Goal: Task Accomplishment & Management: Use online tool/utility

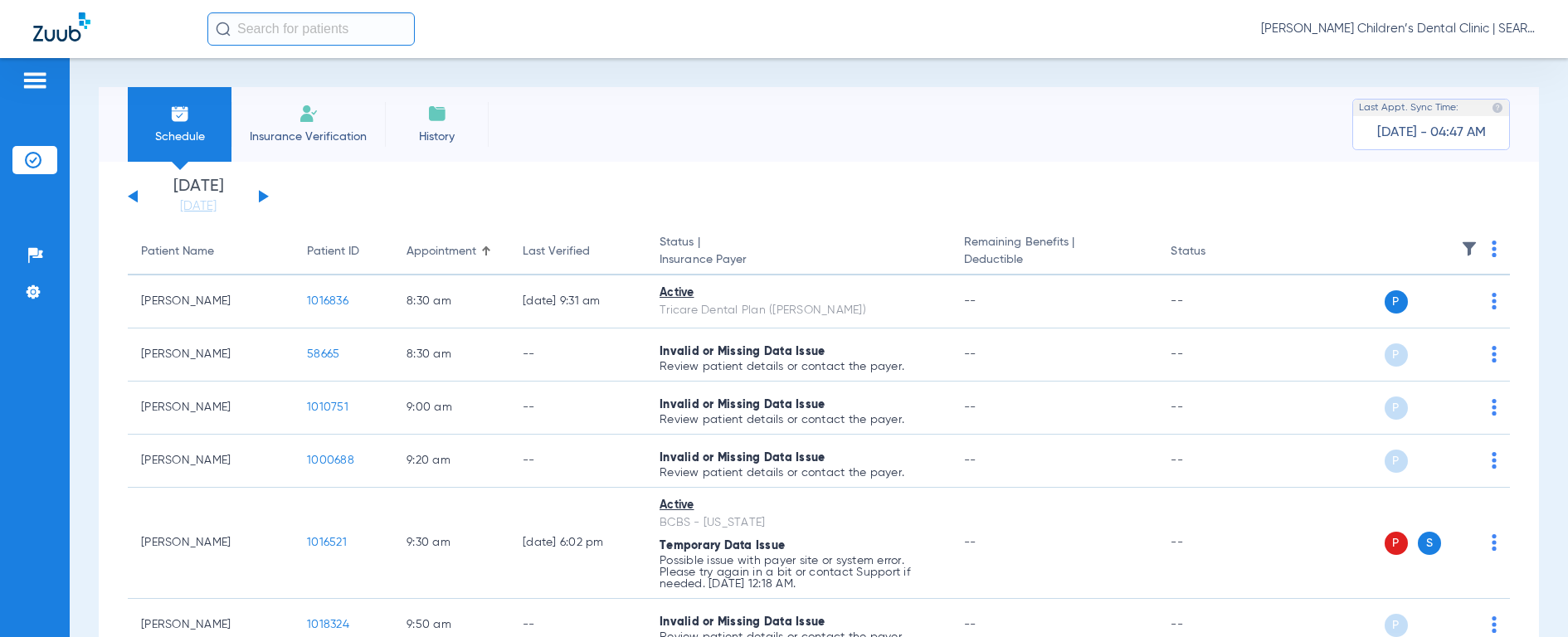
click at [276, 27] on input "text" at bounding box center [311, 29] width 208 height 34
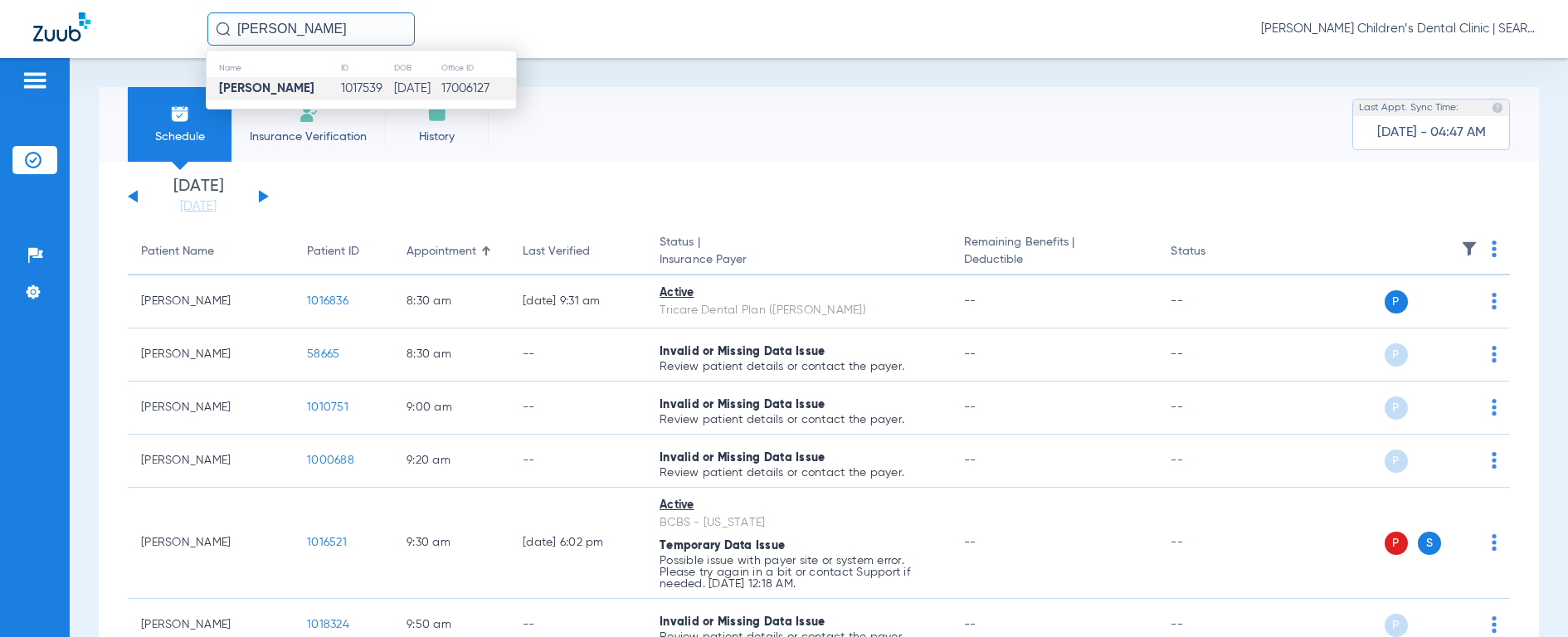
type input "[PERSON_NAME]"
click at [286, 80] on td "[PERSON_NAME]" at bounding box center [273, 88] width 133 height 23
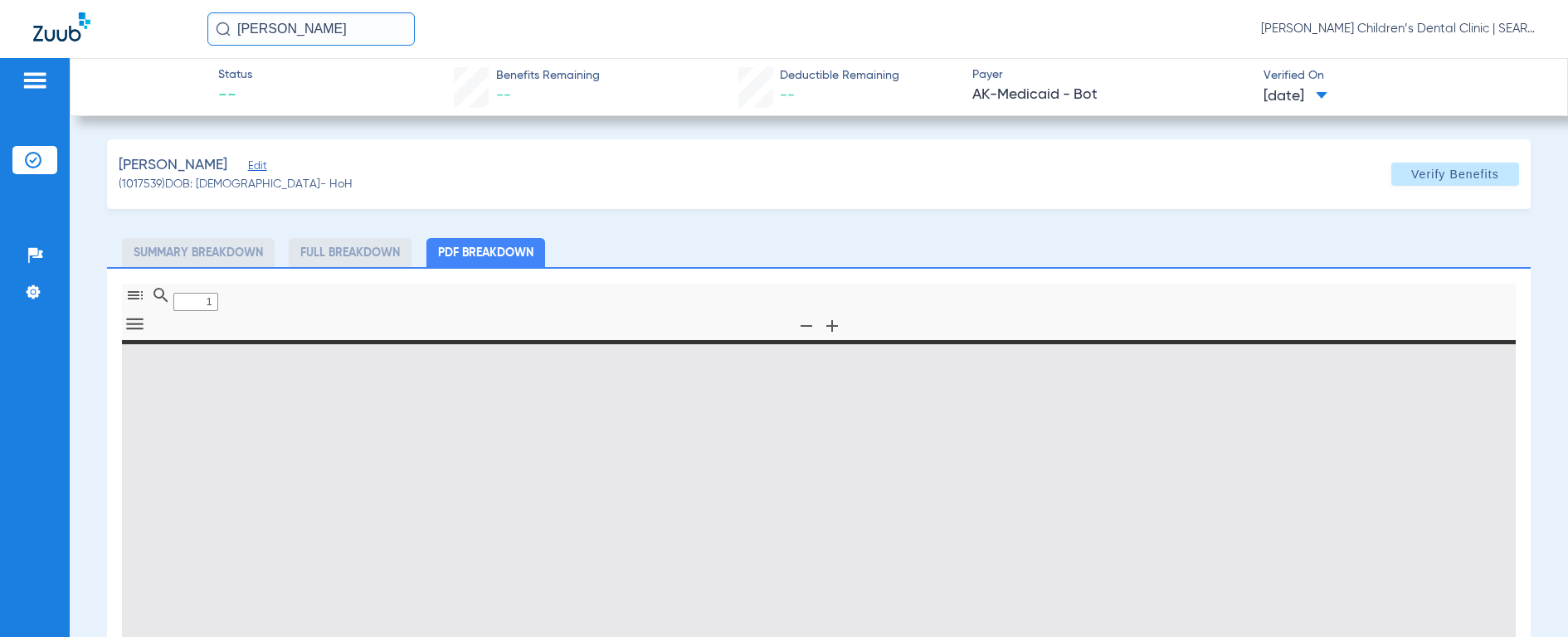
type input "0"
select select "page-width"
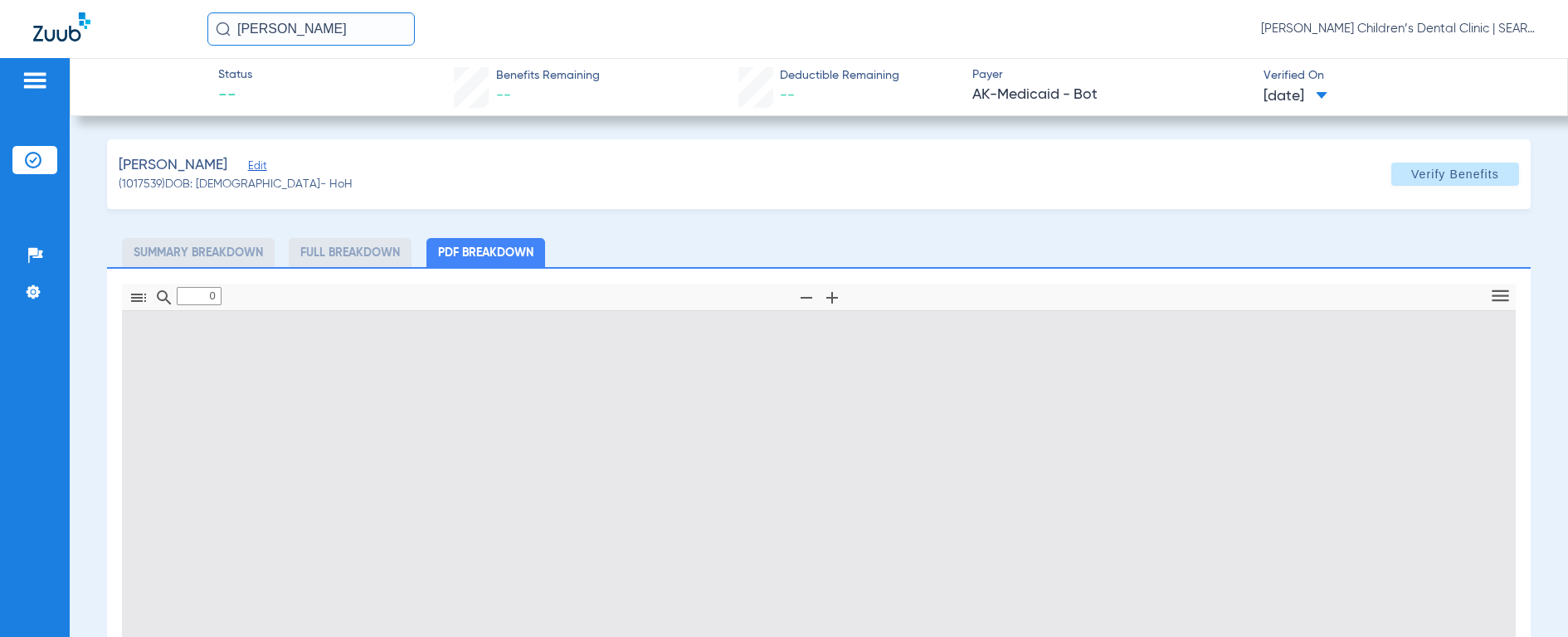
type input "1"
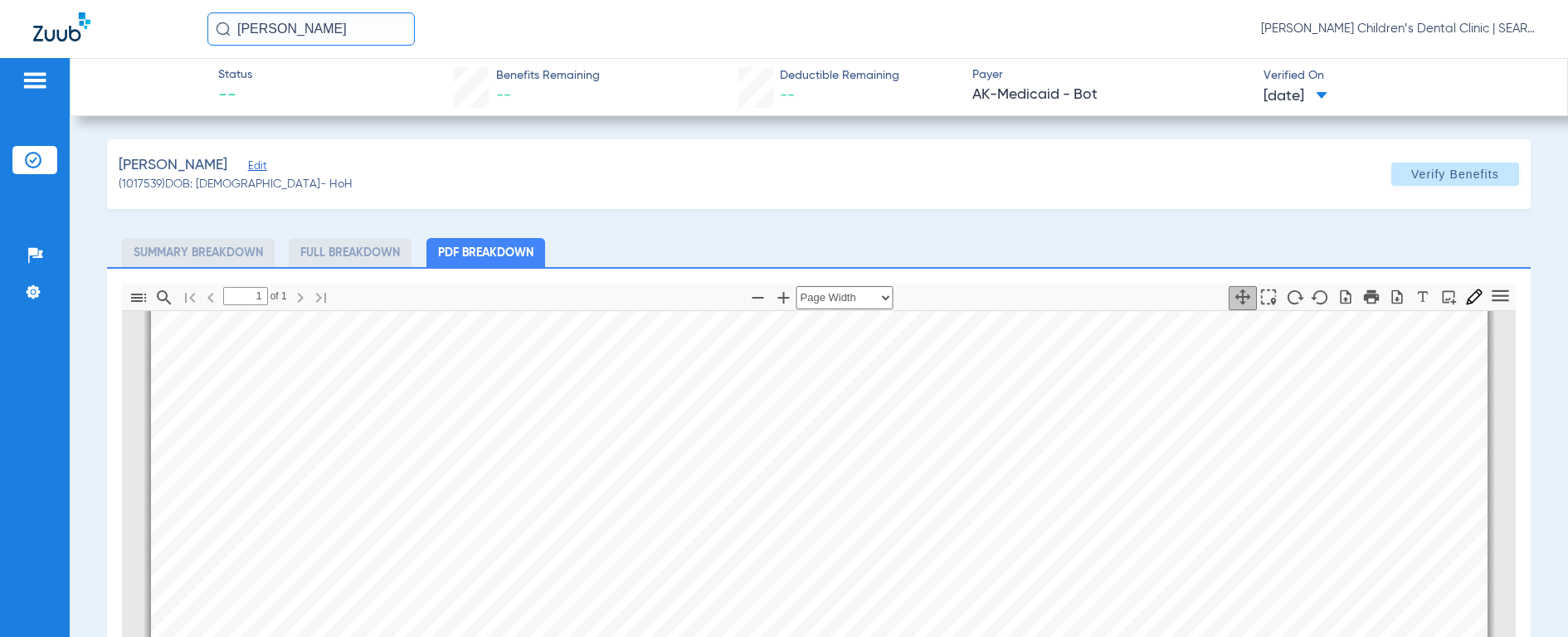
scroll to position [392, 0]
drag, startPoint x: 352, startPoint y: 33, endPoint x: 155, endPoint y: 30, distance: 197.0
click at [155, 30] on div "[PERSON_NAME] [PERSON_NAME] Children’s Dental Clinic | SEARHC" at bounding box center [784, 29] width 1568 height 58
type input "[PERSON_NAME]"
click at [222, 26] on img at bounding box center [223, 28] width 15 height 15
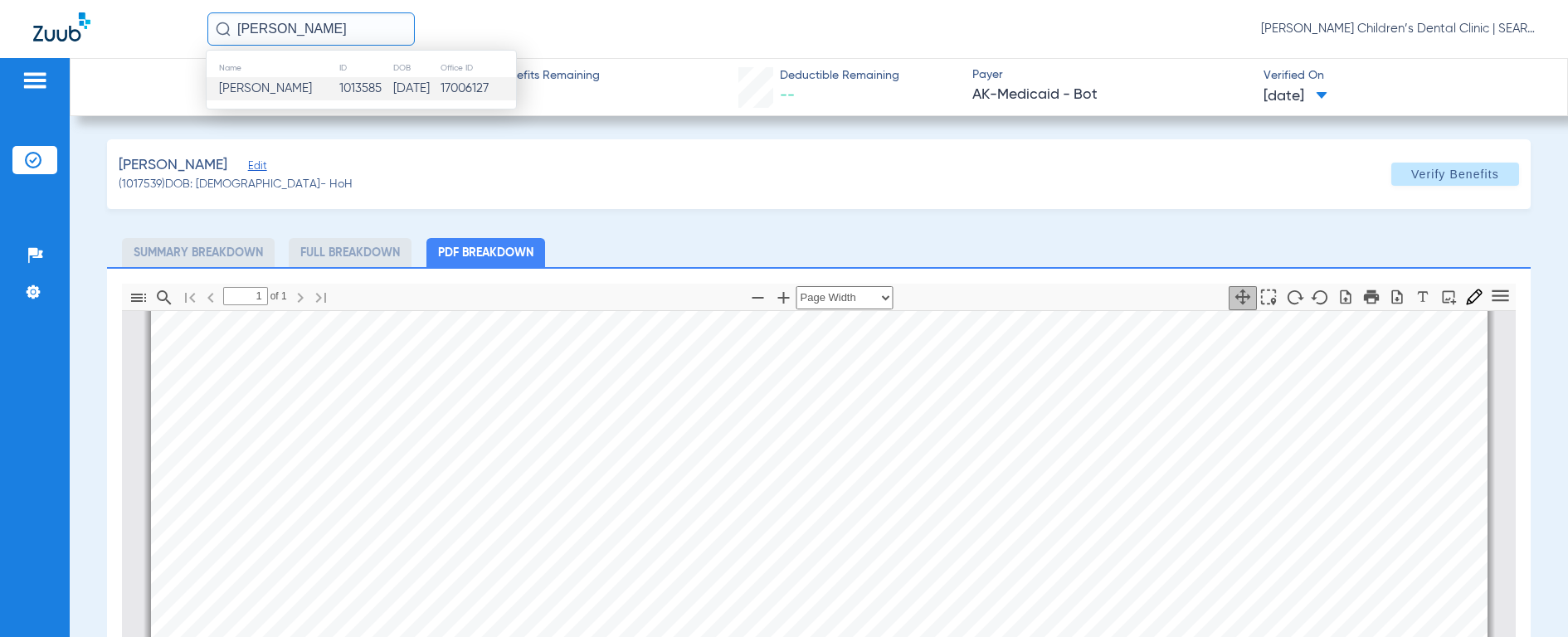
click at [234, 87] on span "[PERSON_NAME]" at bounding box center [265, 88] width 93 height 12
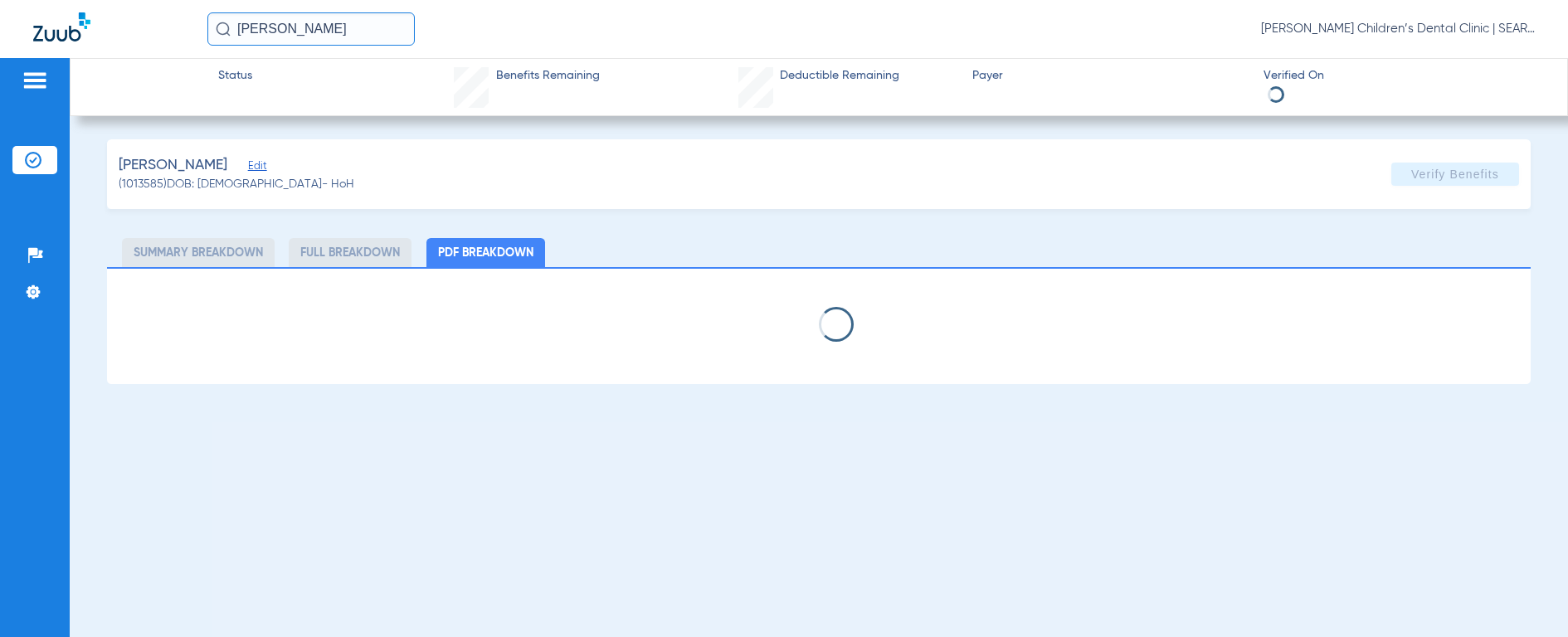
select select "page-width"
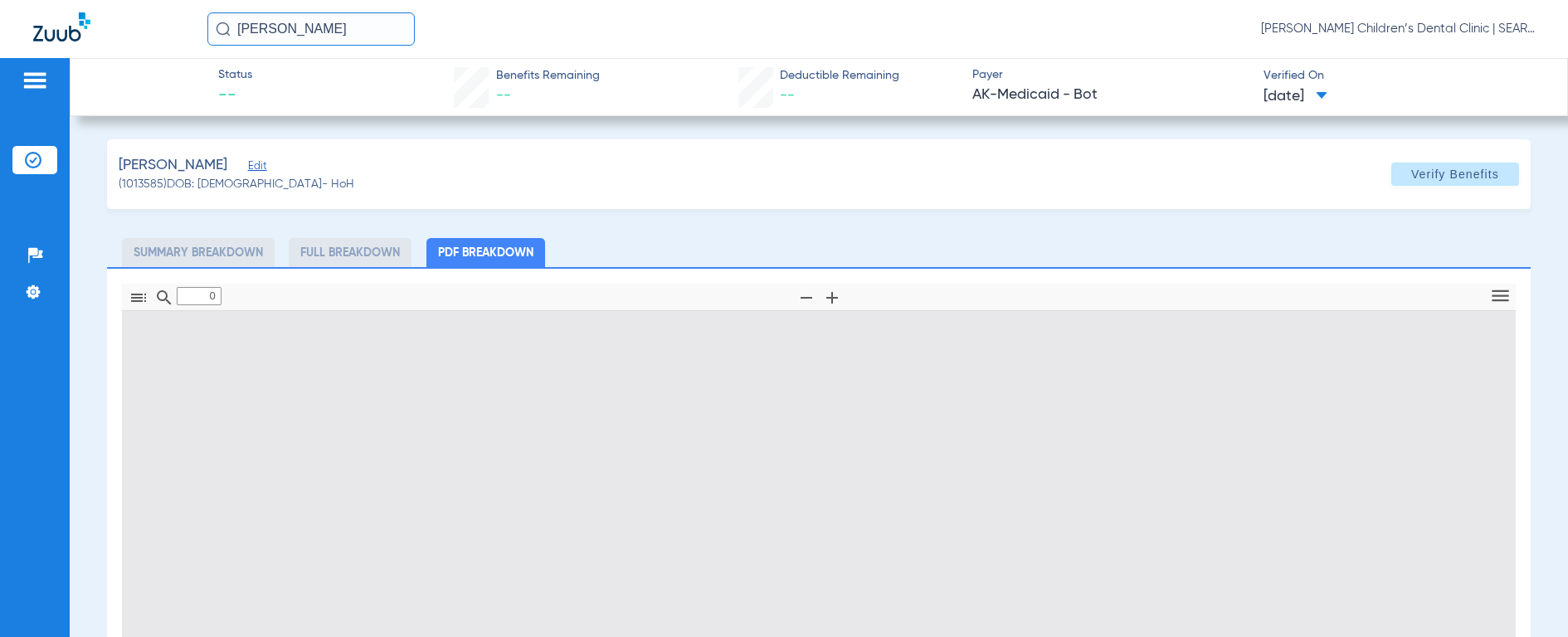
type input "1"
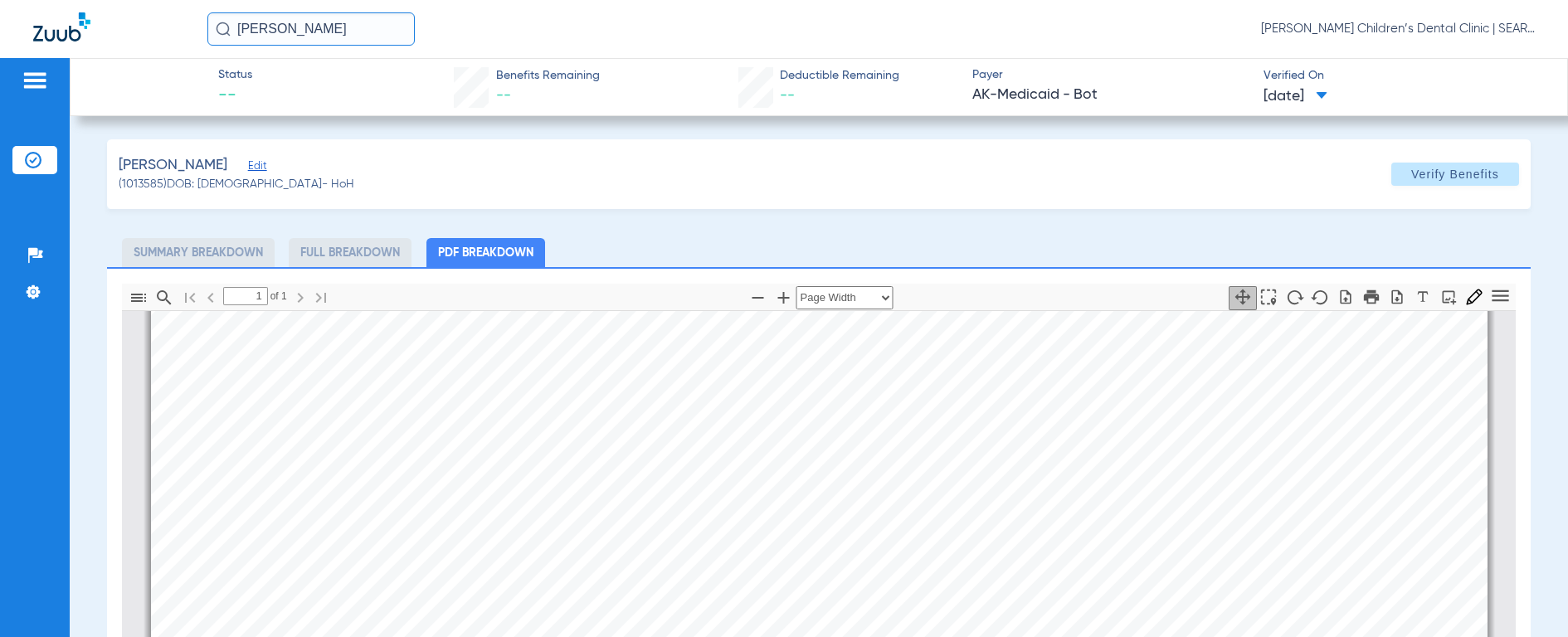
scroll to position [445, 0]
drag, startPoint x: 353, startPoint y: 27, endPoint x: 164, endPoint y: 27, distance: 189.0
click at [164, 27] on div "[PERSON_NAME] [PERSON_NAME] Children’s Dental Clinic | SEARHC" at bounding box center [784, 29] width 1568 height 58
click at [221, 32] on img at bounding box center [223, 28] width 15 height 15
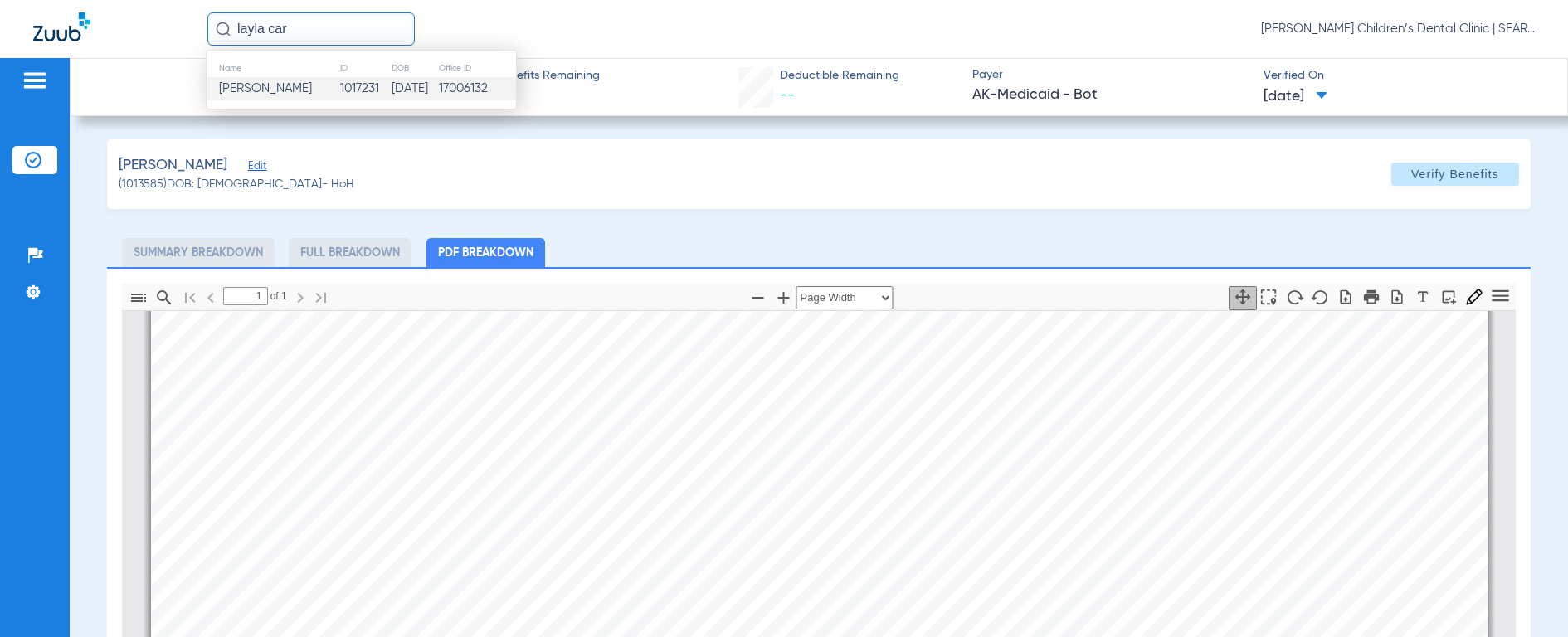
click at [238, 87] on span "[PERSON_NAME]" at bounding box center [265, 88] width 93 height 12
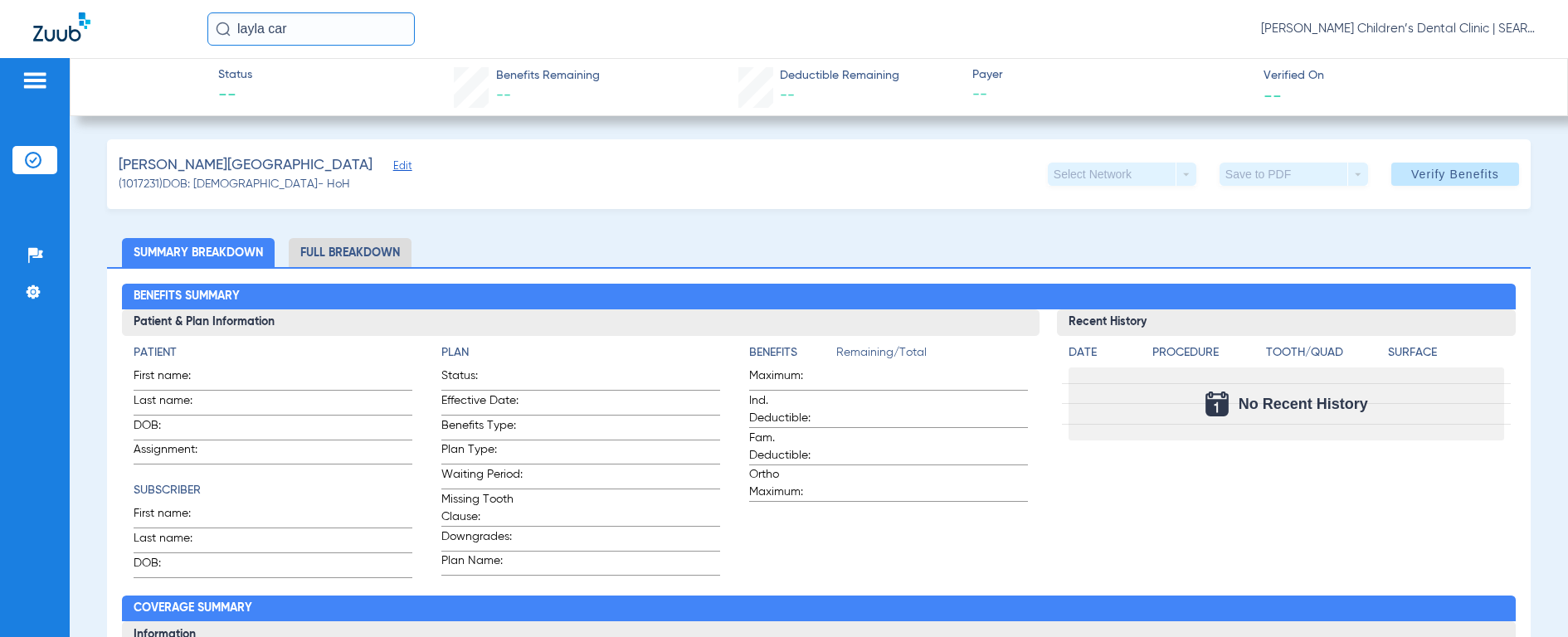
drag, startPoint x: 334, startPoint y: 42, endPoint x: 63, endPoint y: 46, distance: 271.0
click at [65, 47] on div "layla car [PERSON_NAME] Children’s Dental Clinic | SEARHC" at bounding box center [784, 29] width 1568 height 58
click at [225, 33] on img at bounding box center [223, 28] width 15 height 15
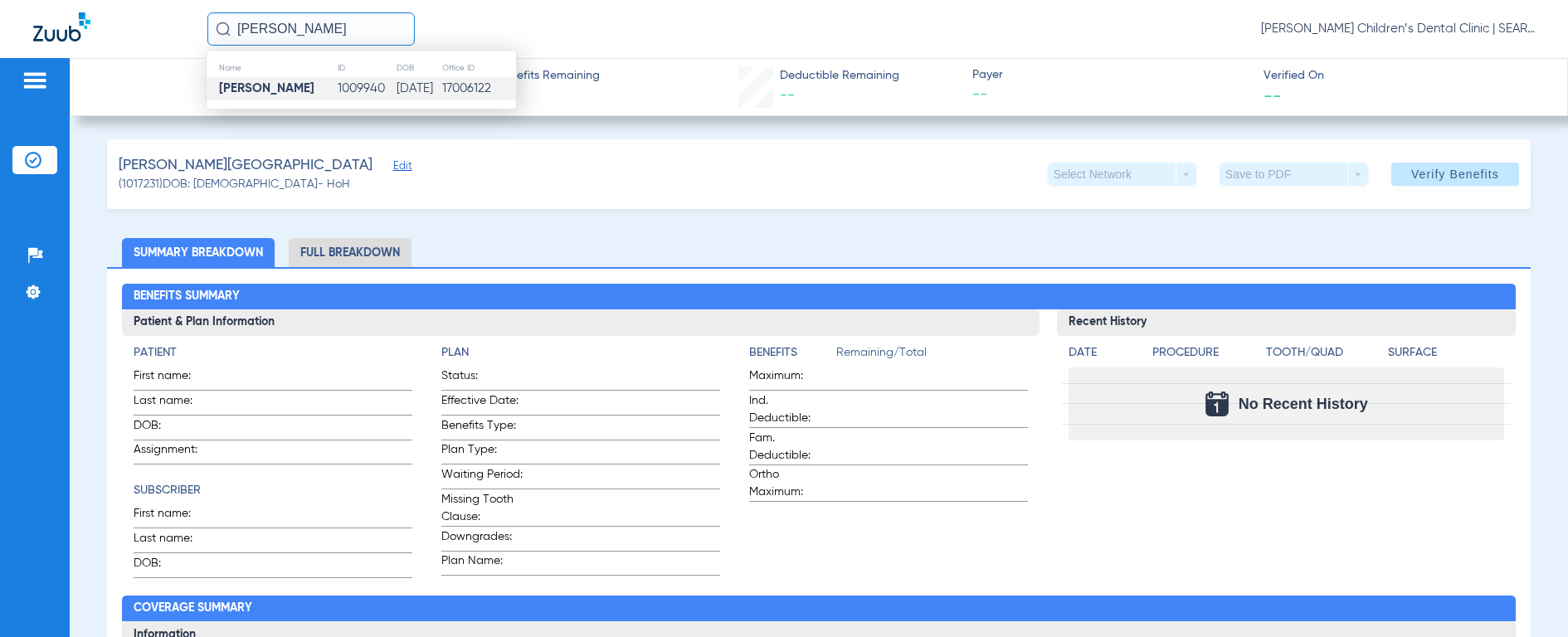
click at [243, 88] on strong "[PERSON_NAME]" at bounding box center [267, 88] width 95 height 12
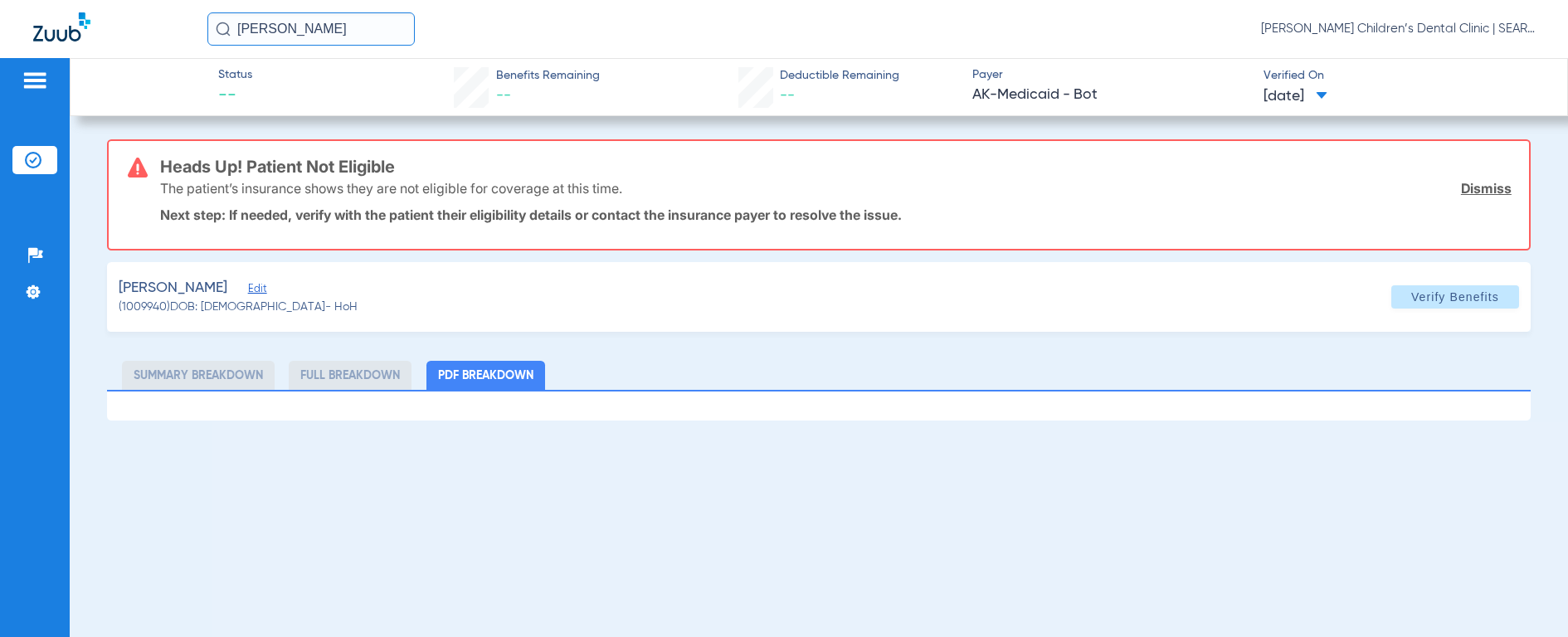
drag, startPoint x: 348, startPoint y: 34, endPoint x: -4, endPoint y: 19, distance: 352.3
click at [0, 19] on html "[PERSON_NAME] [PERSON_NAME] Children’s Dental Clinic | SEARHC Patients Insuranc…" at bounding box center [784, 318] width 1568 height 637
click at [229, 27] on img at bounding box center [223, 28] width 15 height 15
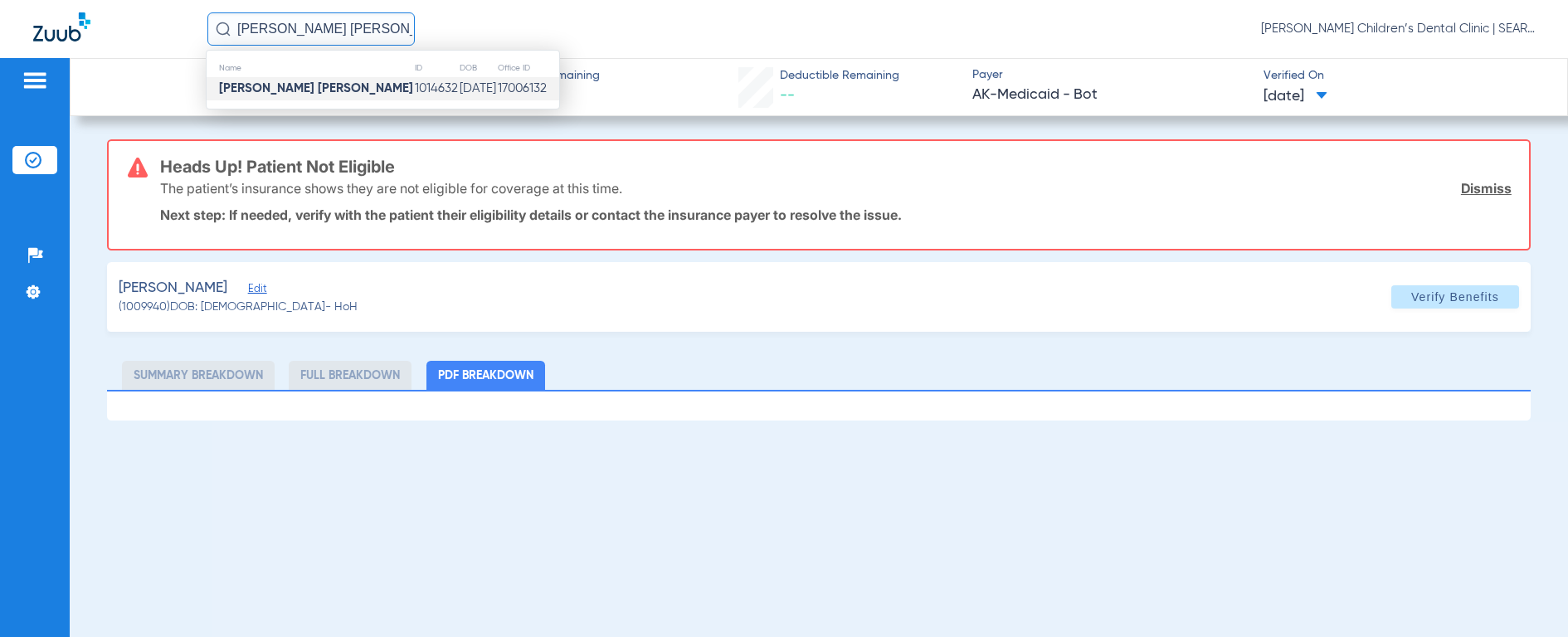
click at [259, 87] on strong "[PERSON_NAME] [PERSON_NAME]" at bounding box center [316, 88] width 194 height 12
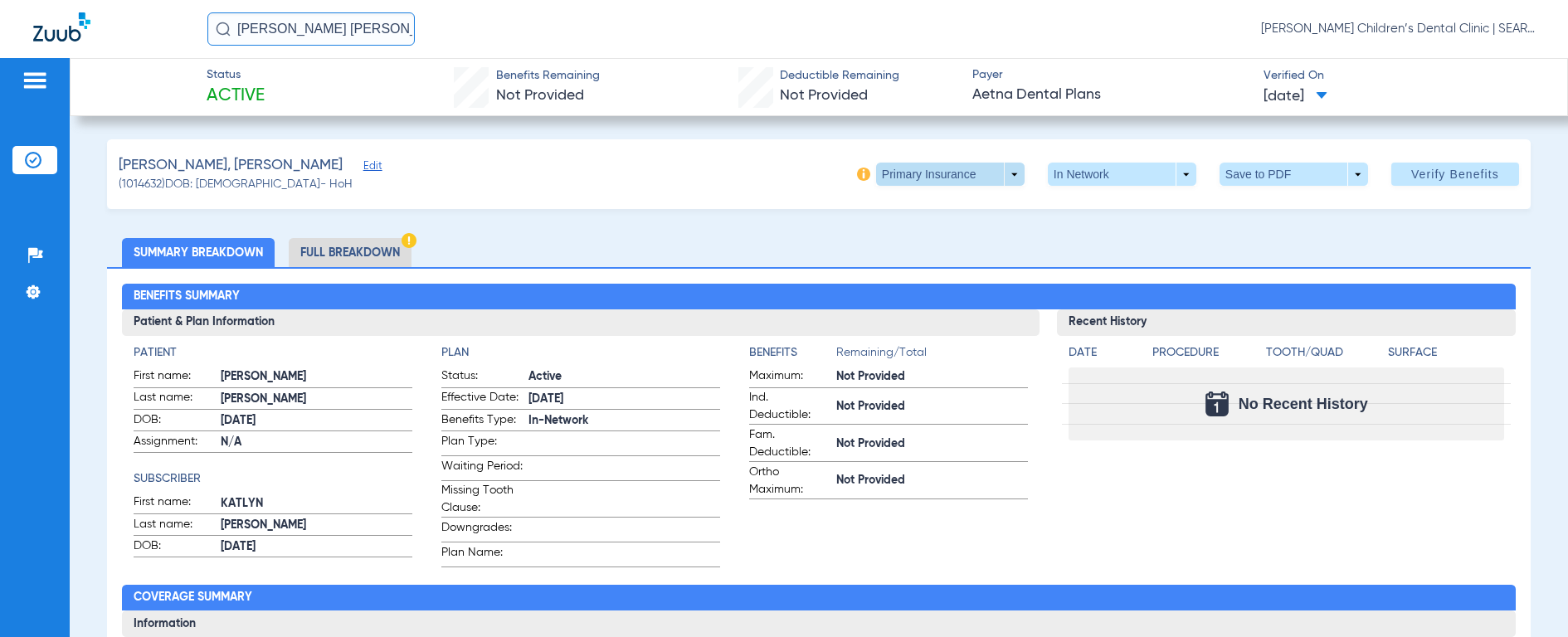
click at [930, 174] on span at bounding box center [950, 174] width 40 height 40
click at [912, 247] on button "Secondary Insurance" at bounding box center [933, 241] width 136 height 34
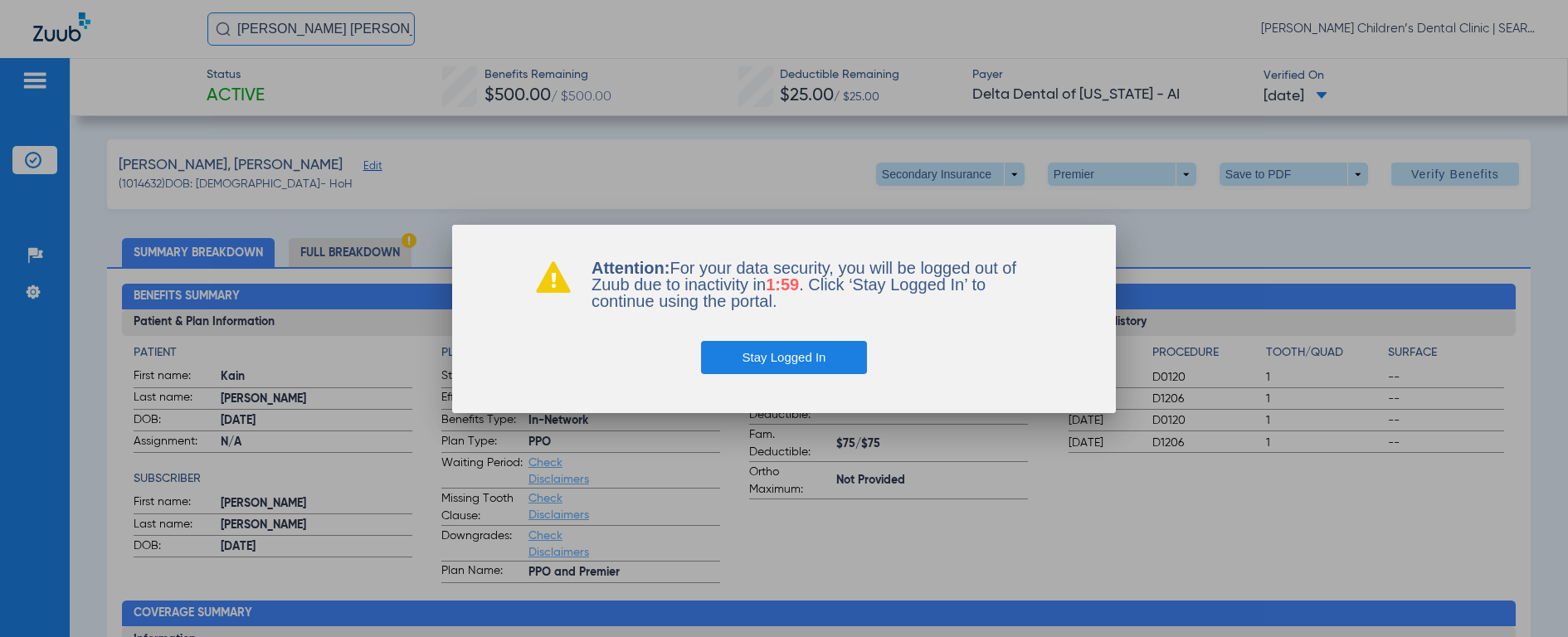
click at [784, 353] on button "Stay Logged In" at bounding box center [784, 358] width 167 height 34
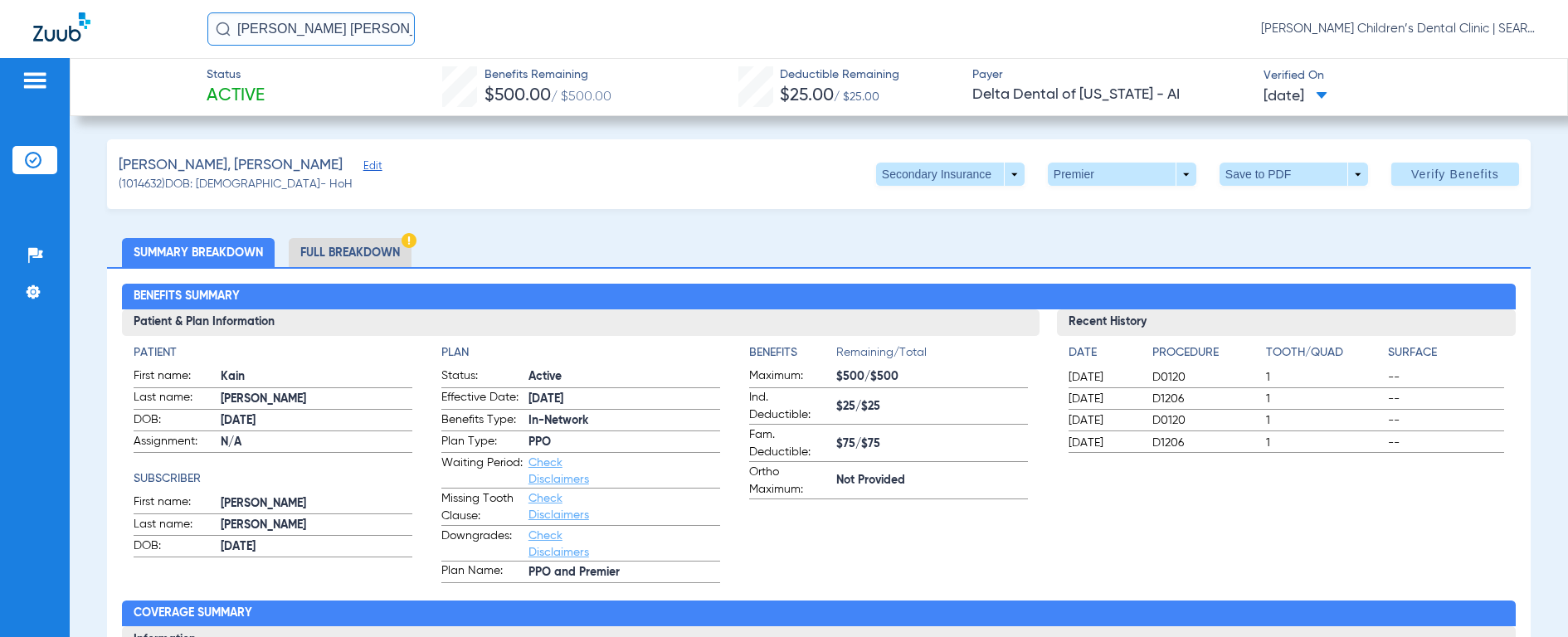
drag, startPoint x: 354, startPoint y: 34, endPoint x: 111, endPoint y: 7, distance: 244.5
click at [111, 7] on div "[PERSON_NAME] [PERSON_NAME] [PERSON_NAME] Children’s Dental Clinic | SEARHC" at bounding box center [784, 29] width 1568 height 58
click at [222, 34] on img at bounding box center [223, 28] width 15 height 15
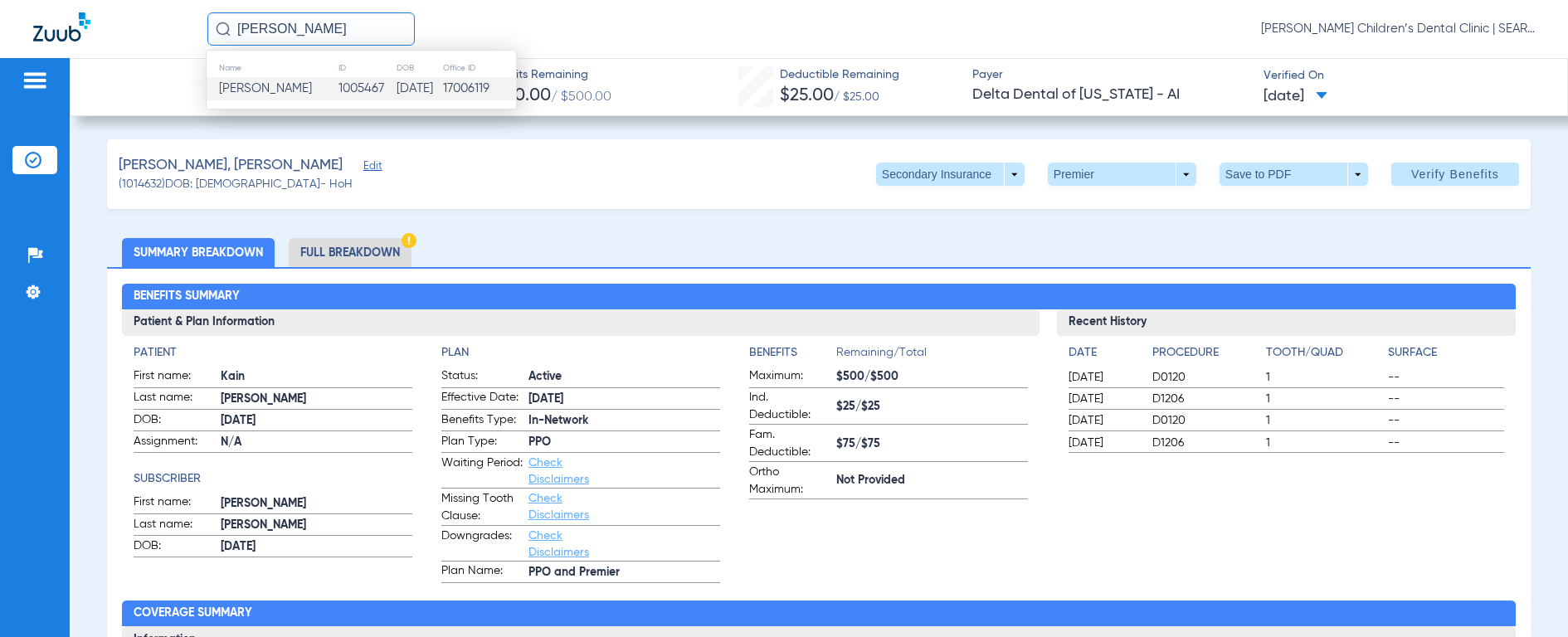
click at [263, 88] on span "[PERSON_NAME]" at bounding box center [265, 88] width 93 height 12
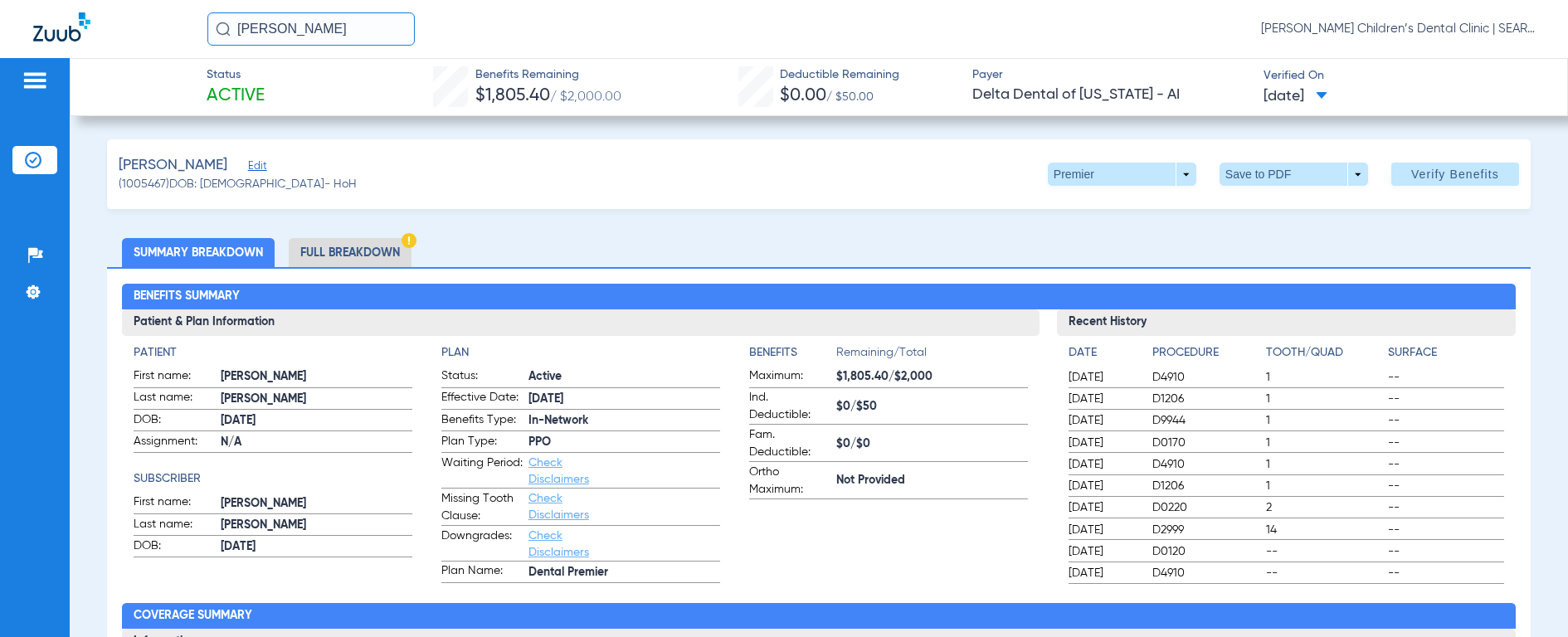
drag, startPoint x: 361, startPoint y: 30, endPoint x: 155, endPoint y: 16, distance: 206.5
click at [155, 16] on div "[PERSON_NAME] [PERSON_NAME] Children’s Dental Clinic | SEARHC" at bounding box center [784, 29] width 1568 height 58
click at [223, 34] on img at bounding box center [223, 28] width 15 height 15
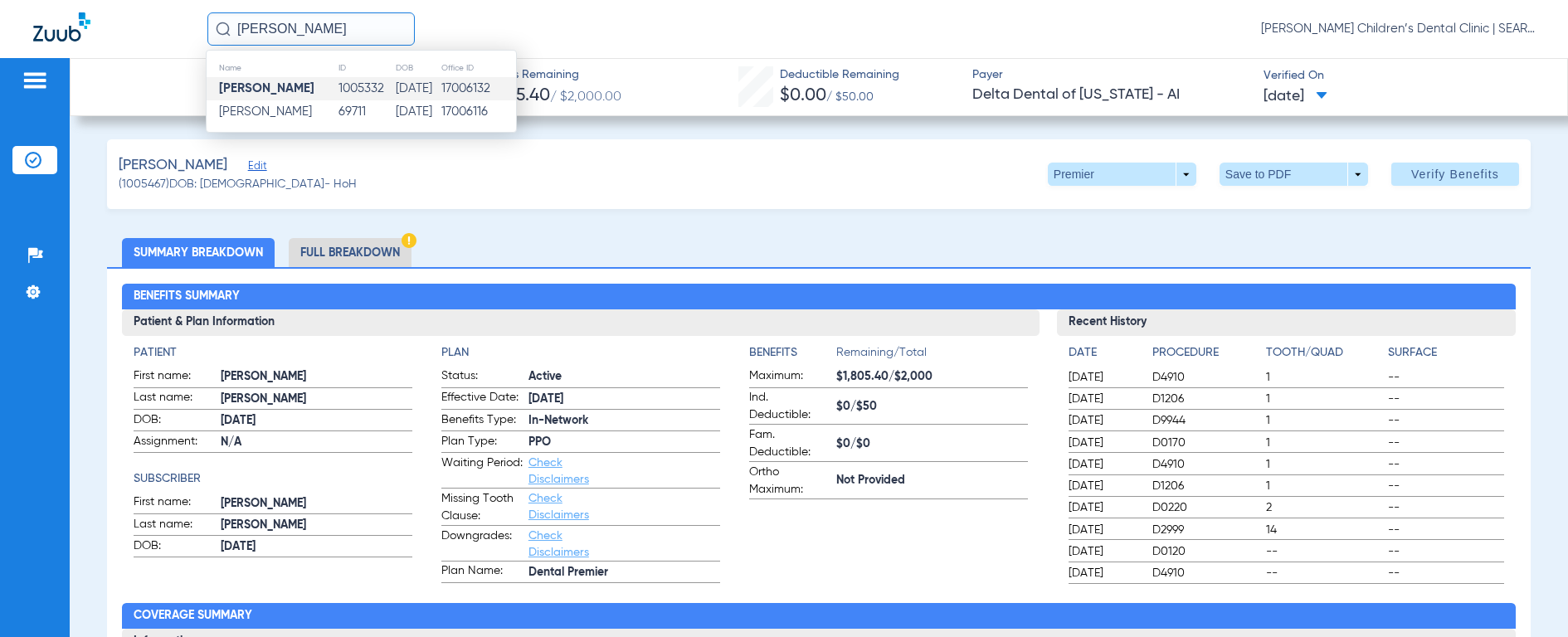
click at [253, 89] on strong "[PERSON_NAME]" at bounding box center [267, 88] width 95 height 12
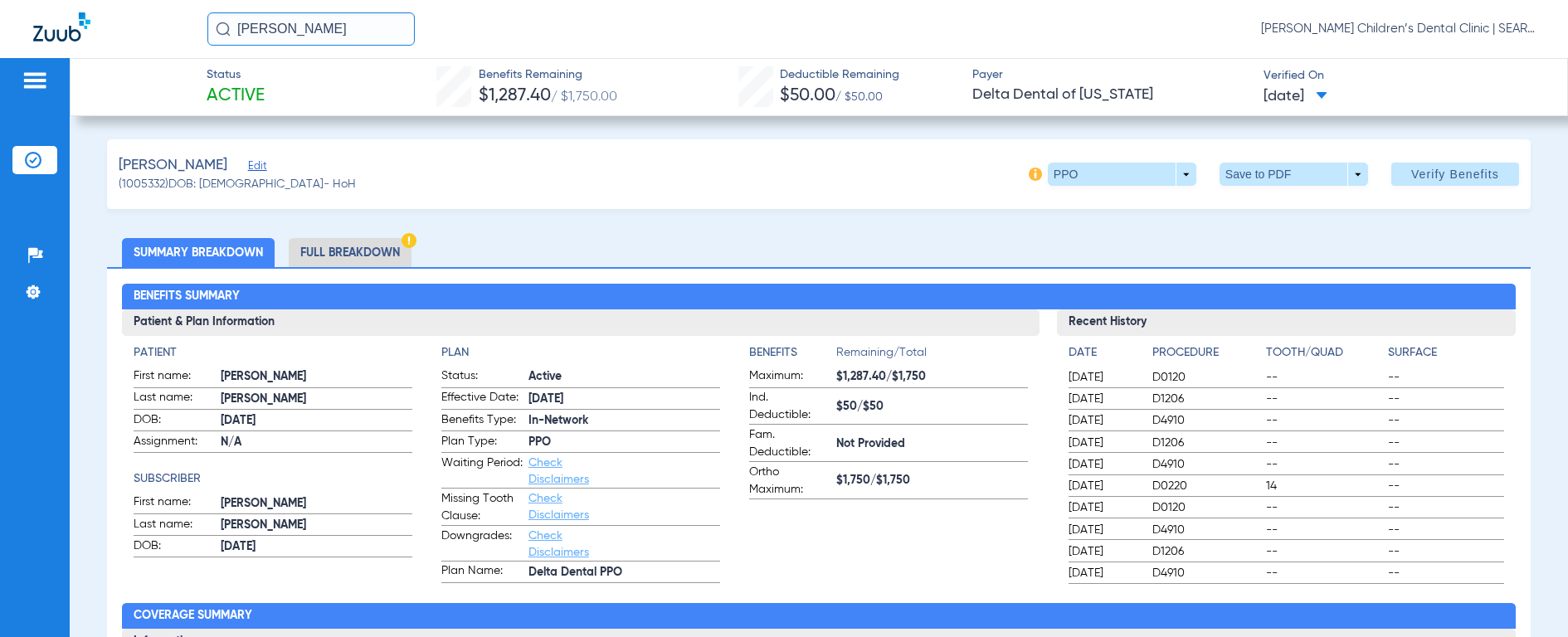
drag, startPoint x: 377, startPoint y: 34, endPoint x: 198, endPoint y: 15, distance: 180.0
click at [198, 15] on div "[PERSON_NAME] [PERSON_NAME] Children’s Dental Clinic | SEARHC" at bounding box center [784, 29] width 1568 height 58
type input "ivy caw"
click at [220, 28] on img at bounding box center [223, 28] width 15 height 15
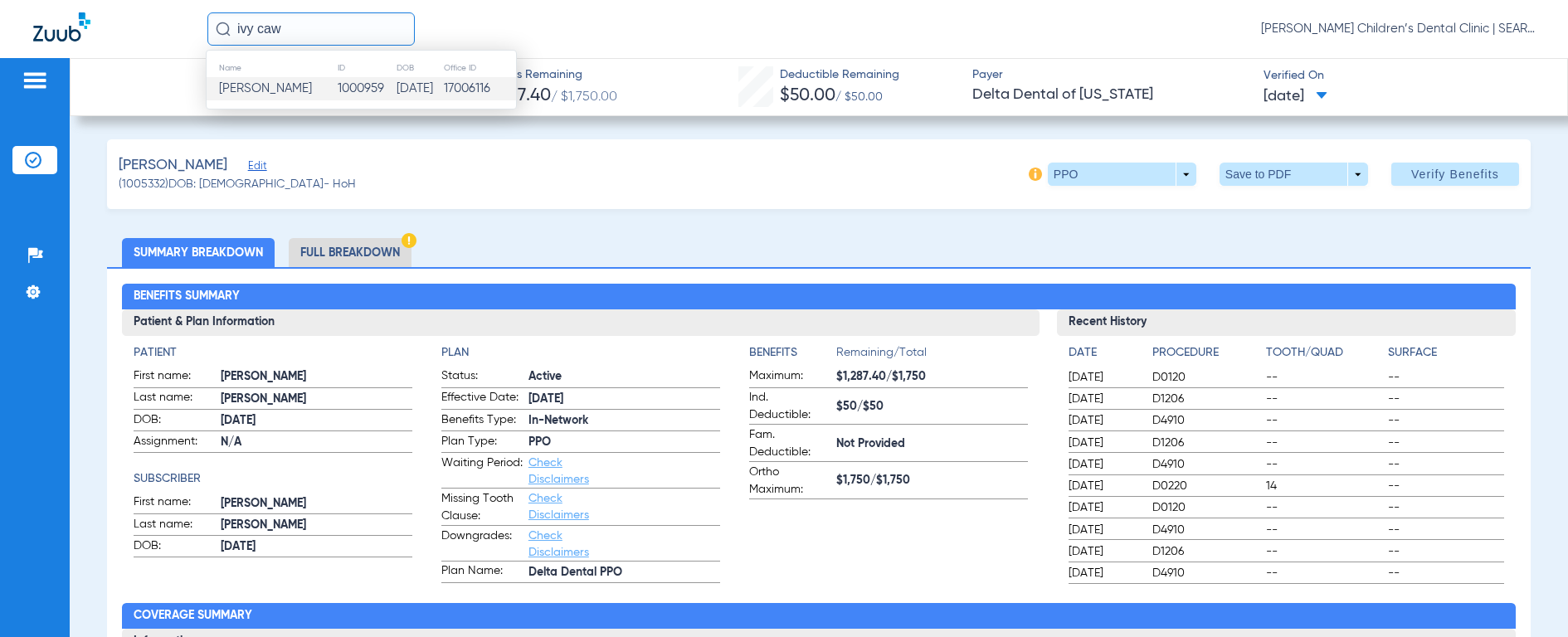
click at [242, 86] on span "[PERSON_NAME]" at bounding box center [265, 88] width 93 height 12
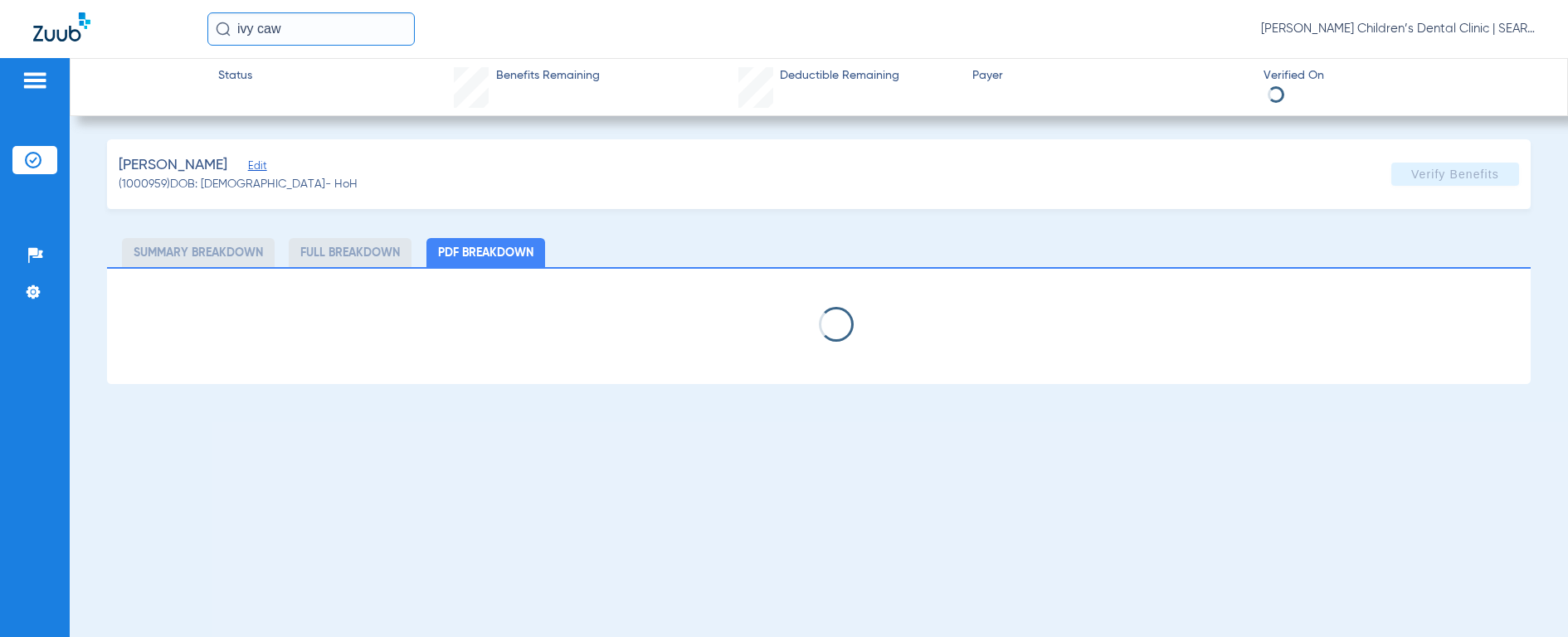
select select "page-width"
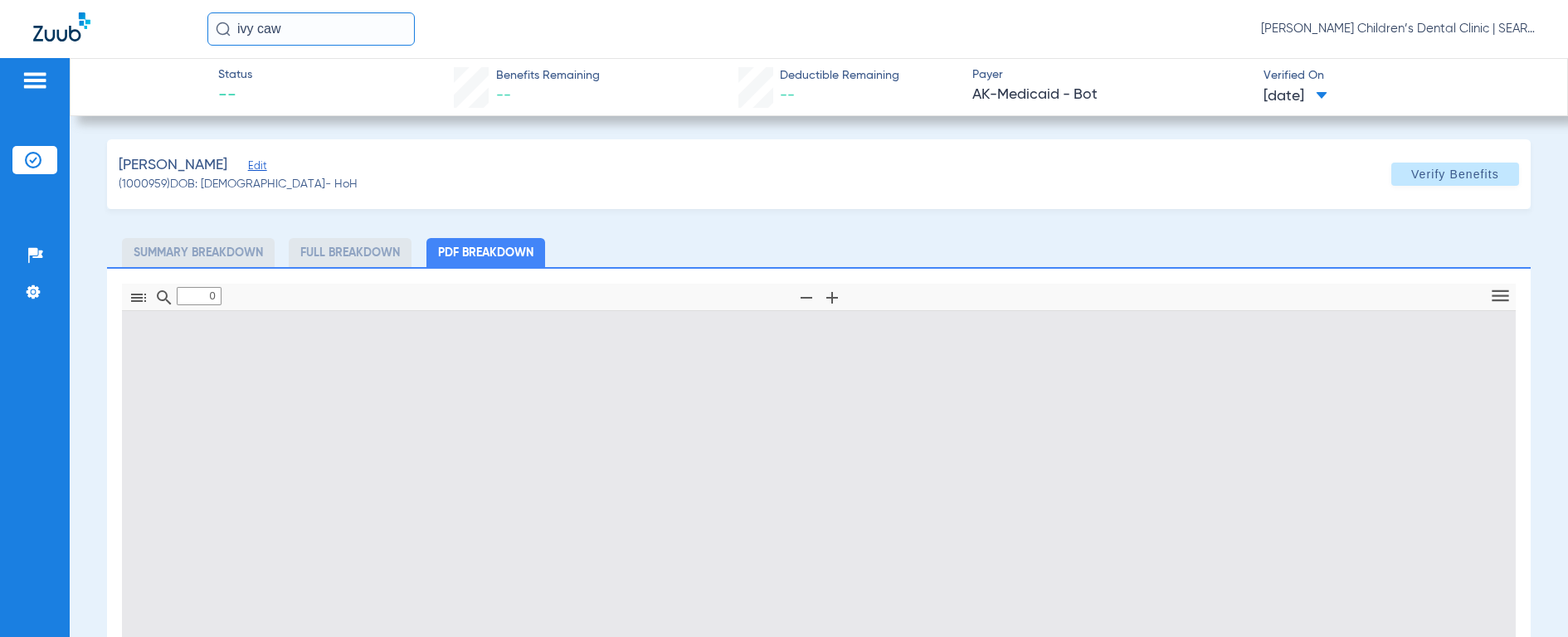
type input "1"
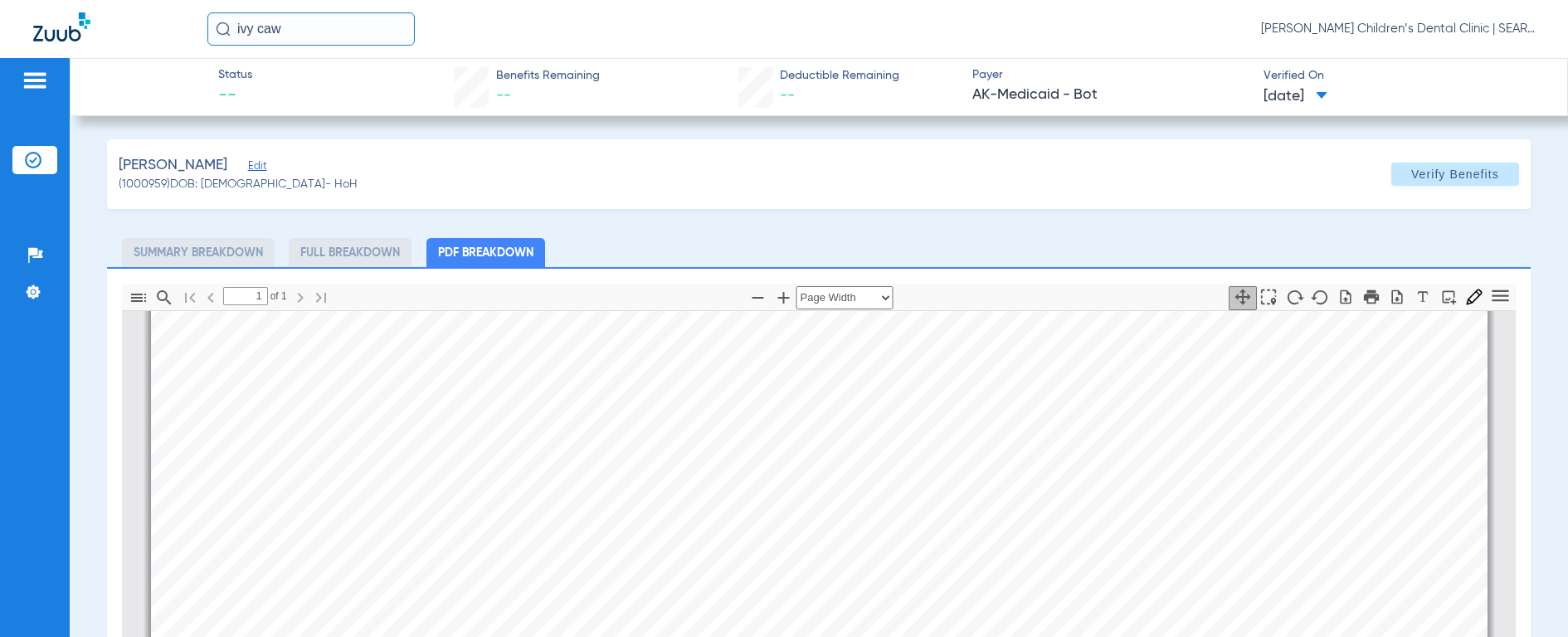
scroll to position [388, 0]
drag, startPoint x: 318, startPoint y: 35, endPoint x: 141, endPoint y: 21, distance: 177.6
click at [141, 21] on div "[PERSON_NAME] caw [PERSON_NAME] Children’s Dental Clinic | SEARHC" at bounding box center [784, 29] width 1568 height 58
click at [226, 32] on img at bounding box center [223, 28] width 15 height 15
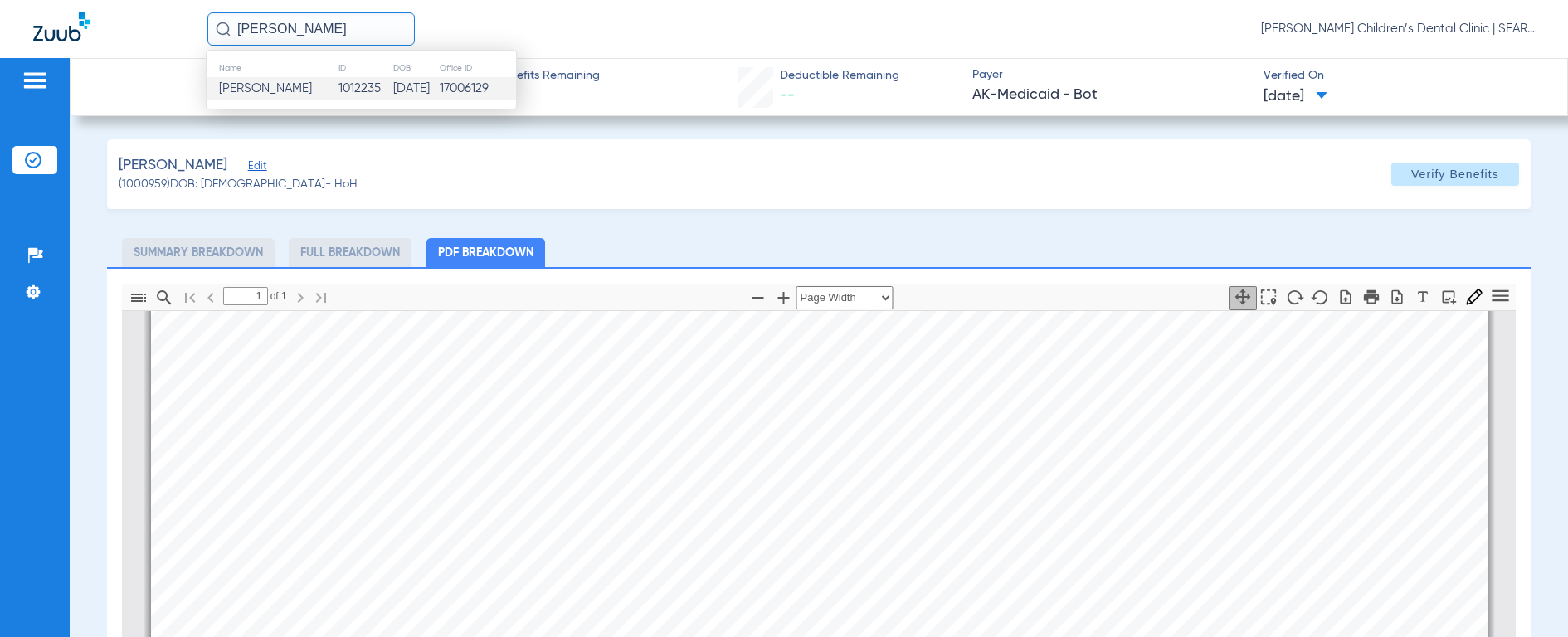
click at [256, 80] on td "[PERSON_NAME]" at bounding box center [272, 88] width 131 height 23
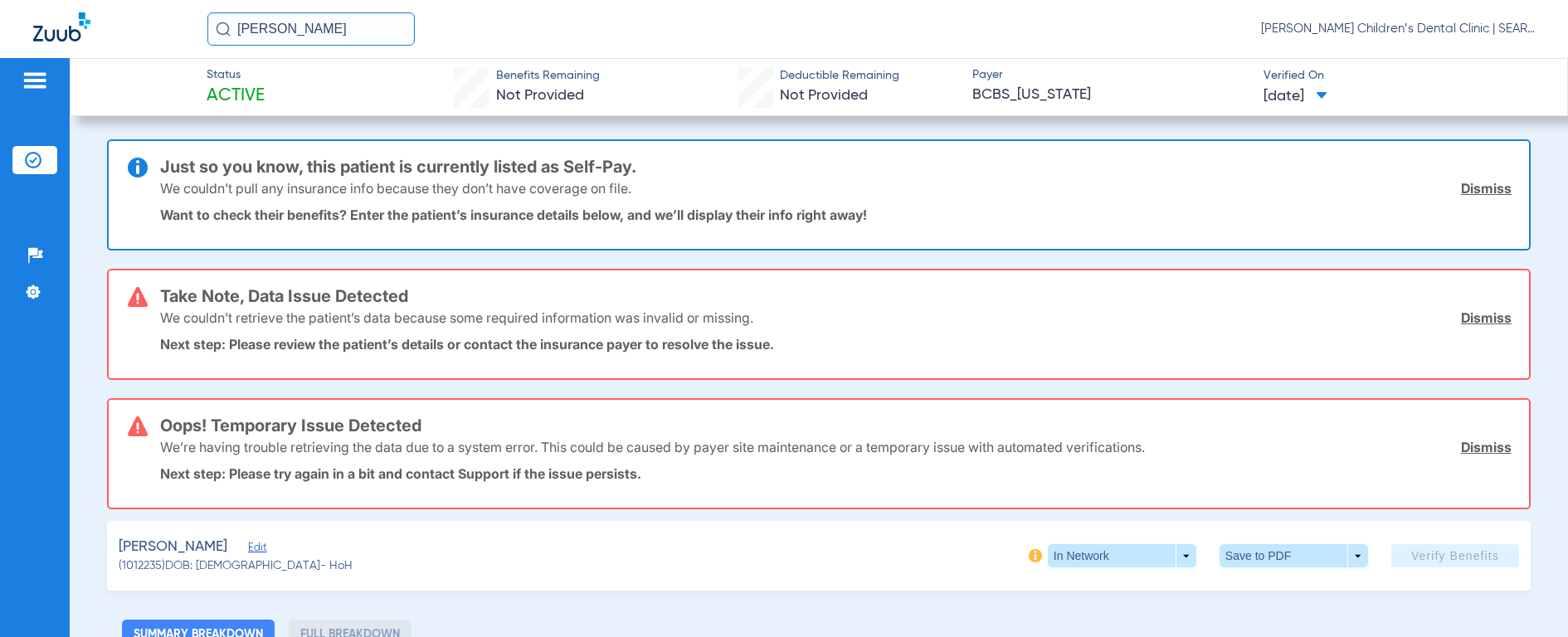
drag, startPoint x: 358, startPoint y: 29, endPoint x: 183, endPoint y: 9, distance: 176.1
click at [183, 9] on div "[PERSON_NAME] J [PERSON_NAME] Children’s Dental Clinic | SEARHC" at bounding box center [784, 29] width 1568 height 58
type input "[PERSON_NAME]"
click at [218, 27] on img at bounding box center [223, 28] width 15 height 15
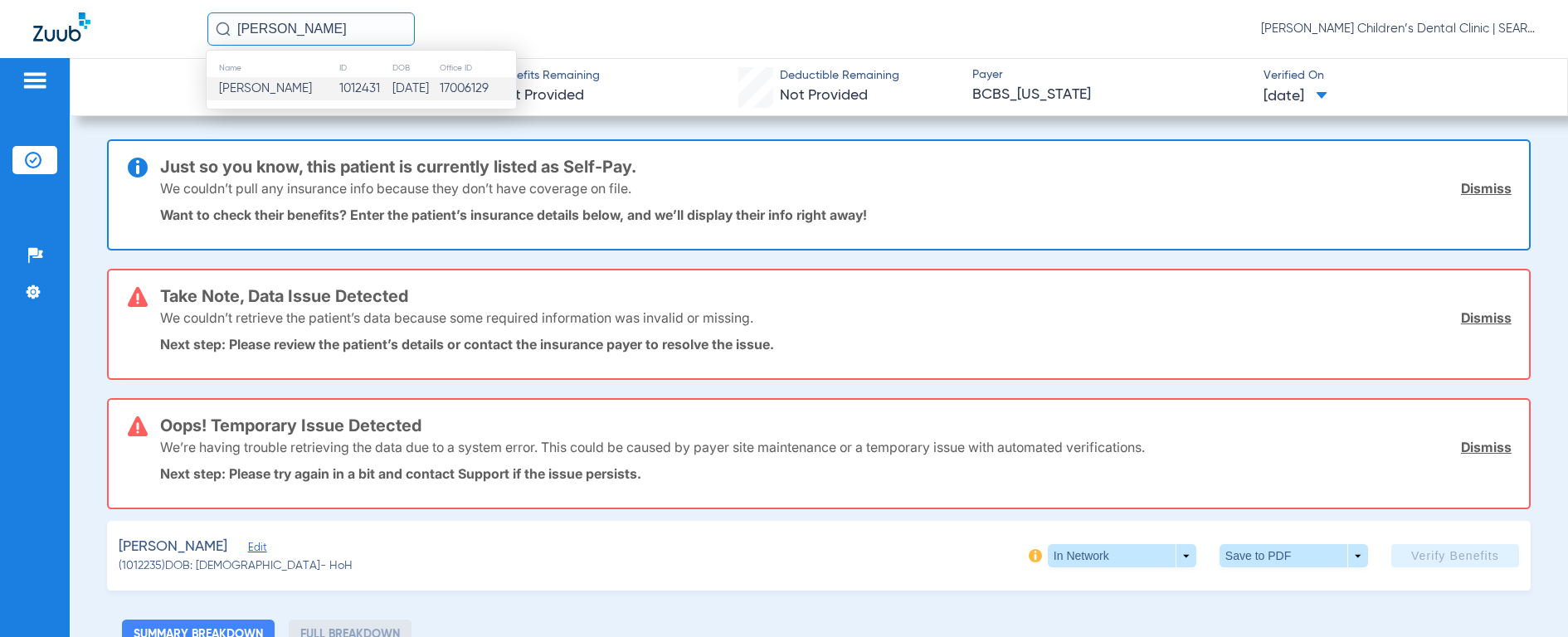
click at [239, 86] on span "[PERSON_NAME]" at bounding box center [265, 88] width 93 height 12
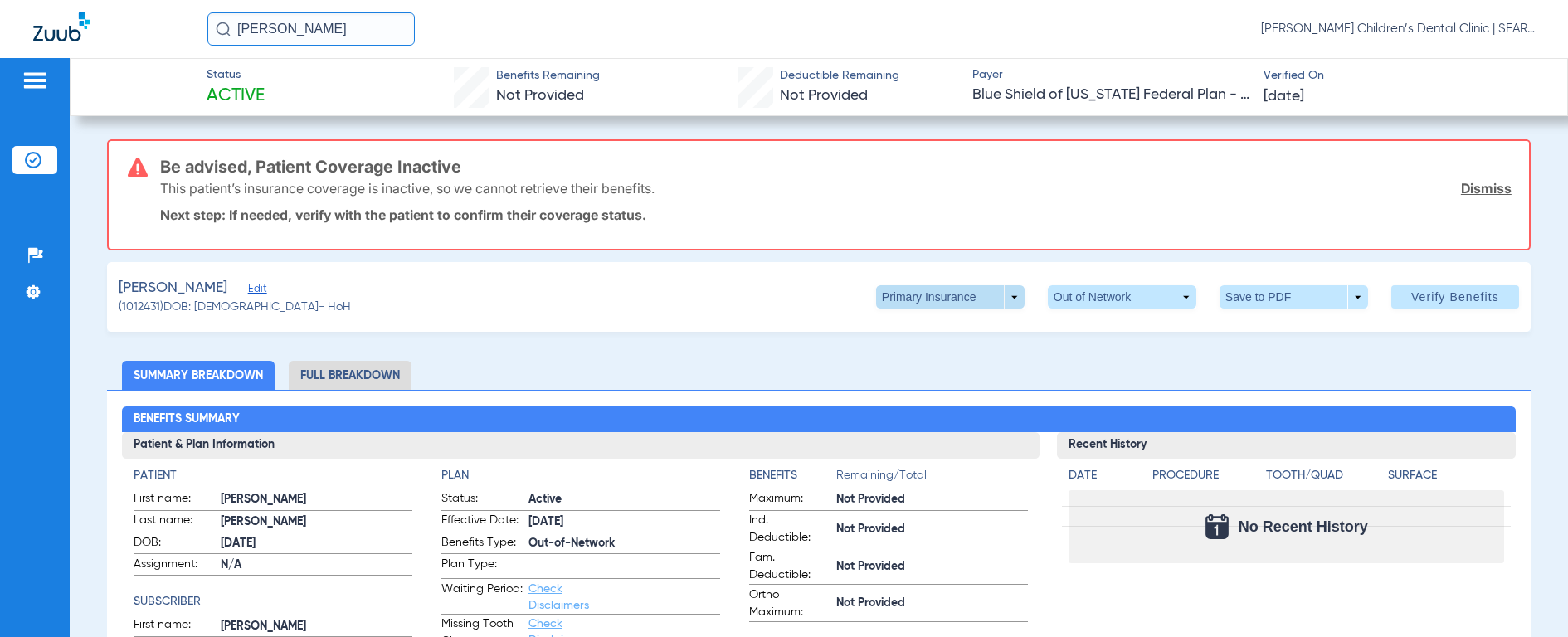
click at [905, 299] on span at bounding box center [951, 297] width 148 height 23
click at [897, 369] on span "Secondary Insurance" at bounding box center [933, 363] width 110 height 11
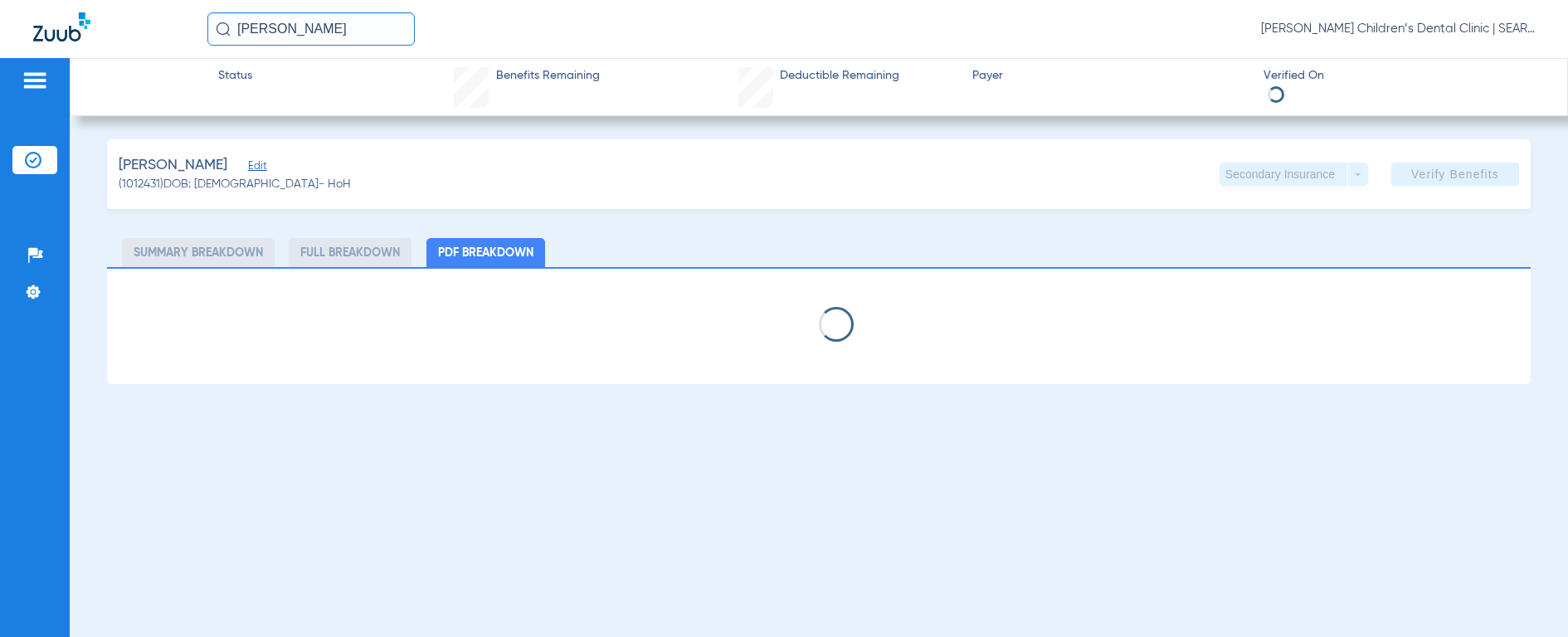
select select "page-width"
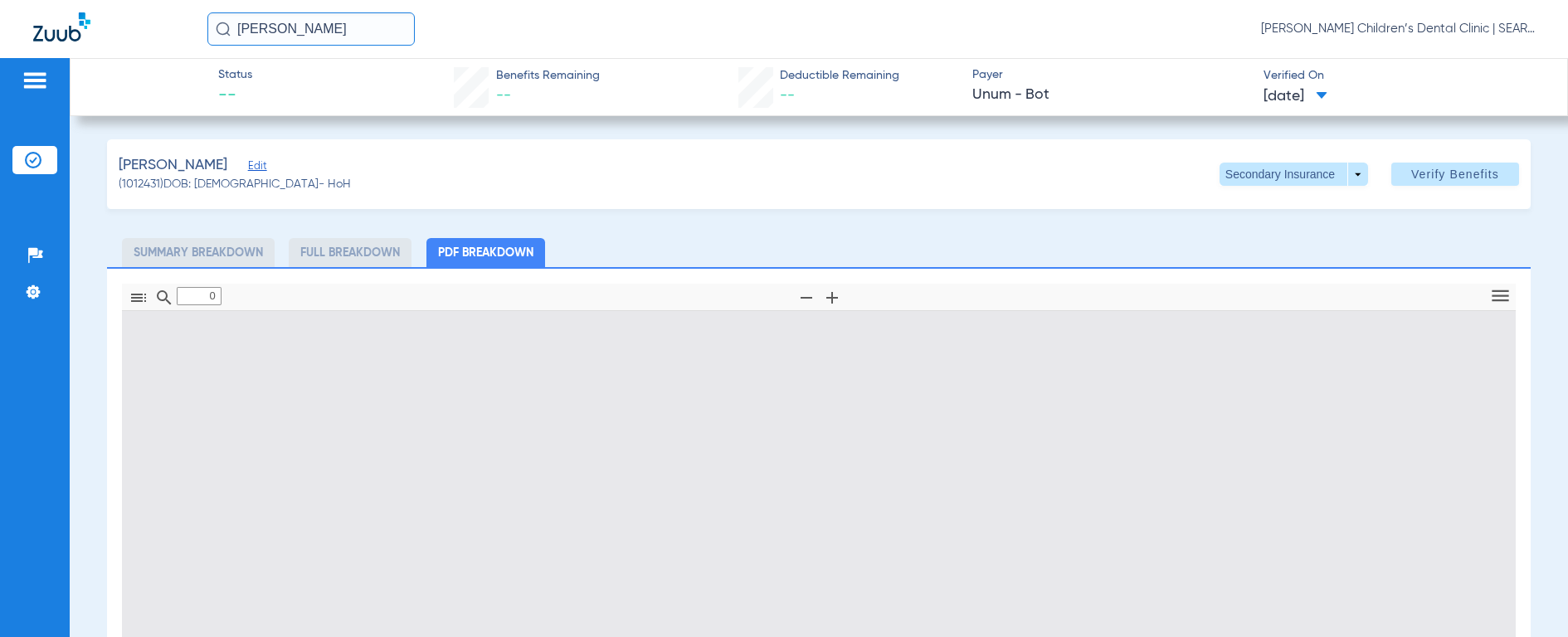
type input "1"
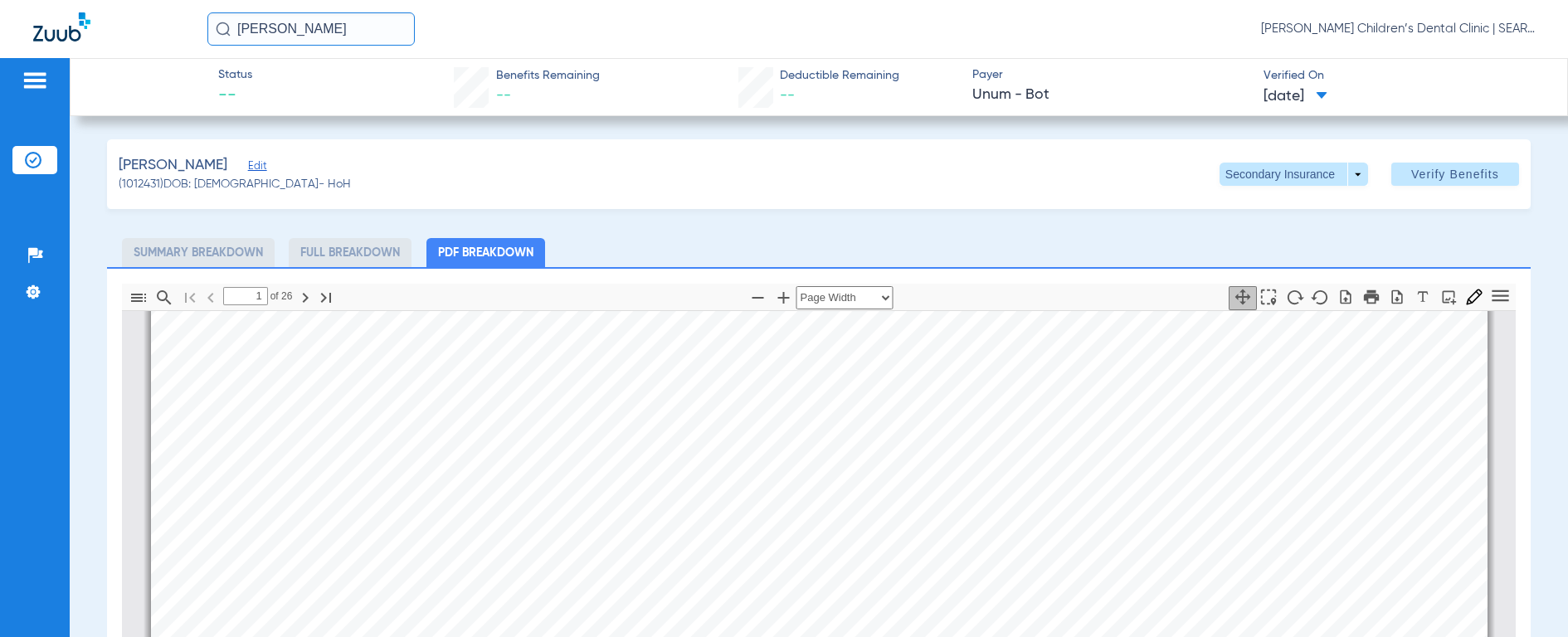
scroll to position [178, 0]
drag, startPoint x: 357, startPoint y: 31, endPoint x: 84, endPoint y: 14, distance: 273.5
click at [84, 14] on div "[PERSON_NAME] [PERSON_NAME] Children’s Dental Clinic | SEARHC" at bounding box center [784, 29] width 1568 height 58
type input "[PERSON_NAME]"
click at [224, 26] on img at bounding box center [223, 28] width 15 height 15
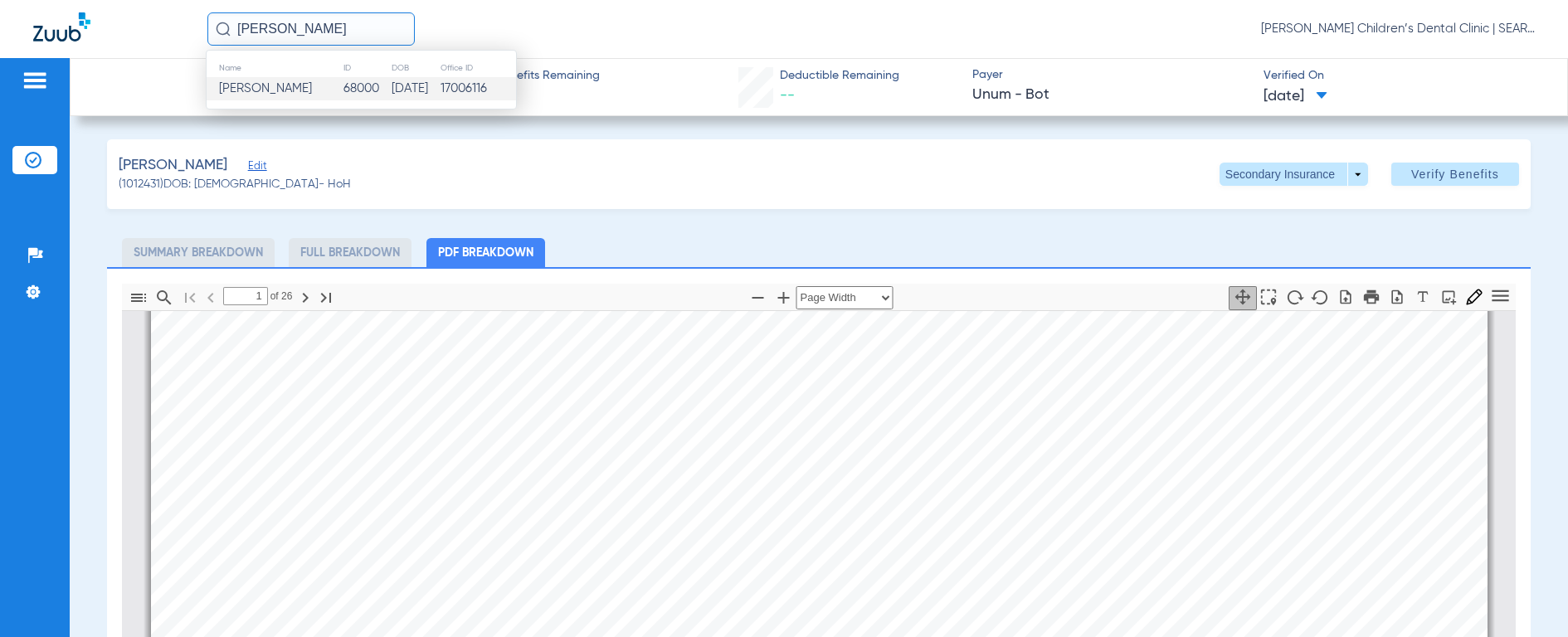
click at [260, 83] on span "[PERSON_NAME]" at bounding box center [265, 88] width 93 height 12
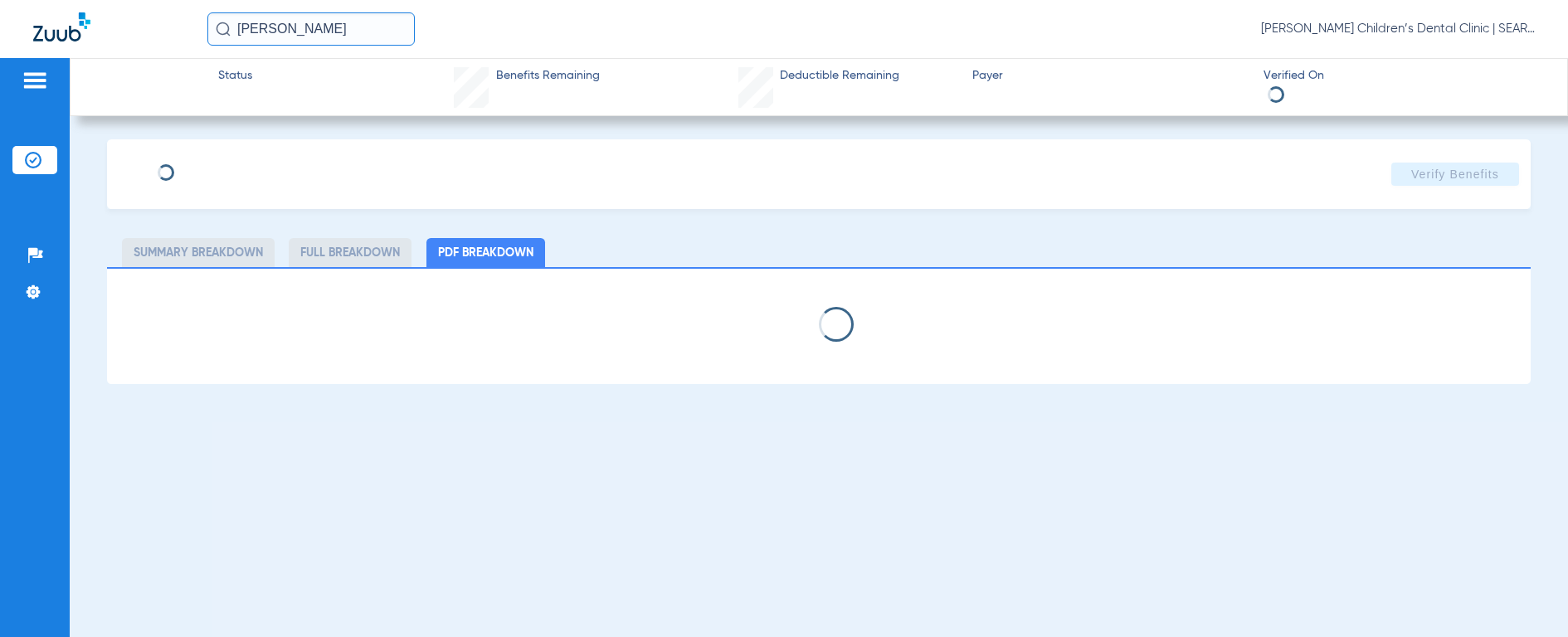
select select "page-width"
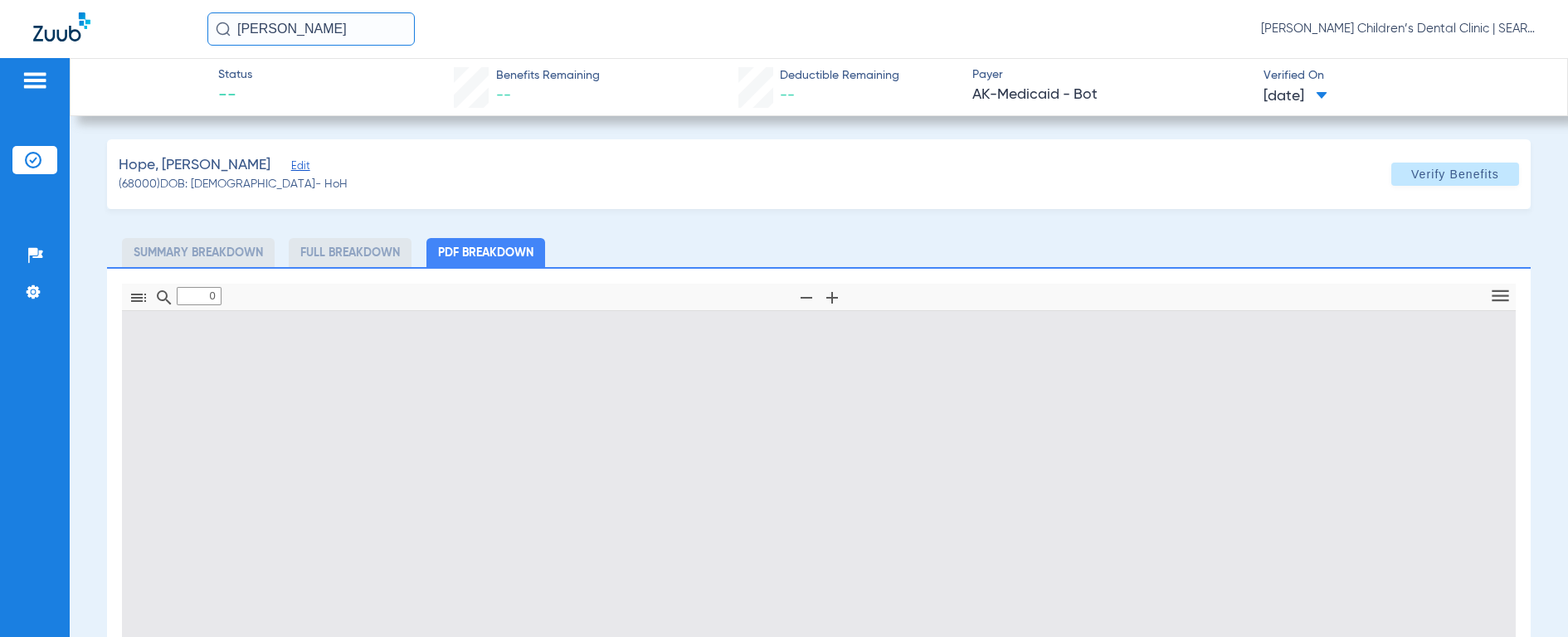
type input "1"
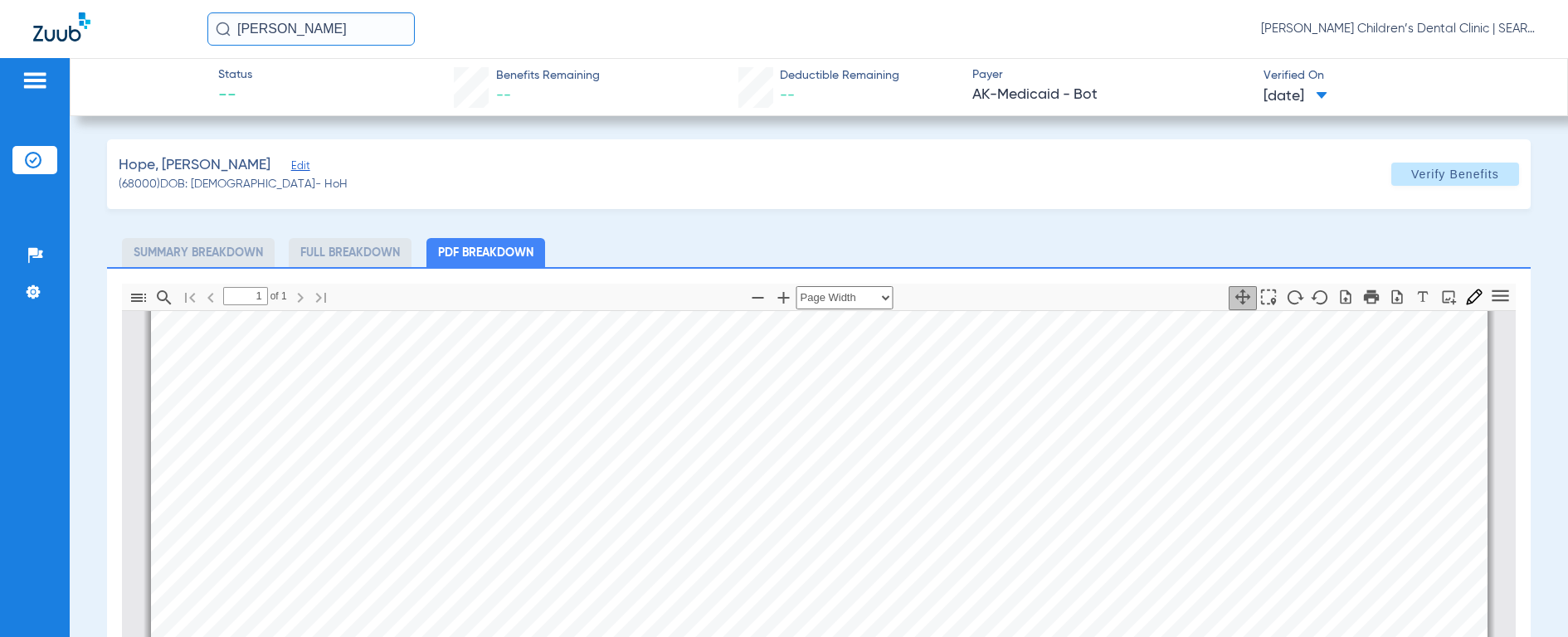
scroll to position [291, 0]
drag, startPoint x: 340, startPoint y: 29, endPoint x: 113, endPoint y: 14, distance: 227.5
click at [113, 14] on div "[PERSON_NAME] [PERSON_NAME] Children’s Dental Clinic | SEARHC" at bounding box center [784, 29] width 1568 height 58
type input "[PERSON_NAME]"
click at [220, 27] on img at bounding box center [223, 28] width 15 height 15
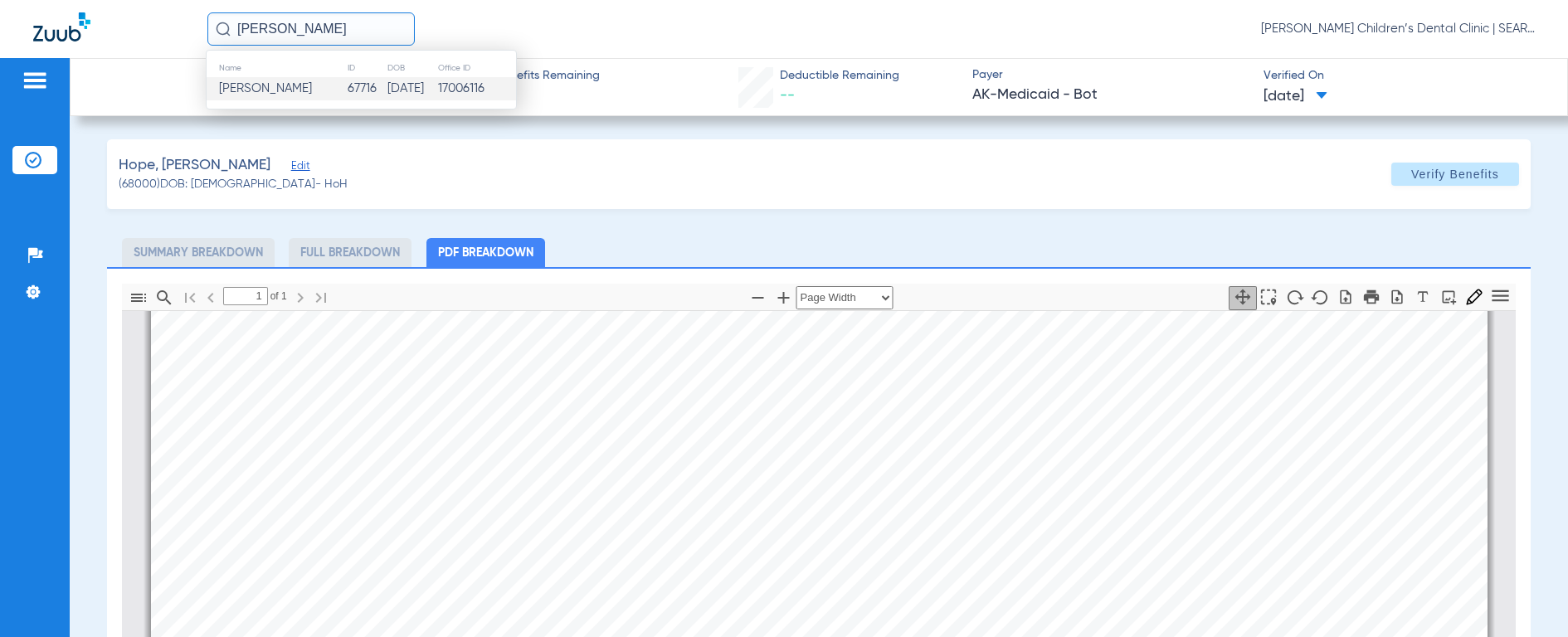
click at [271, 95] on span "[PERSON_NAME]" at bounding box center [265, 88] width 93 height 12
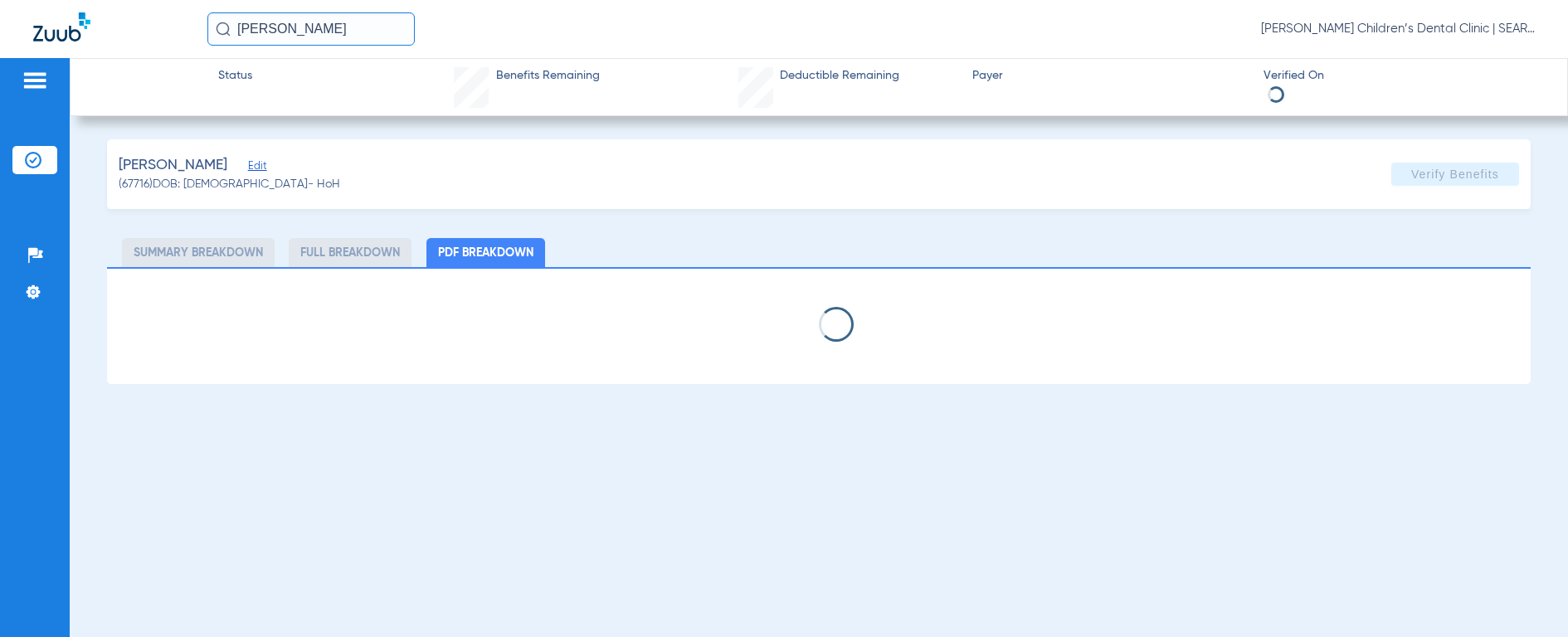
select select "page-width"
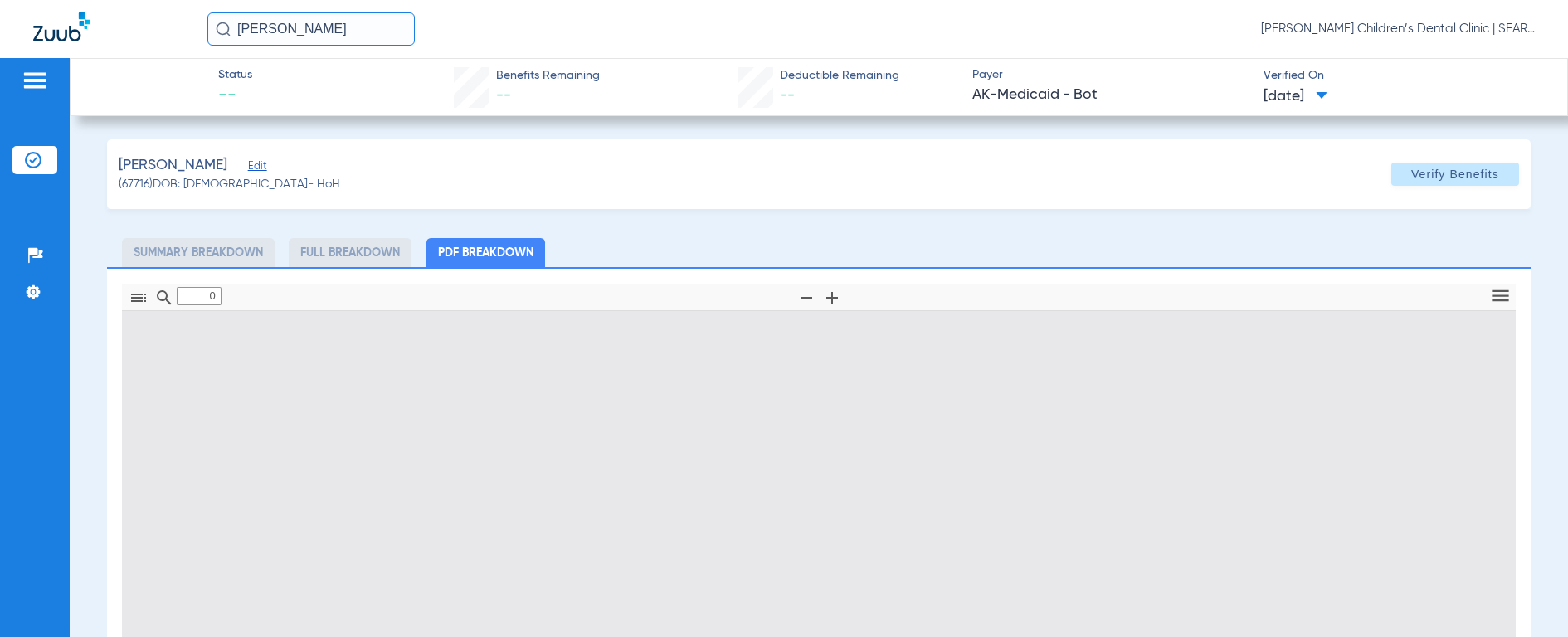
type input "1"
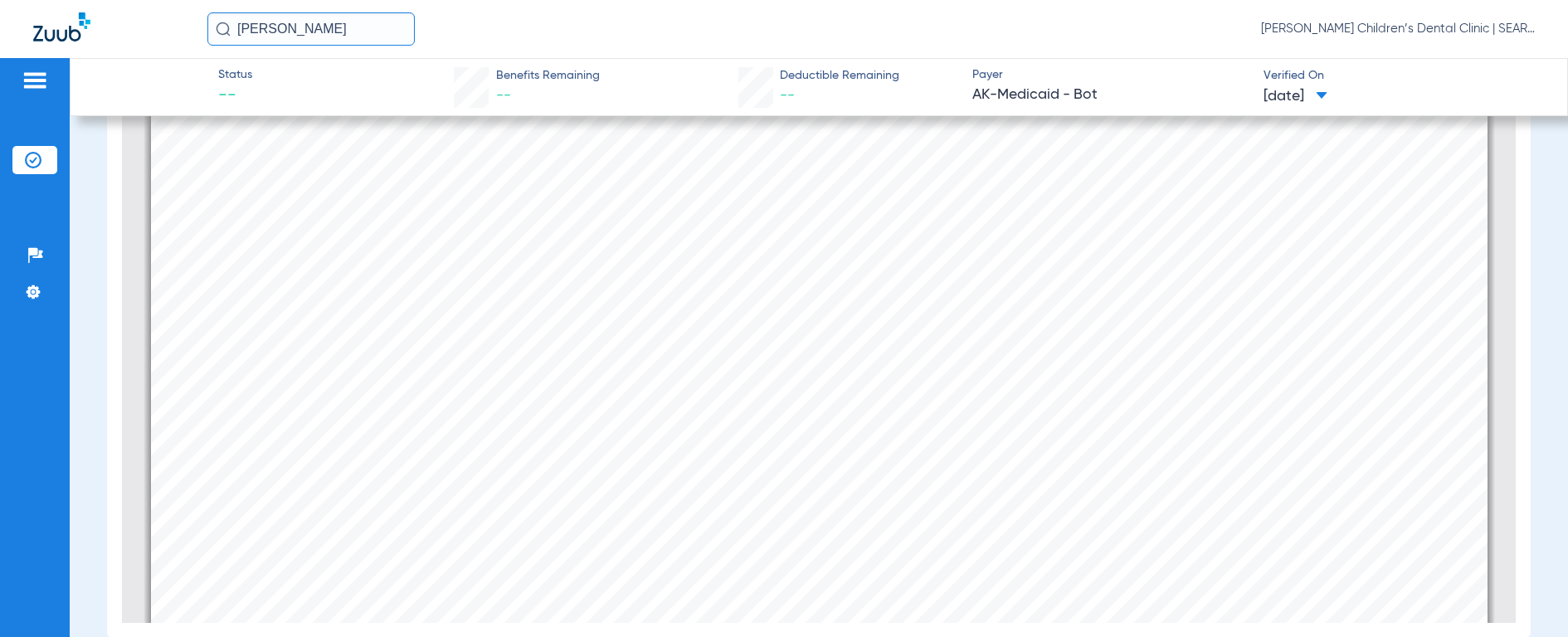
scroll to position [990, 0]
drag, startPoint x: 338, startPoint y: 29, endPoint x: 185, endPoint y: 20, distance: 153.3
click at [185, 20] on div "[PERSON_NAME] [PERSON_NAME] Children’s Dental Clinic | SEARHC" at bounding box center [784, 29] width 1568 height 58
click at [222, 30] on img at bounding box center [223, 28] width 15 height 15
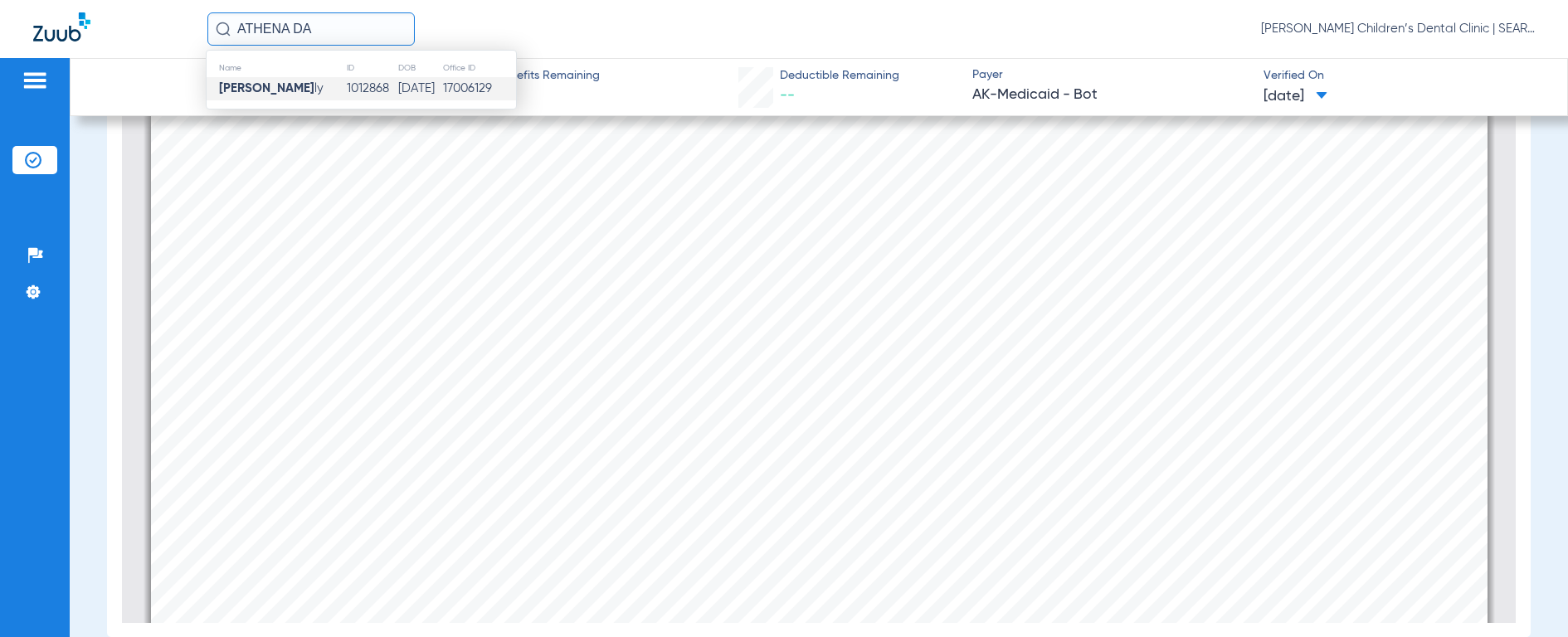
click at [238, 87] on strong "[PERSON_NAME]" at bounding box center [267, 88] width 95 height 12
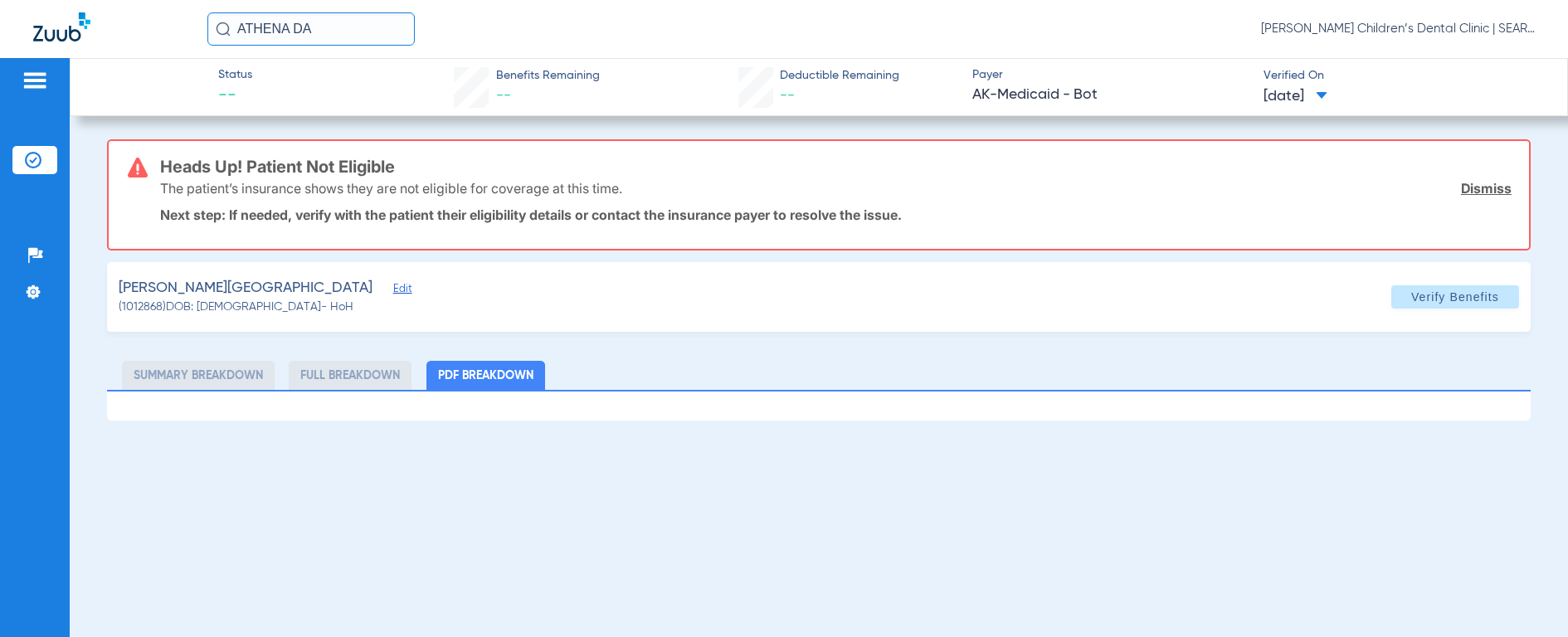
drag, startPoint x: 329, startPoint y: 34, endPoint x: -4, endPoint y: 2, distance: 334.5
click at [0, 2] on html "ATHENA DA [PERSON_NAME] Children’s Dental Clinic | SEARHC Patients Insurance Ve…" at bounding box center [784, 318] width 1568 height 637
type input "[PERSON_NAME]"
click at [221, 27] on img at bounding box center [223, 28] width 15 height 15
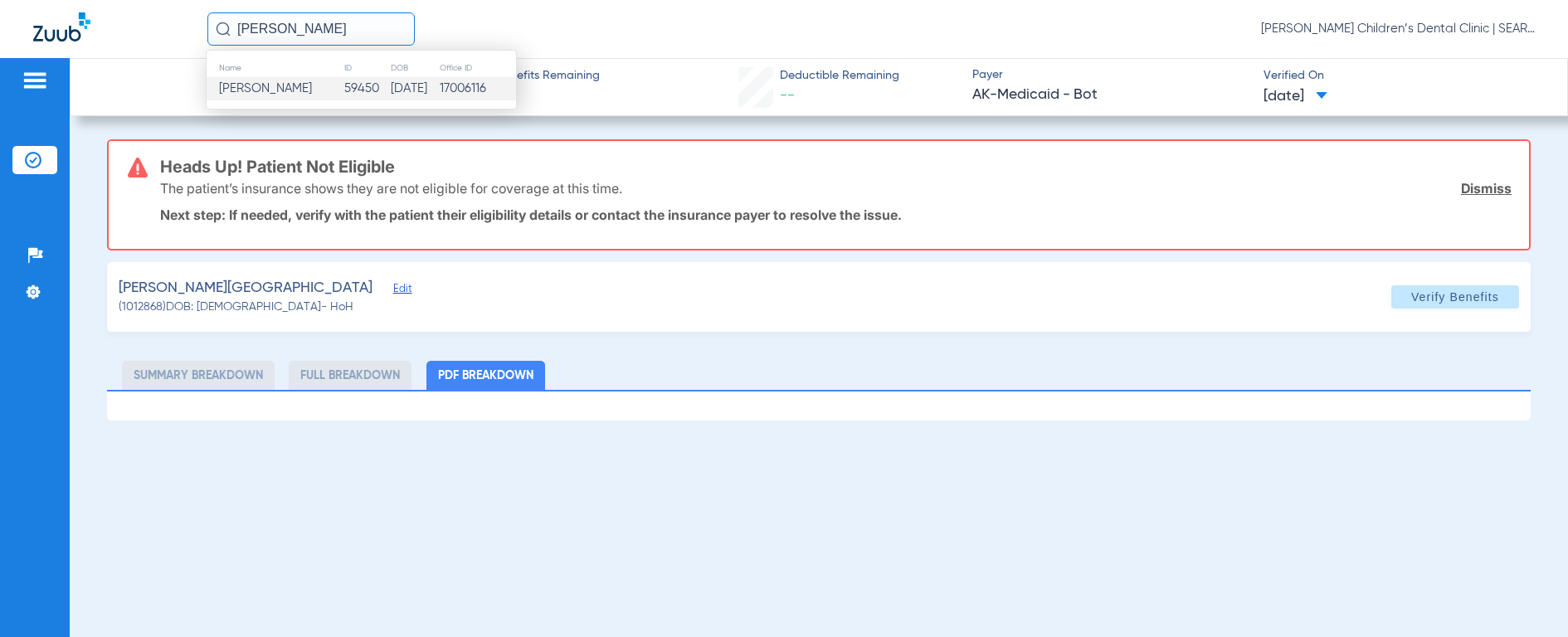
click at [234, 80] on td "[PERSON_NAME]" at bounding box center [275, 88] width 137 height 23
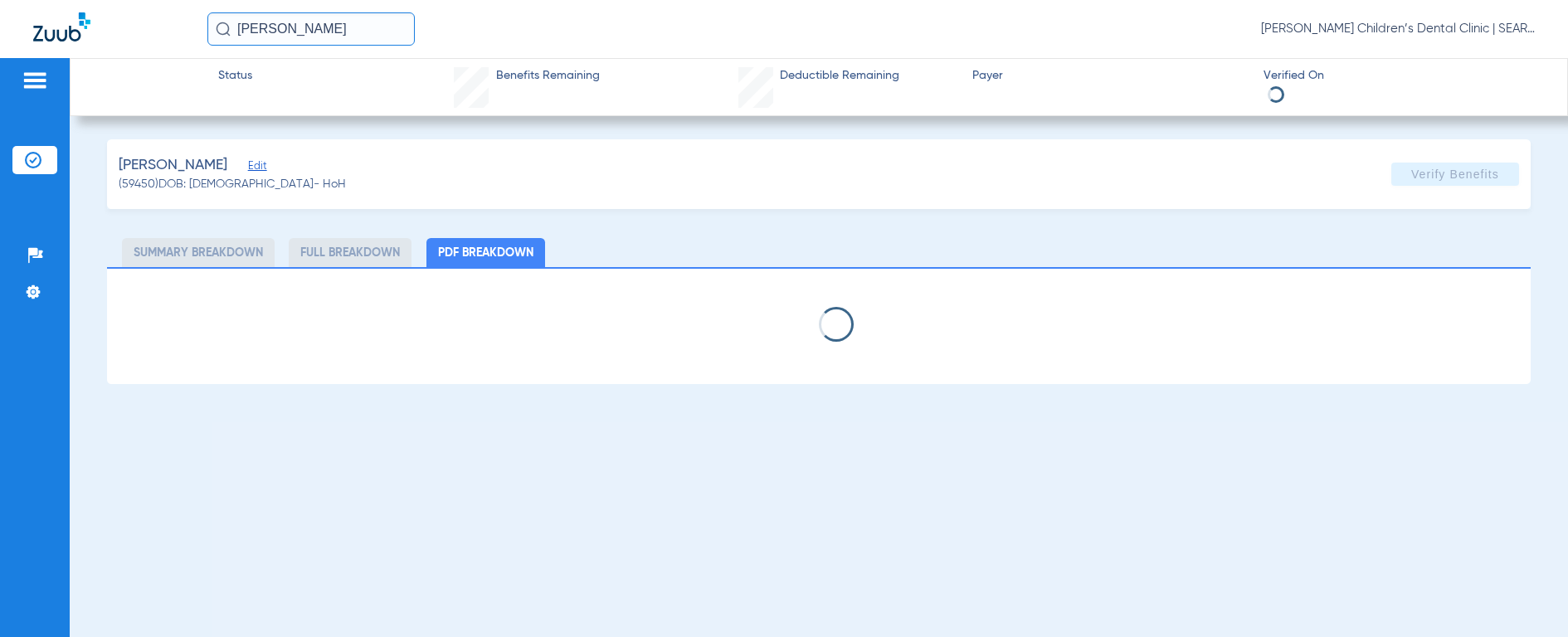
select select "page-width"
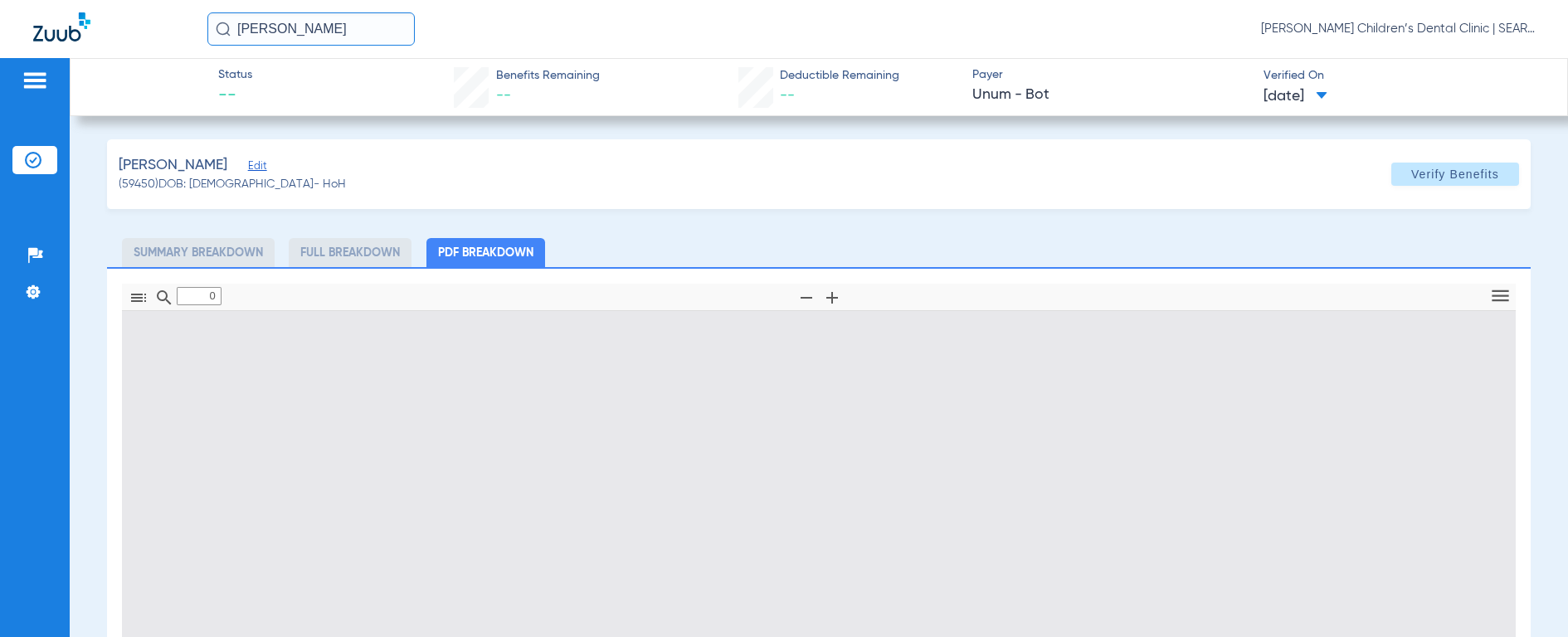
type input "1"
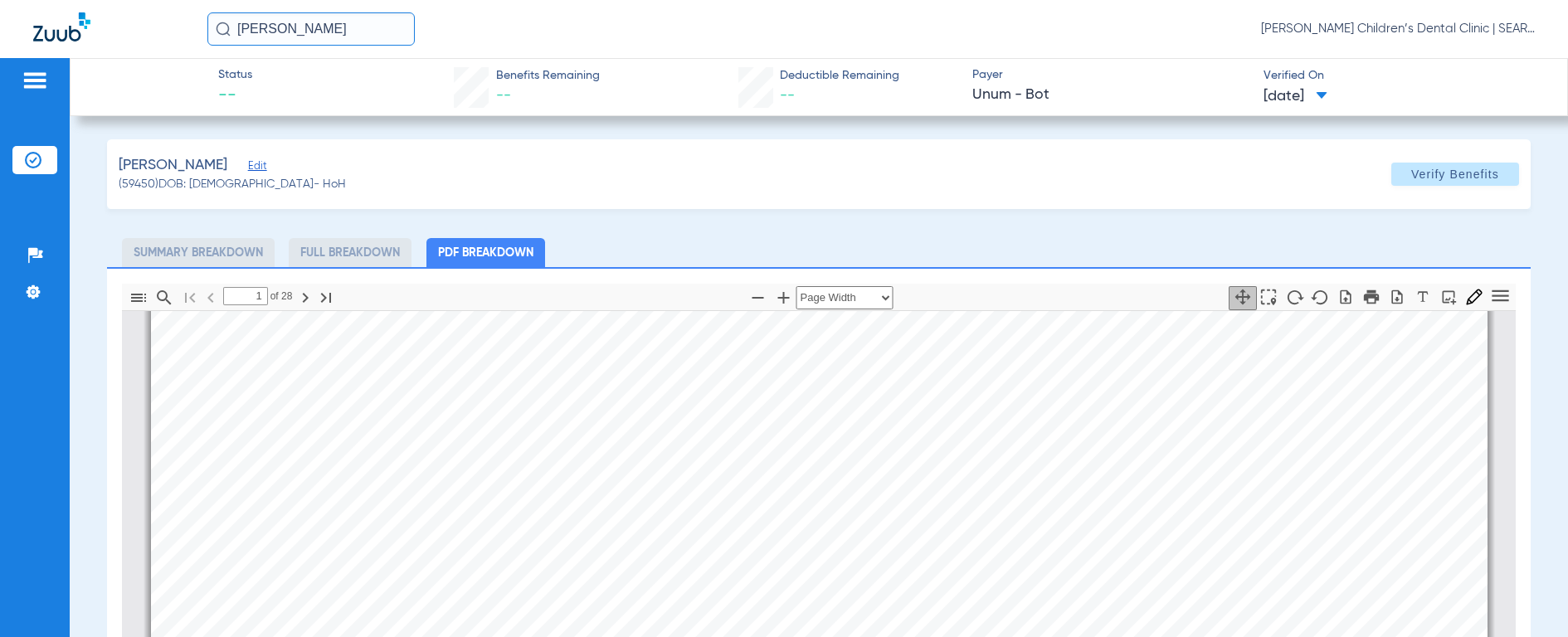
scroll to position [867, 0]
drag, startPoint x: 362, startPoint y: 32, endPoint x: -4, endPoint y: 31, distance: 366.0
click at [0, 31] on html "[PERSON_NAME] [PERSON_NAME] Children’s Dental Clinic | SEARHC Patients Insuranc…" at bounding box center [784, 318] width 1568 height 637
type input "[PERSON_NAME]"
click at [224, 30] on img at bounding box center [223, 28] width 15 height 15
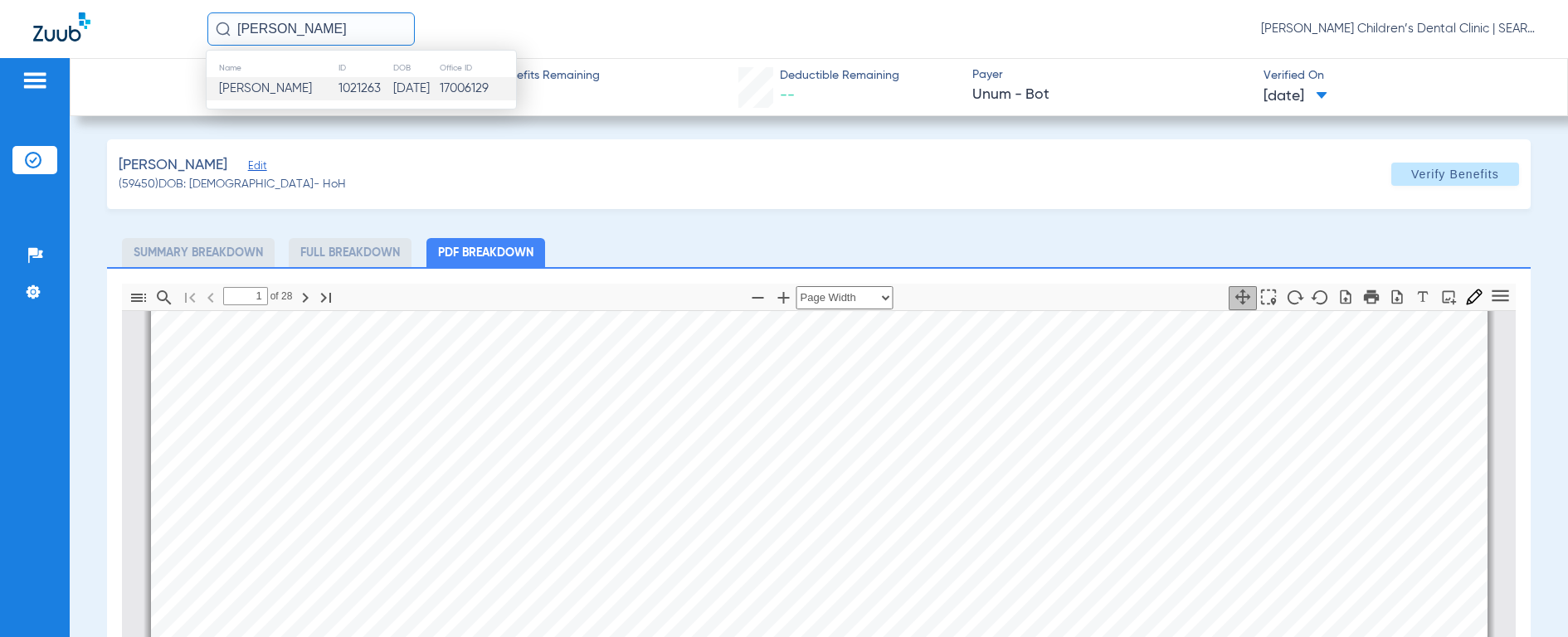
click at [261, 83] on span "[PERSON_NAME]" at bounding box center [265, 88] width 93 height 12
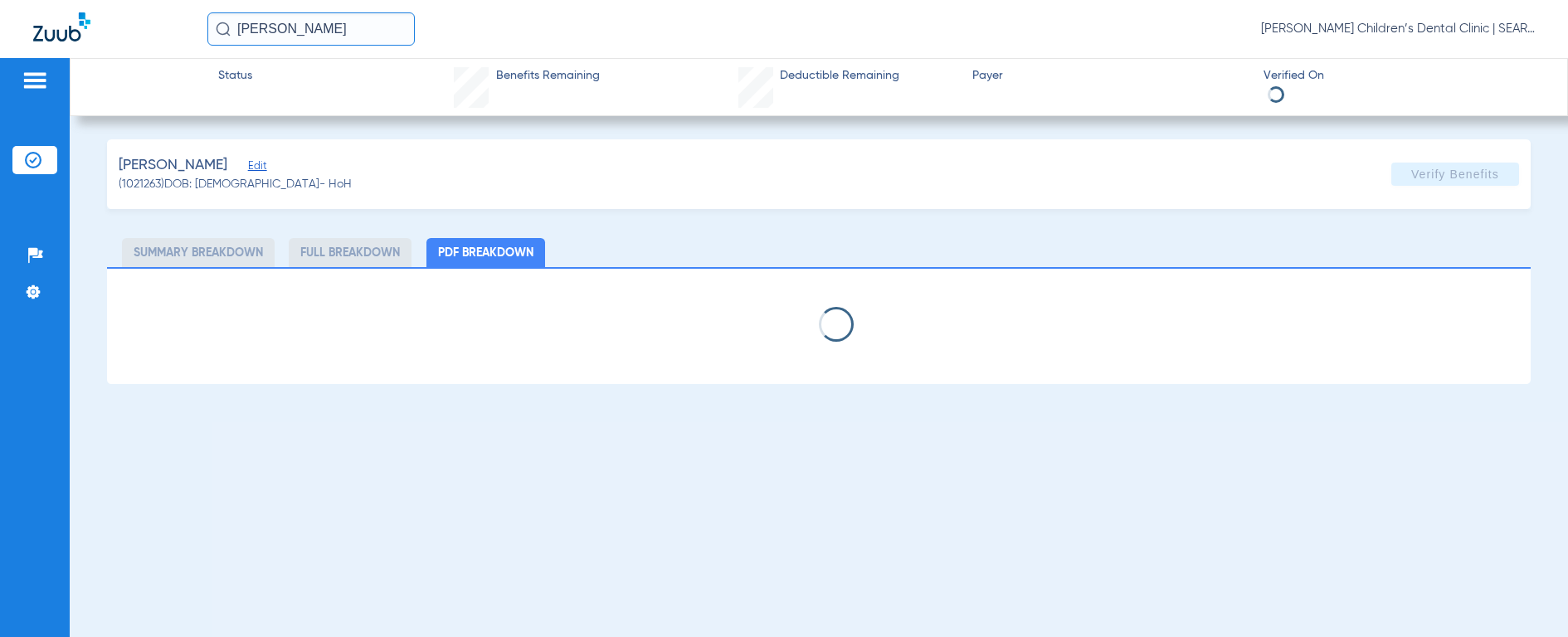
select select "page-width"
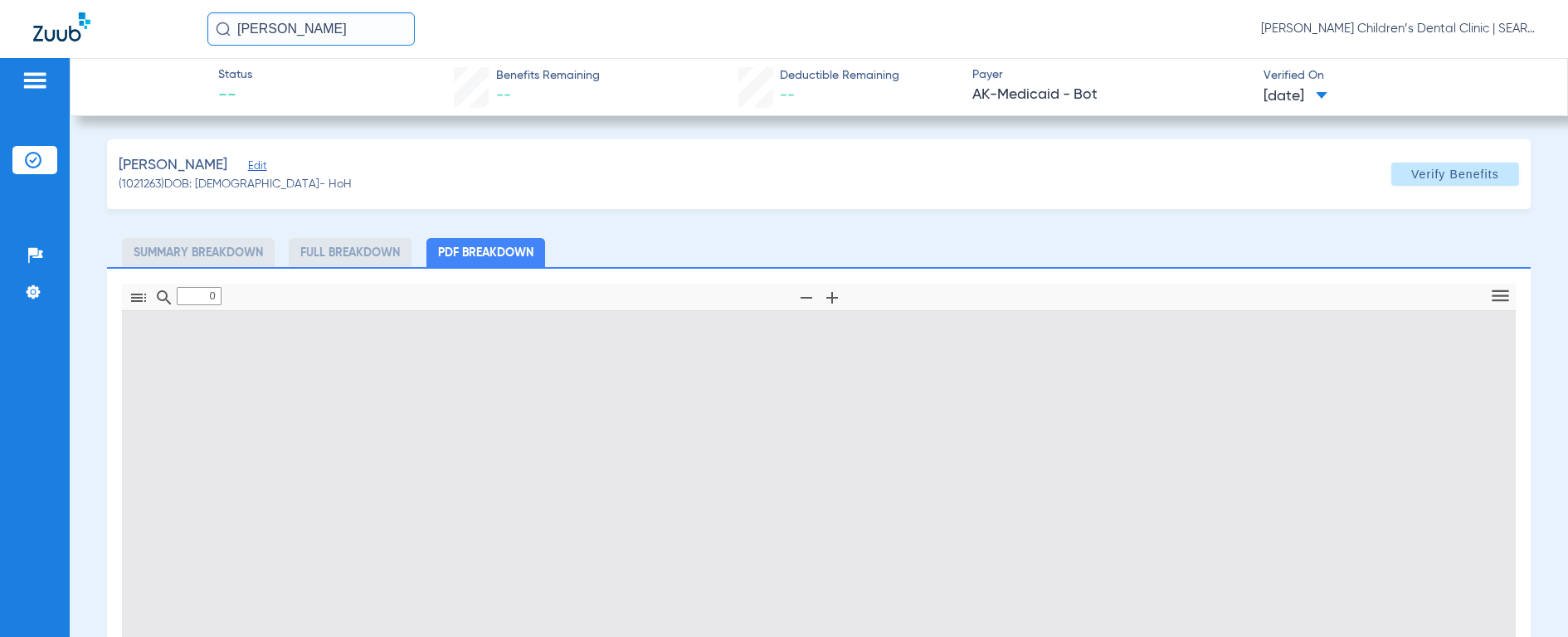
type input "1"
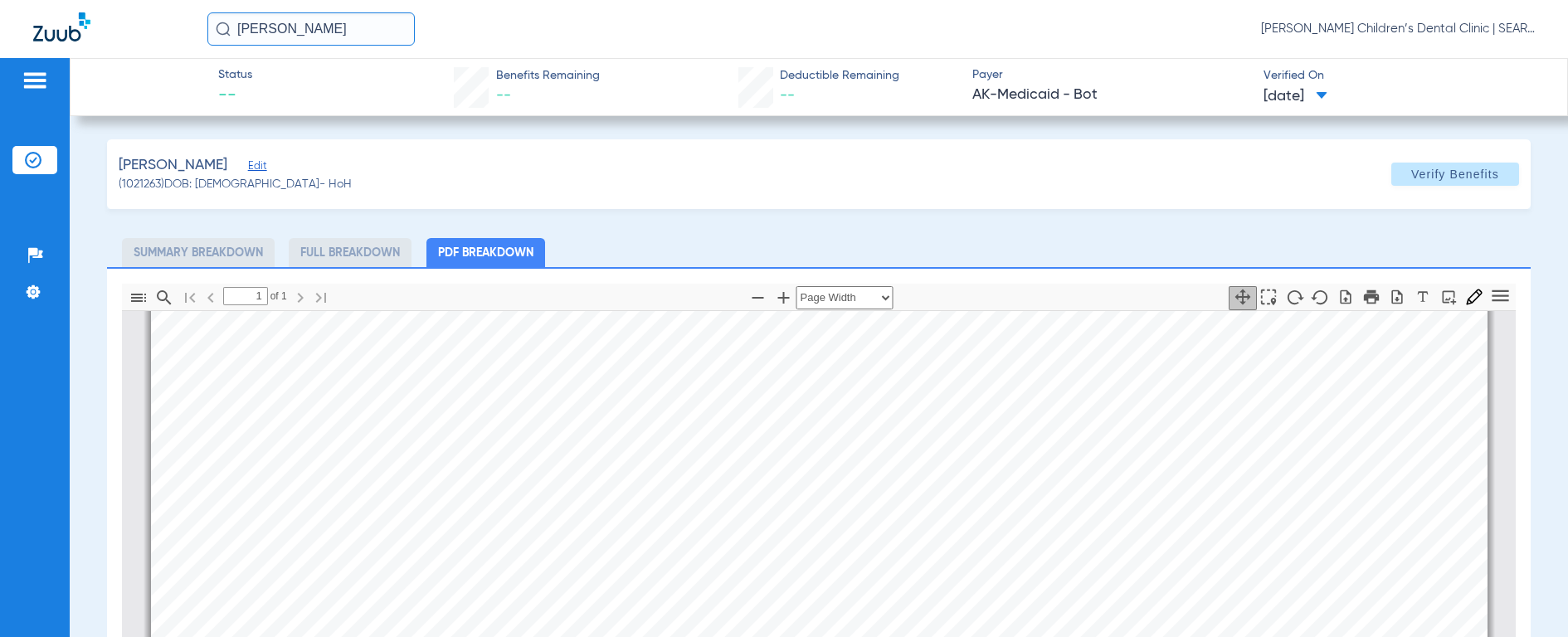
scroll to position [426, 0]
drag, startPoint x: 388, startPoint y: 24, endPoint x: 22, endPoint y: -19, distance: 368.5
click at [22, 0] on html "[PERSON_NAME] [PERSON_NAME] Children’s Dental Clinic | SEARHC Patients Insuranc…" at bounding box center [784, 318] width 1568 height 637
type input "[PERSON_NAME]"
click at [225, 27] on img at bounding box center [223, 28] width 15 height 15
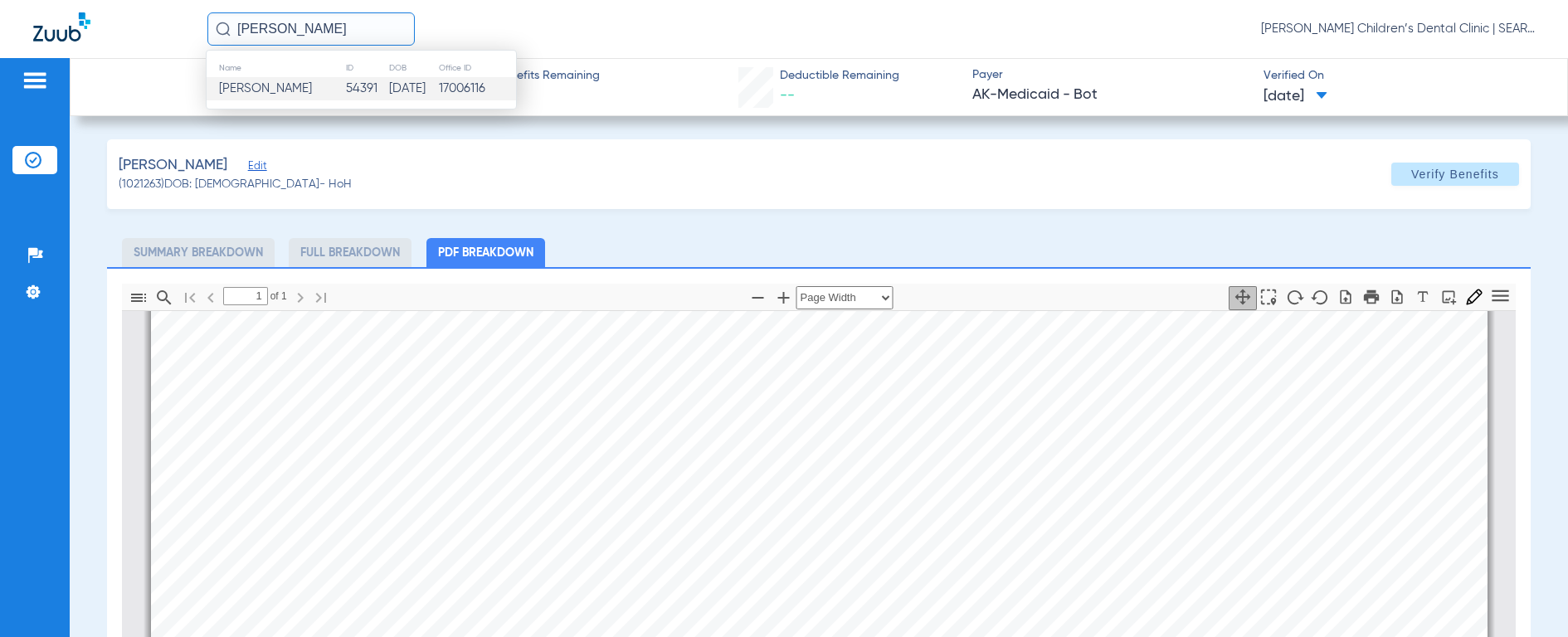
click at [276, 89] on span "[PERSON_NAME]" at bounding box center [265, 88] width 93 height 12
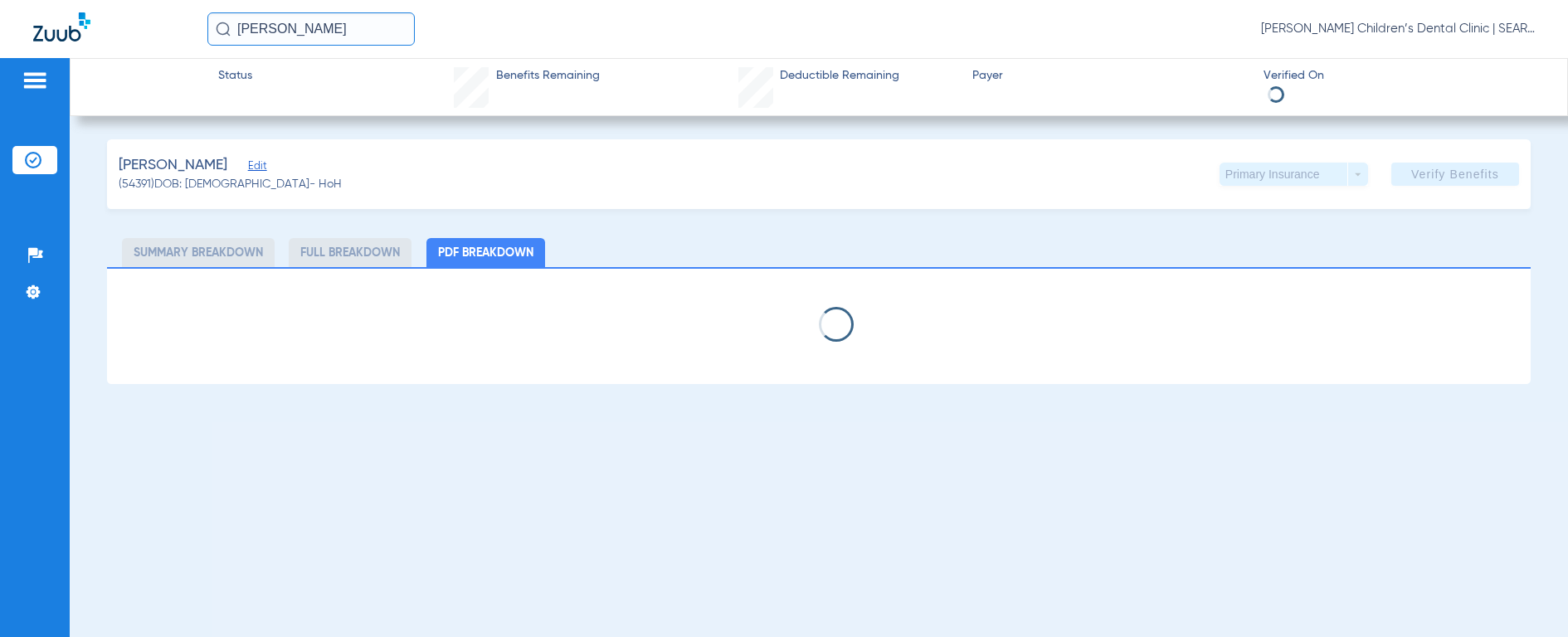
select select "page-width"
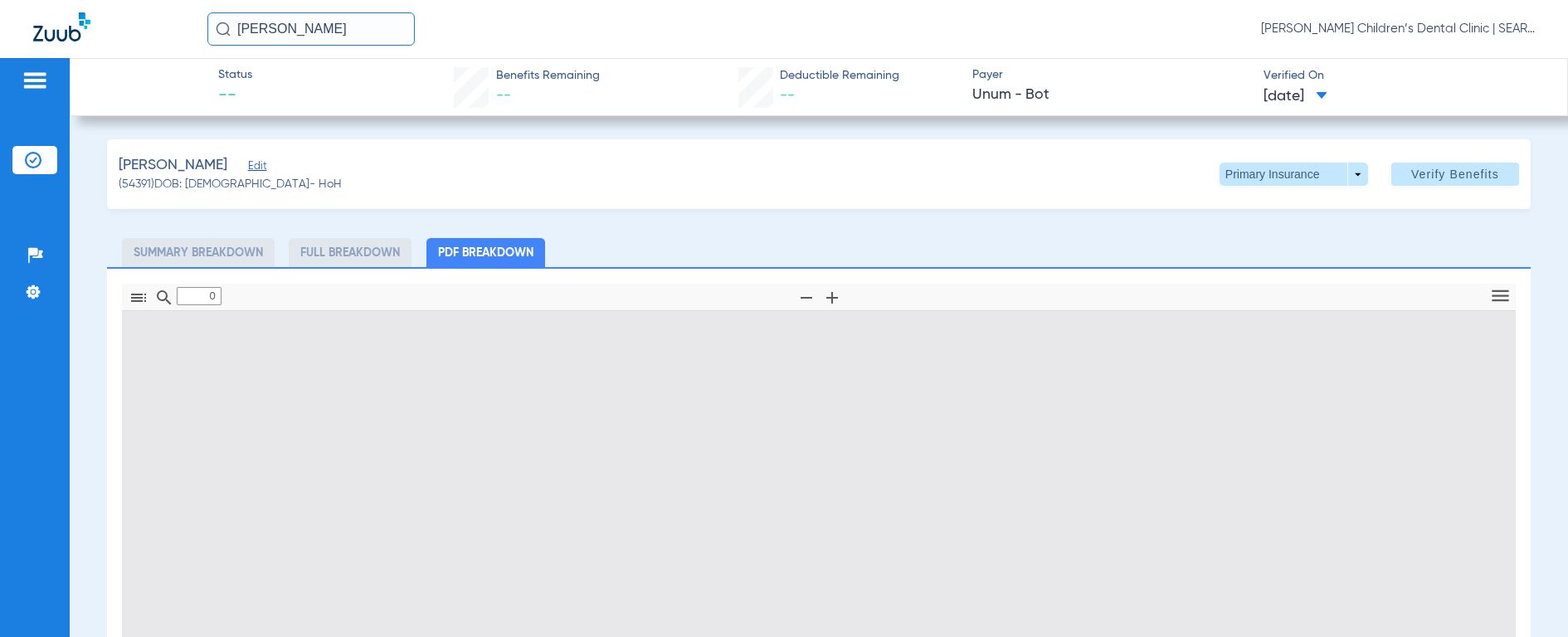
type input "1"
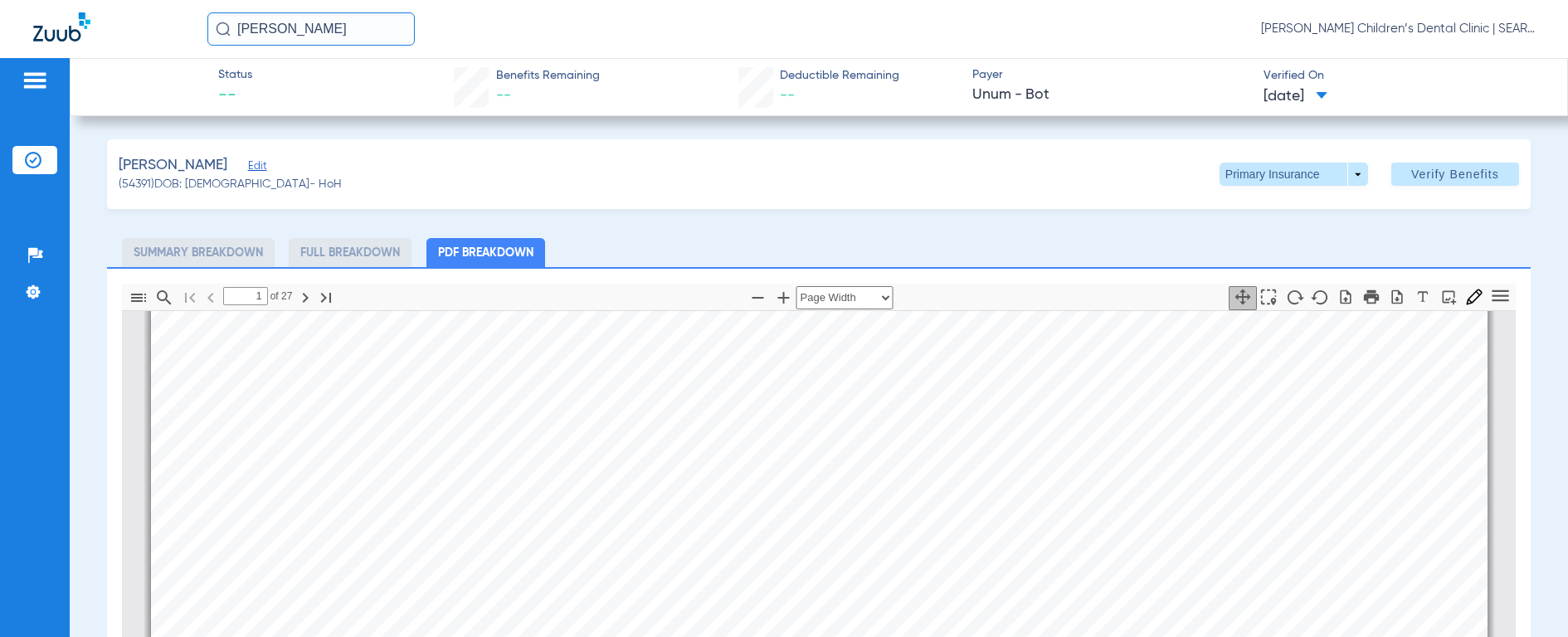
scroll to position [974, 0]
drag, startPoint x: 367, startPoint y: 33, endPoint x: 29, endPoint y: 21, distance: 338.2
click at [29, 21] on div "[PERSON_NAME] [PERSON_NAME] Children’s Dental Clinic | SEARHC" at bounding box center [784, 29] width 1568 height 58
click at [213, 27] on input "[PERSON_NAME]" at bounding box center [311, 29] width 208 height 34
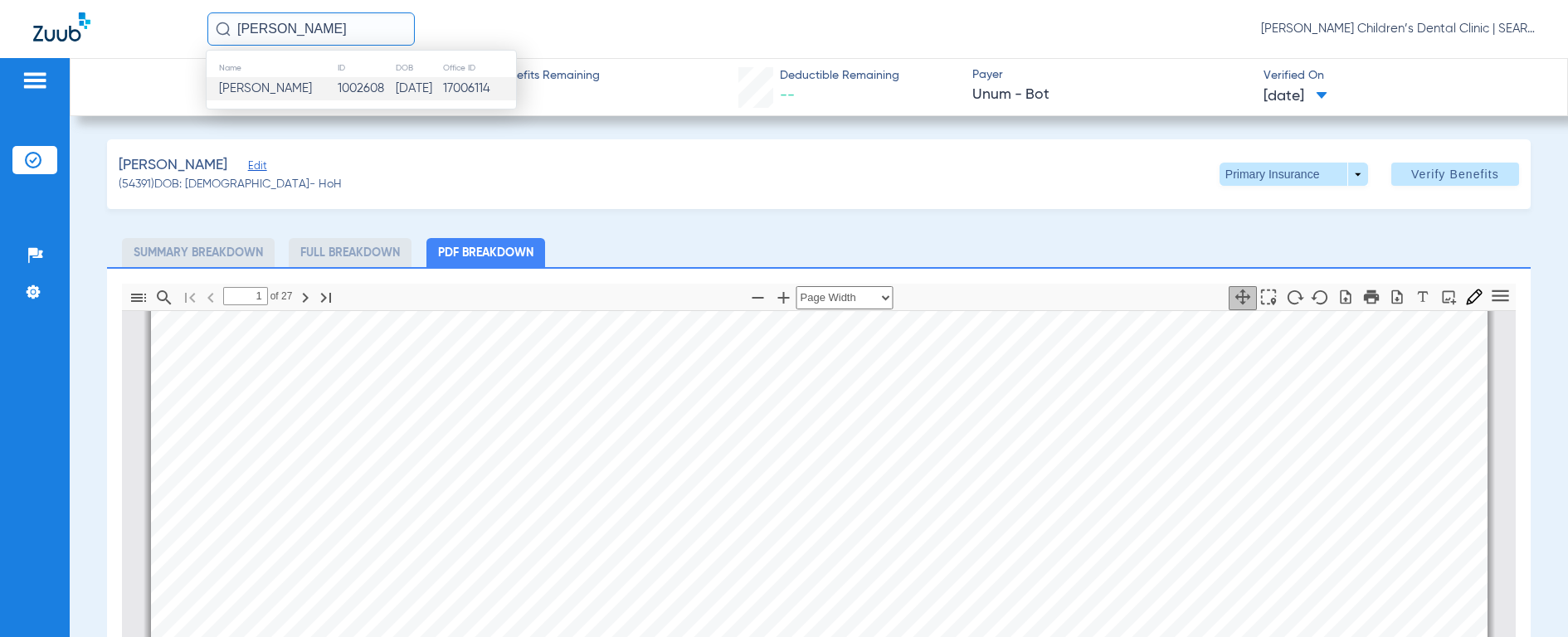
type input "[PERSON_NAME]"
click at [268, 92] on span "[PERSON_NAME]" at bounding box center [265, 88] width 93 height 12
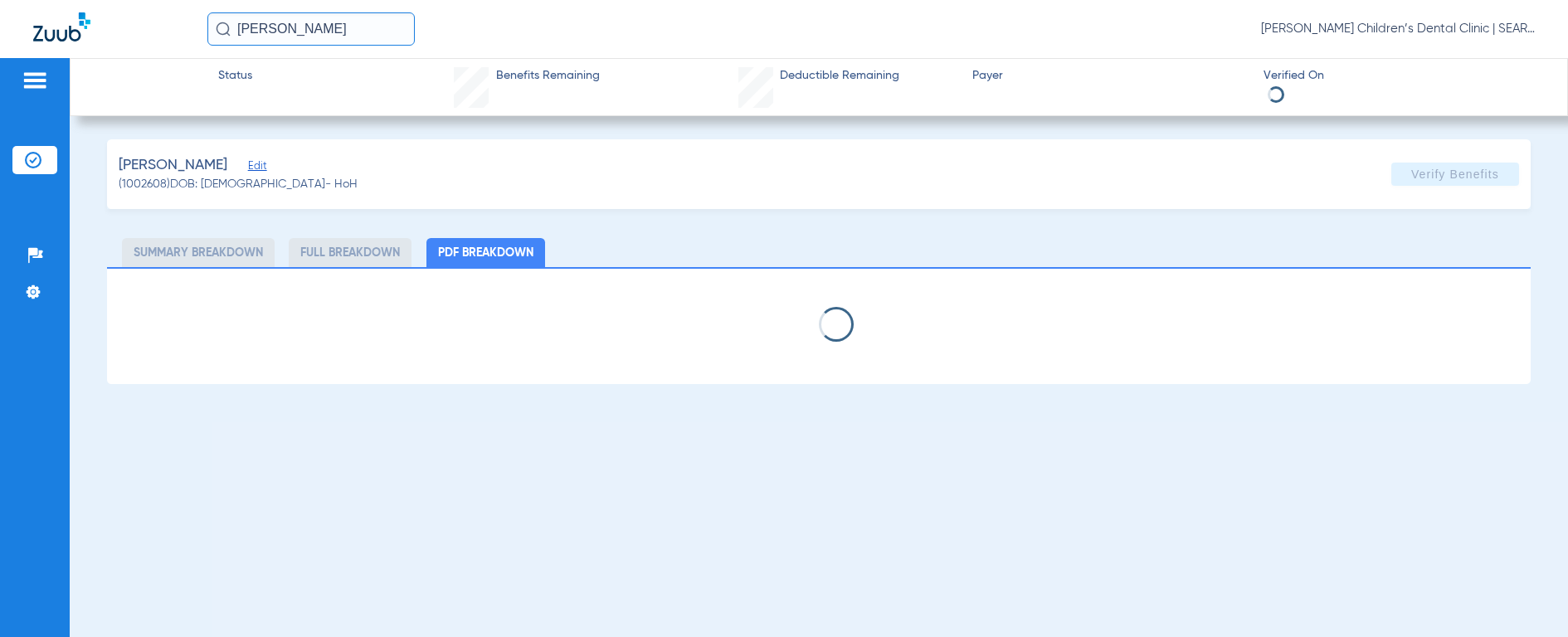
select select "page-width"
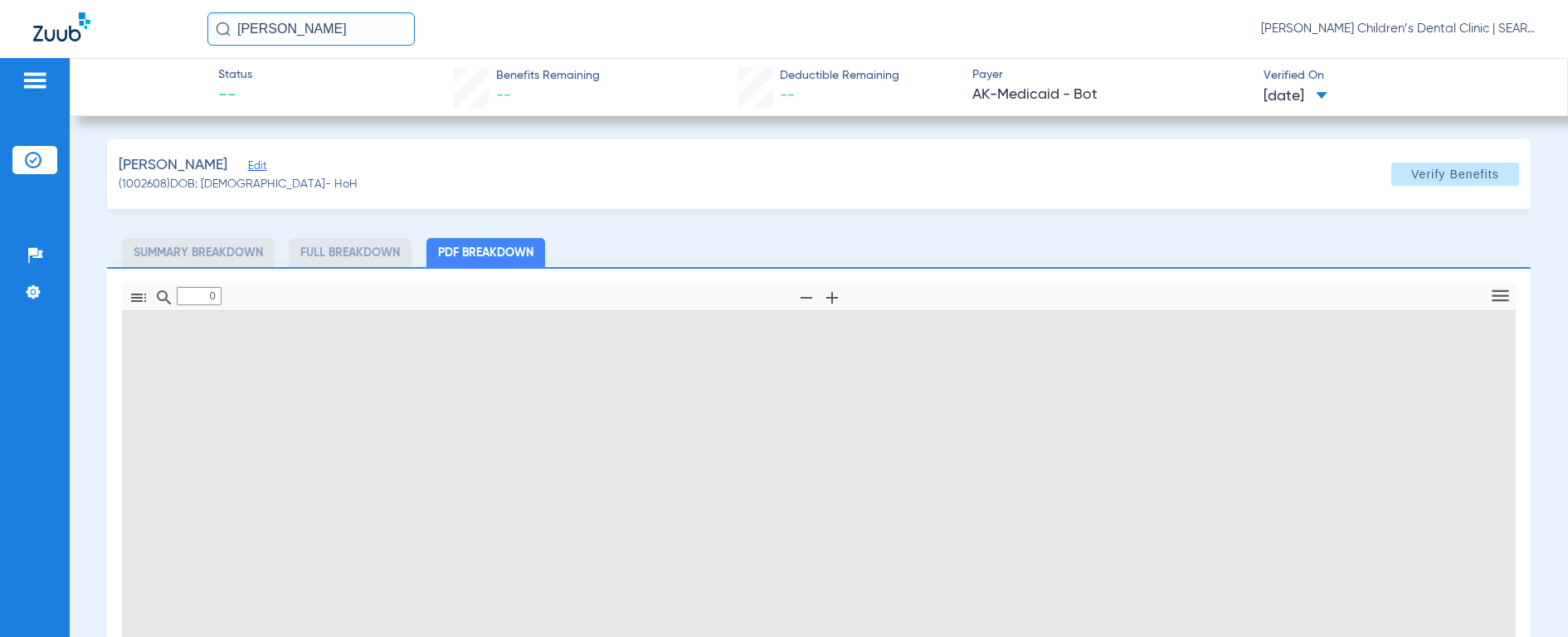
type input "1"
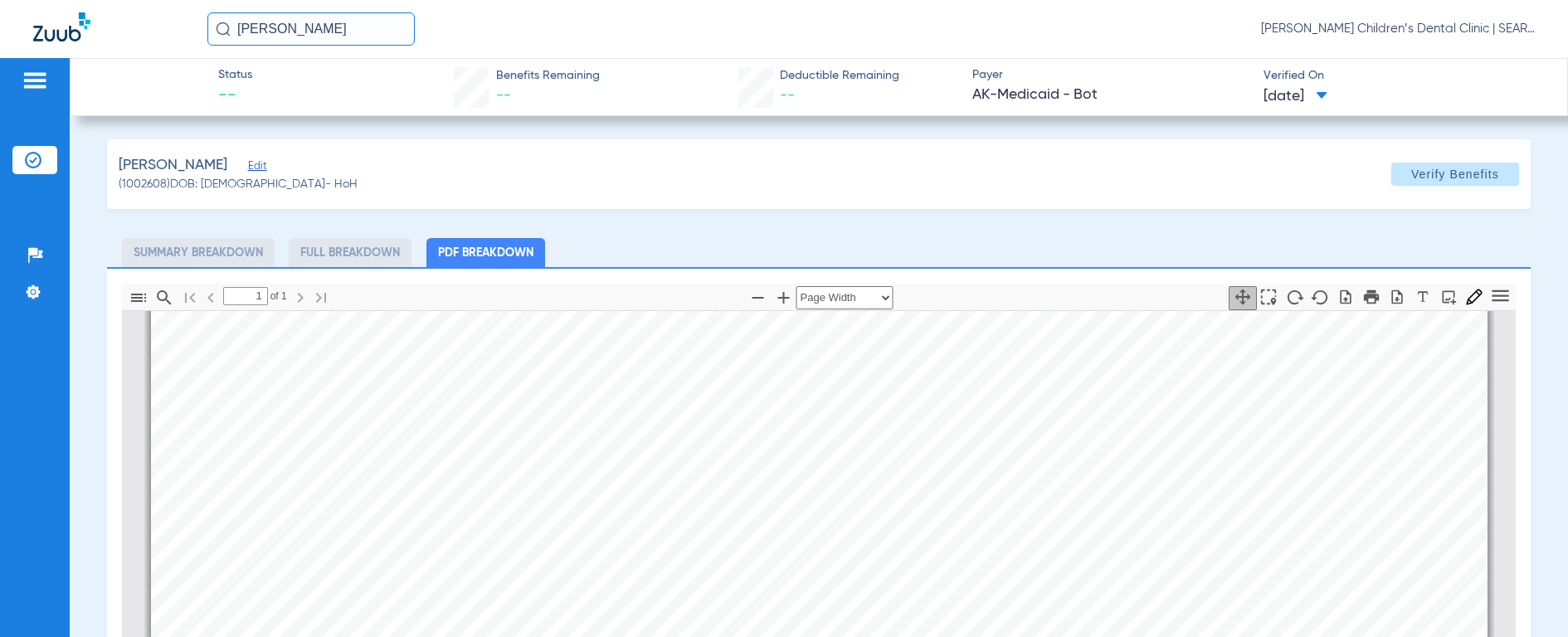
scroll to position [323, 0]
drag, startPoint x: 367, startPoint y: 30, endPoint x: 64, endPoint y: 13, distance: 303.5
click at [64, 13] on div "[PERSON_NAME] [PERSON_NAME] Children’s Dental Clinic | SEARHC" at bounding box center [784, 29] width 1568 height 58
type input "[PERSON_NAME]"
click at [229, 29] on img at bounding box center [223, 28] width 15 height 15
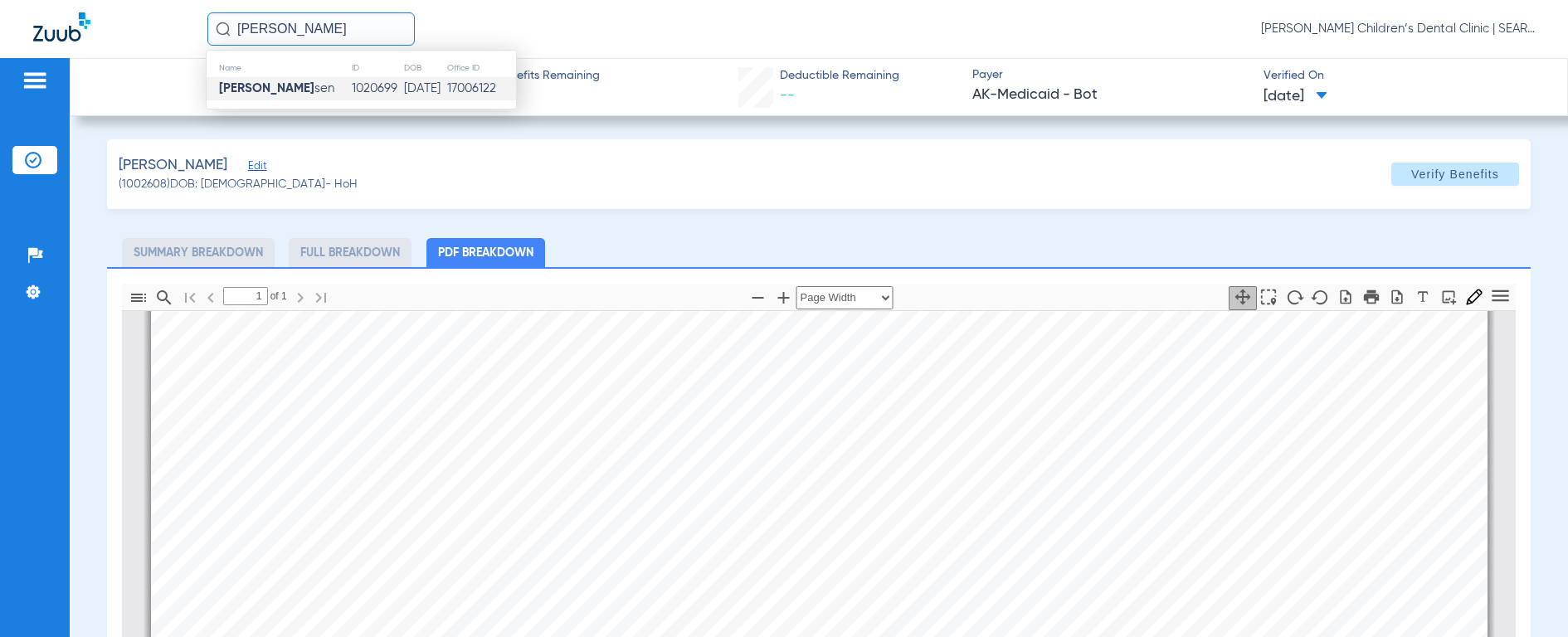
click at [251, 84] on strong "[PERSON_NAME]" at bounding box center [267, 88] width 95 height 12
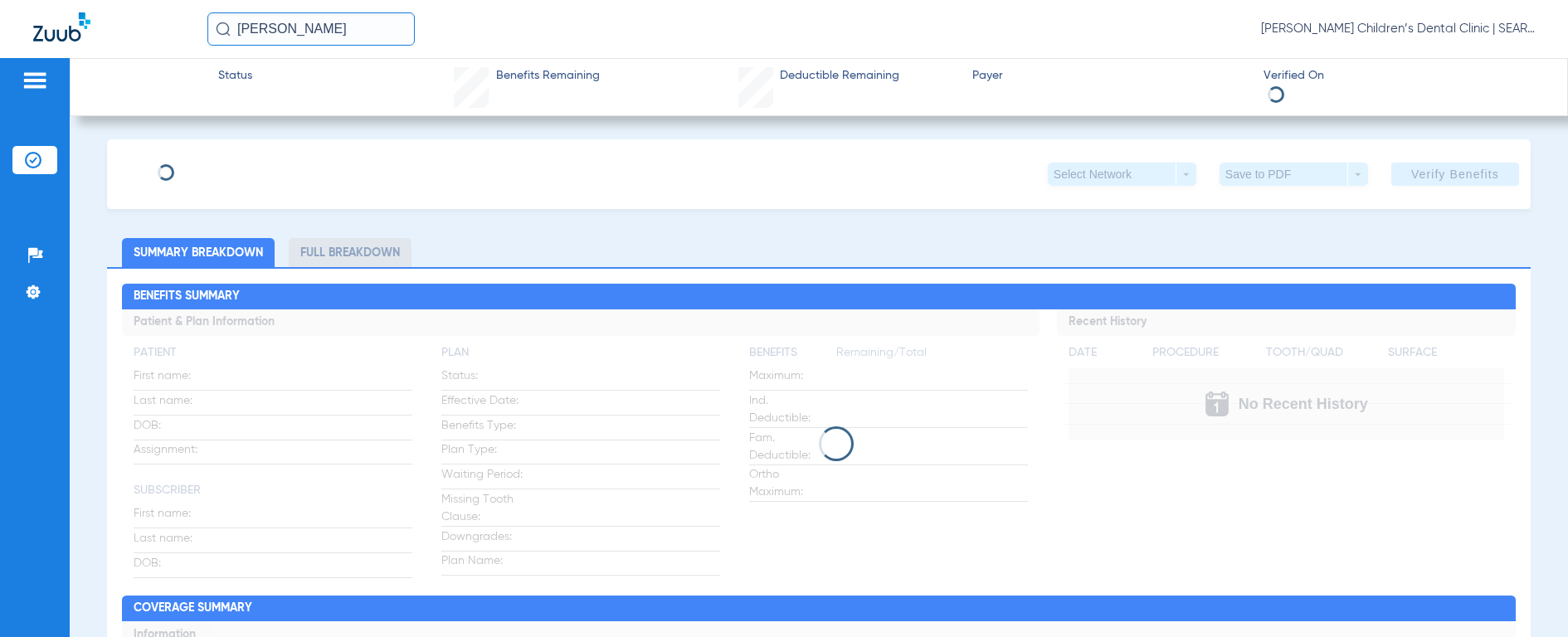
click at [253, 88] on div "Status Benefits Remaining Deductible Remaining Payer Verified On" at bounding box center [819, 87] width 1498 height 58
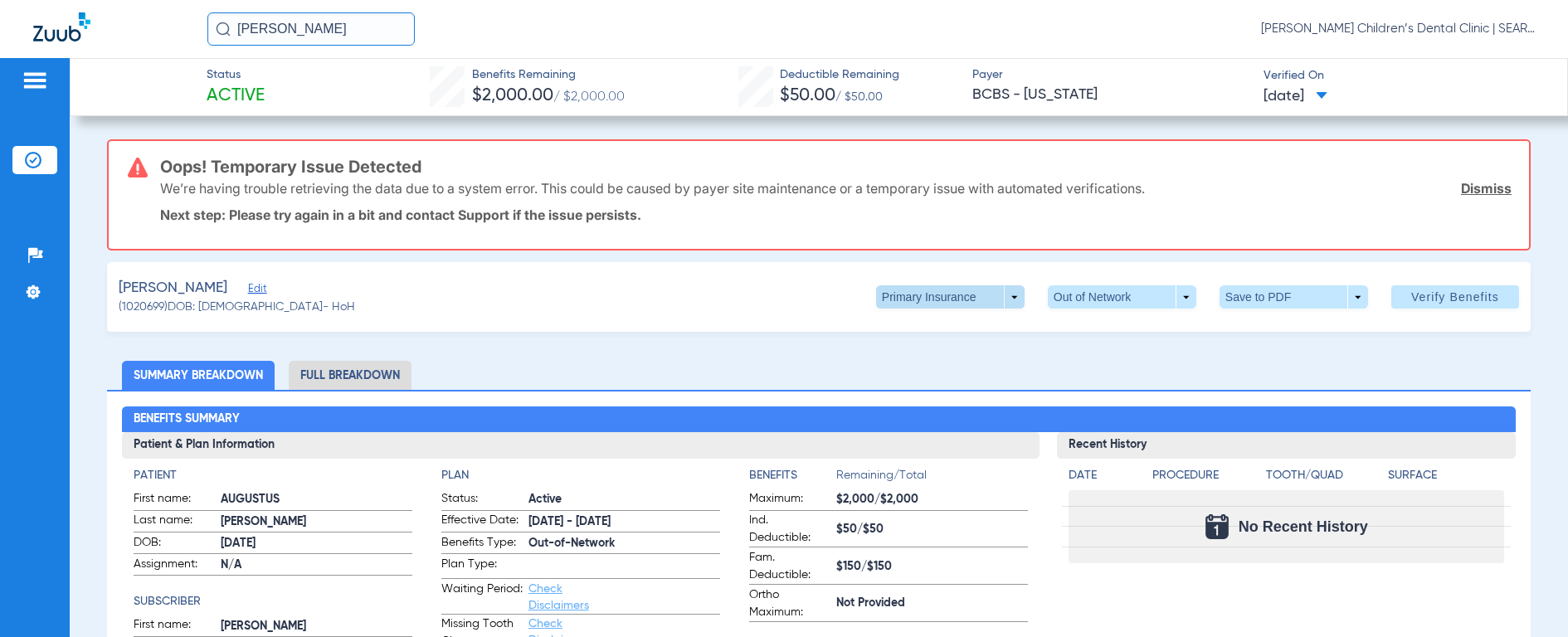
click at [878, 293] on span at bounding box center [951, 297] width 148 height 23
click at [901, 363] on span "Secondary Insurance" at bounding box center [933, 363] width 110 height 11
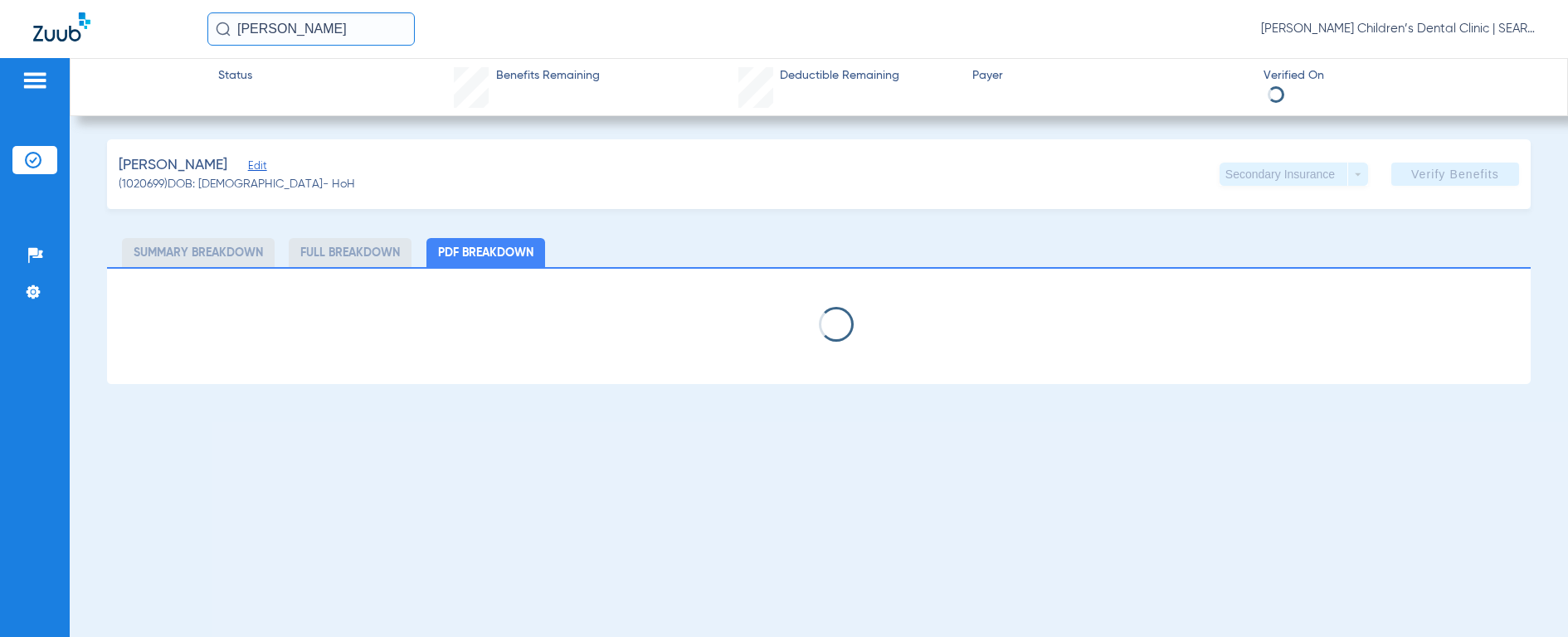
select select "page-width"
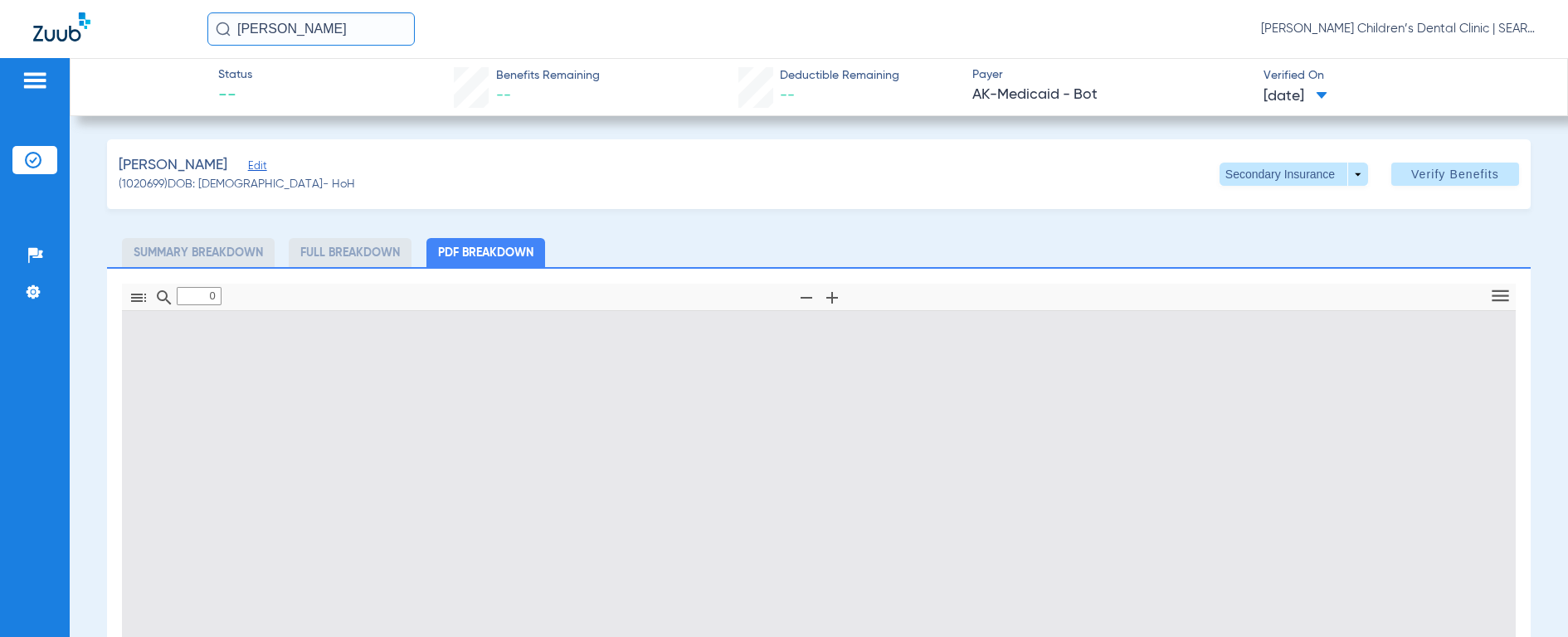
type input "1"
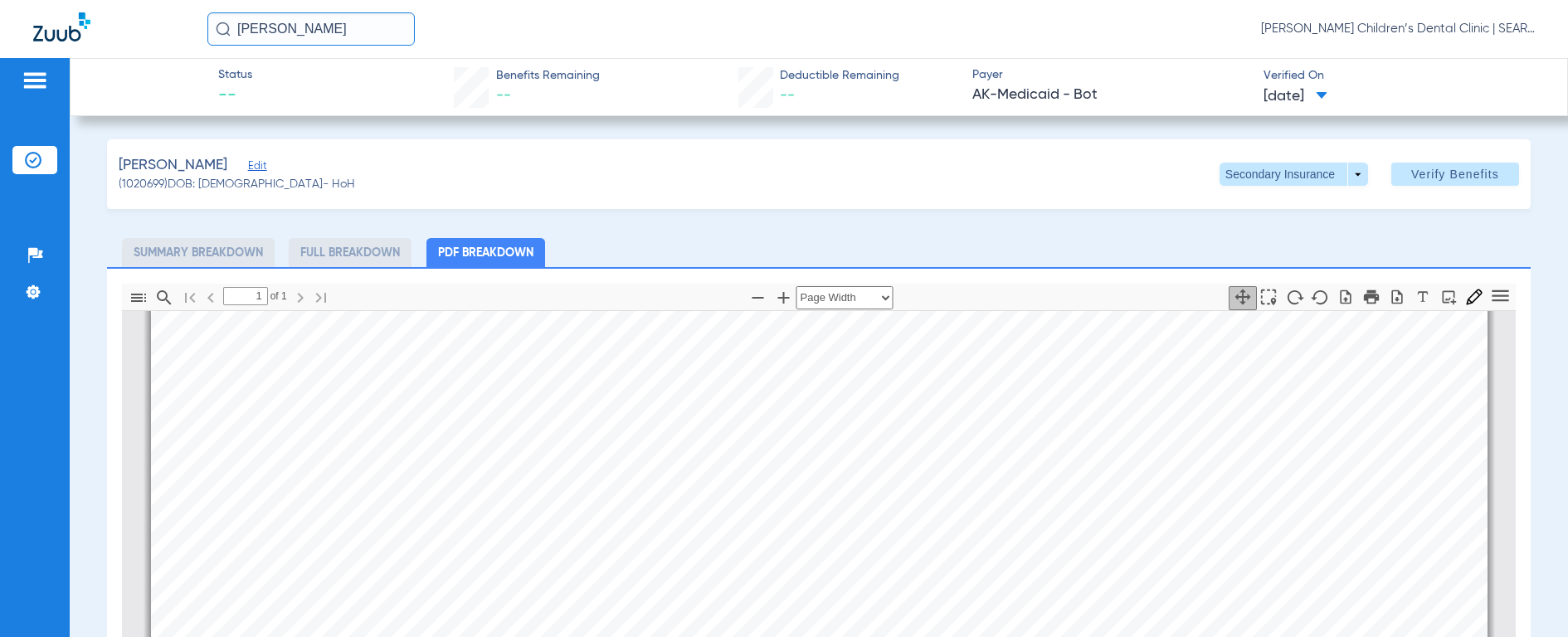
scroll to position [489, 0]
drag, startPoint x: 364, startPoint y: 30, endPoint x: 170, endPoint y: 15, distance: 194.6
click at [152, 34] on div "[PERSON_NAME] [PERSON_NAME] Children’s Dental Clinic | SEARHC" at bounding box center [784, 29] width 1568 height 58
type input "[PERSON_NAME]"
click at [224, 29] on img at bounding box center [223, 28] width 15 height 15
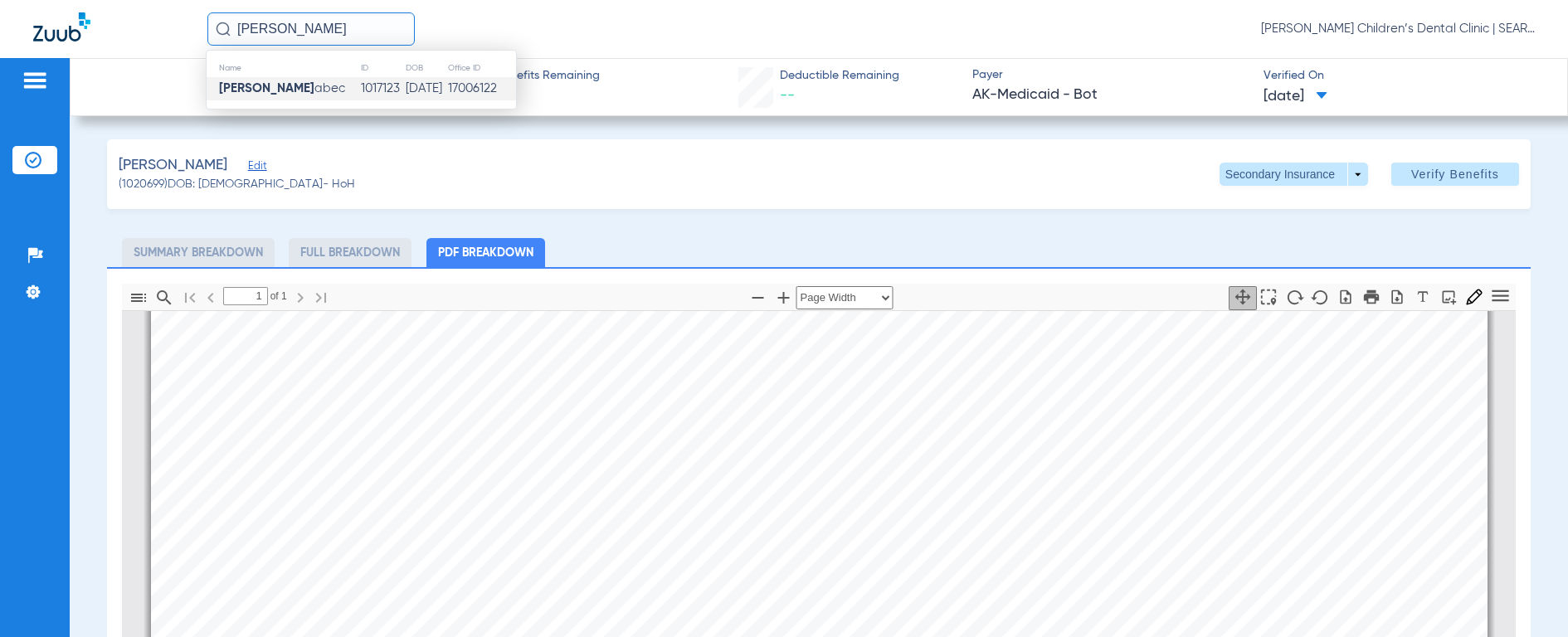
click at [253, 82] on strong "[PERSON_NAME]" at bounding box center [267, 88] width 95 height 12
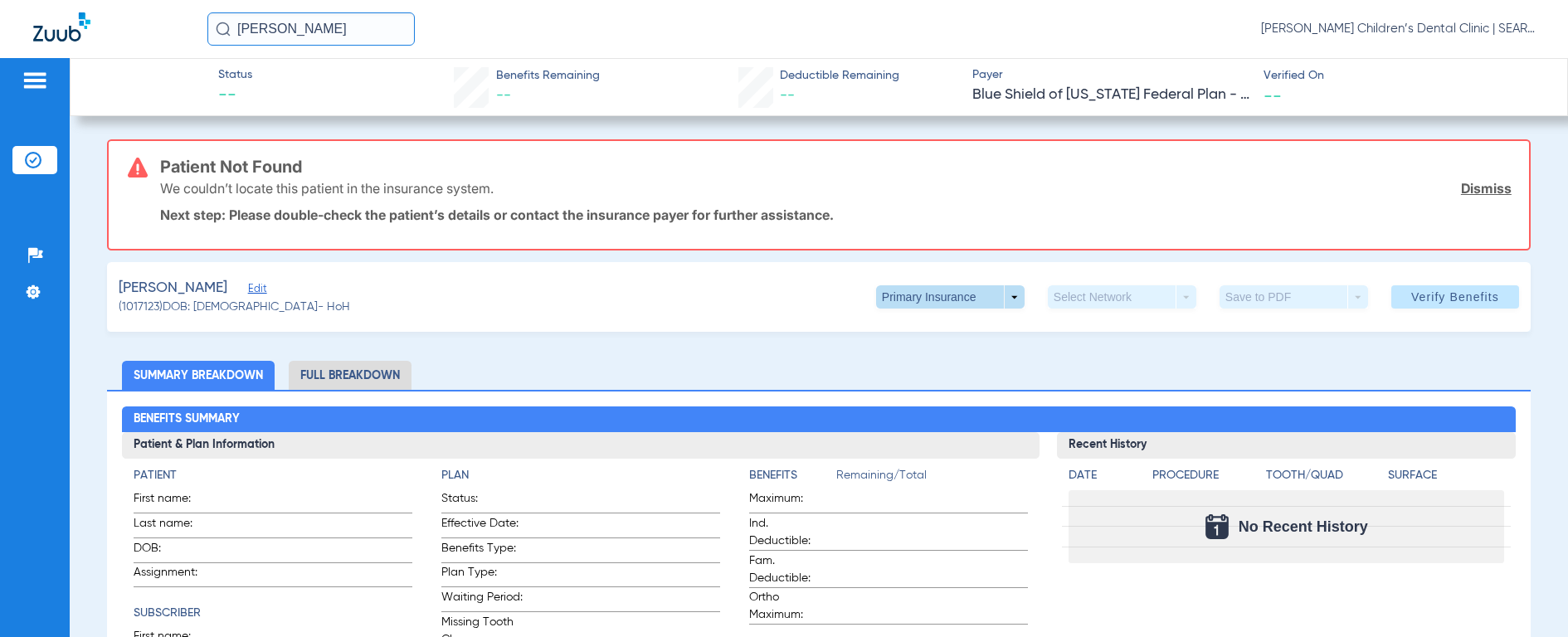
click at [896, 303] on span at bounding box center [951, 297] width 148 height 23
click at [903, 365] on span "Secondary Insurance" at bounding box center [933, 363] width 110 height 11
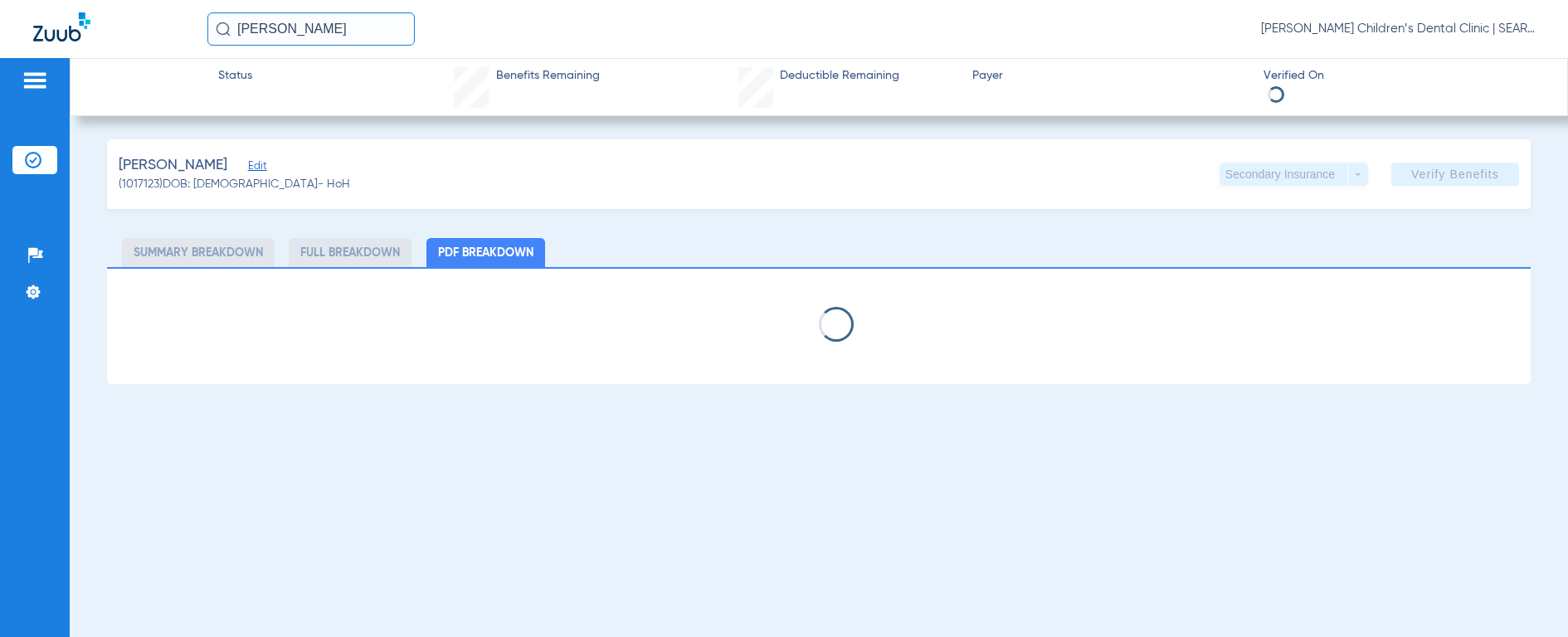
select select "page-width"
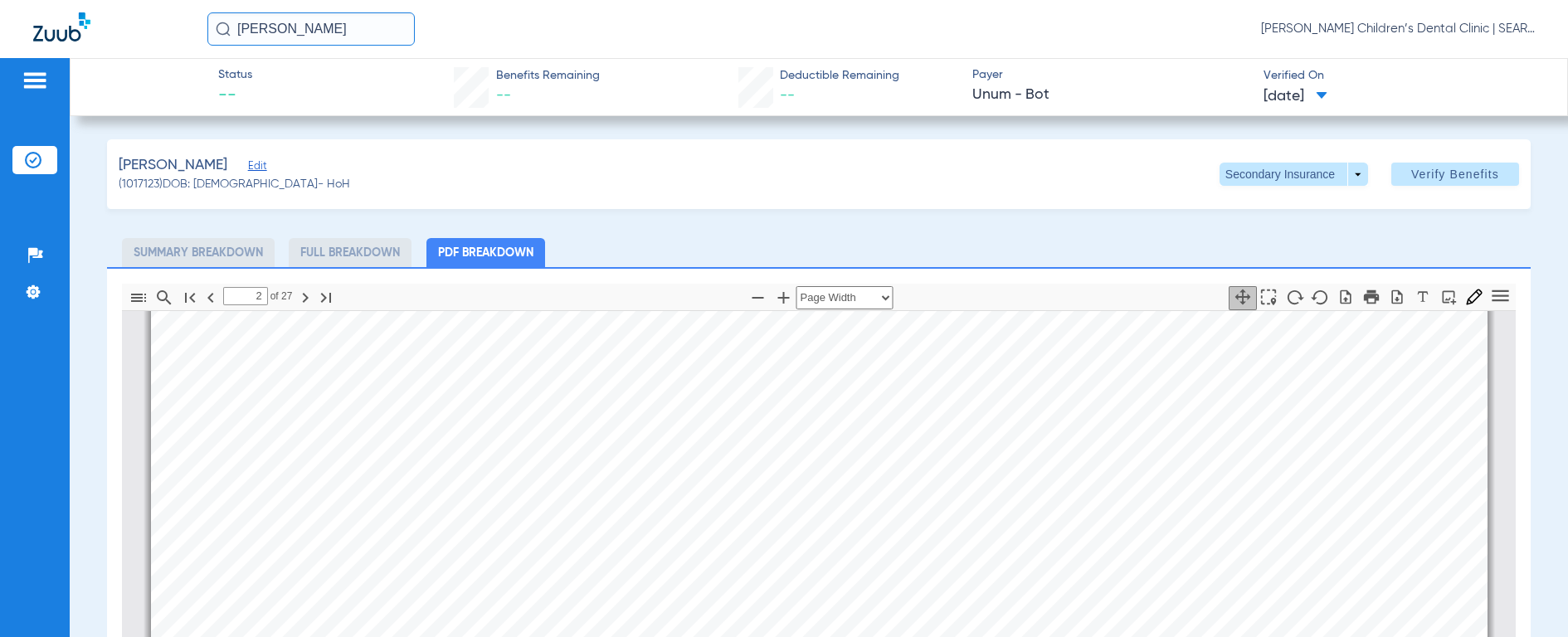
scroll to position [1526, 0]
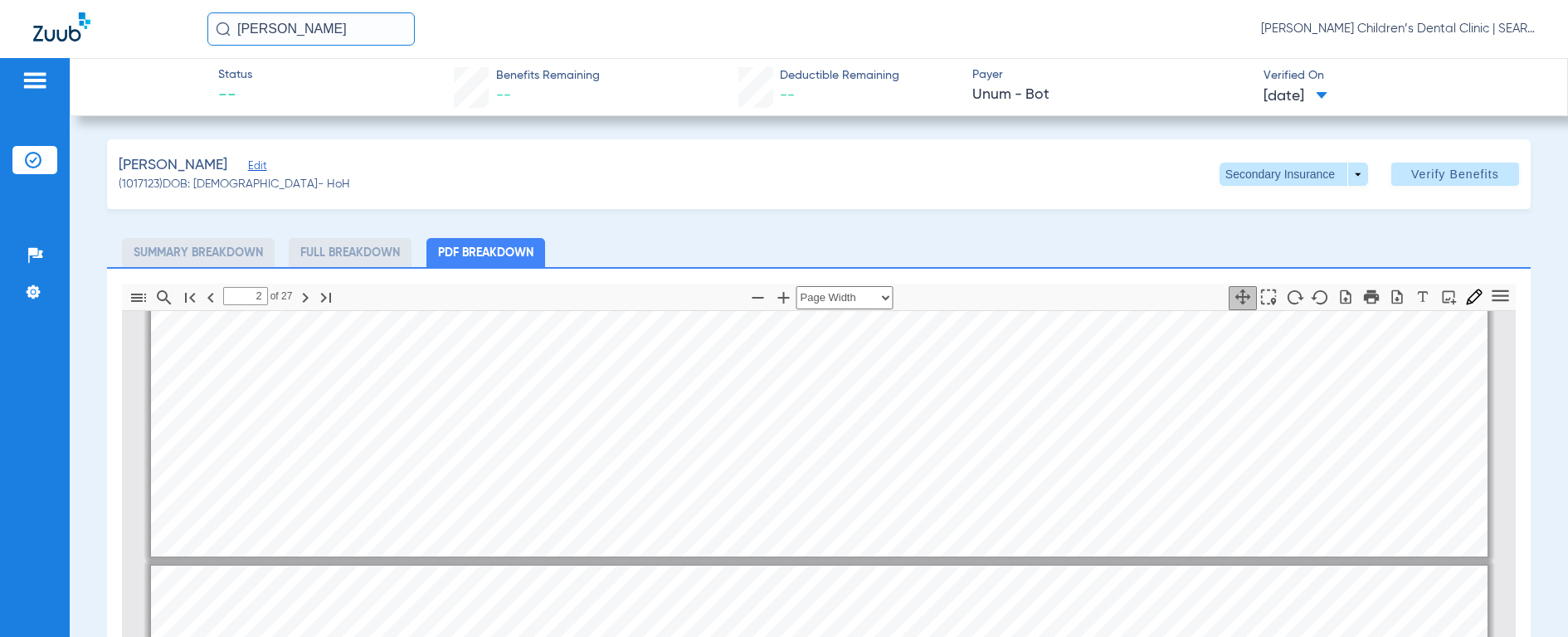
type input "1"
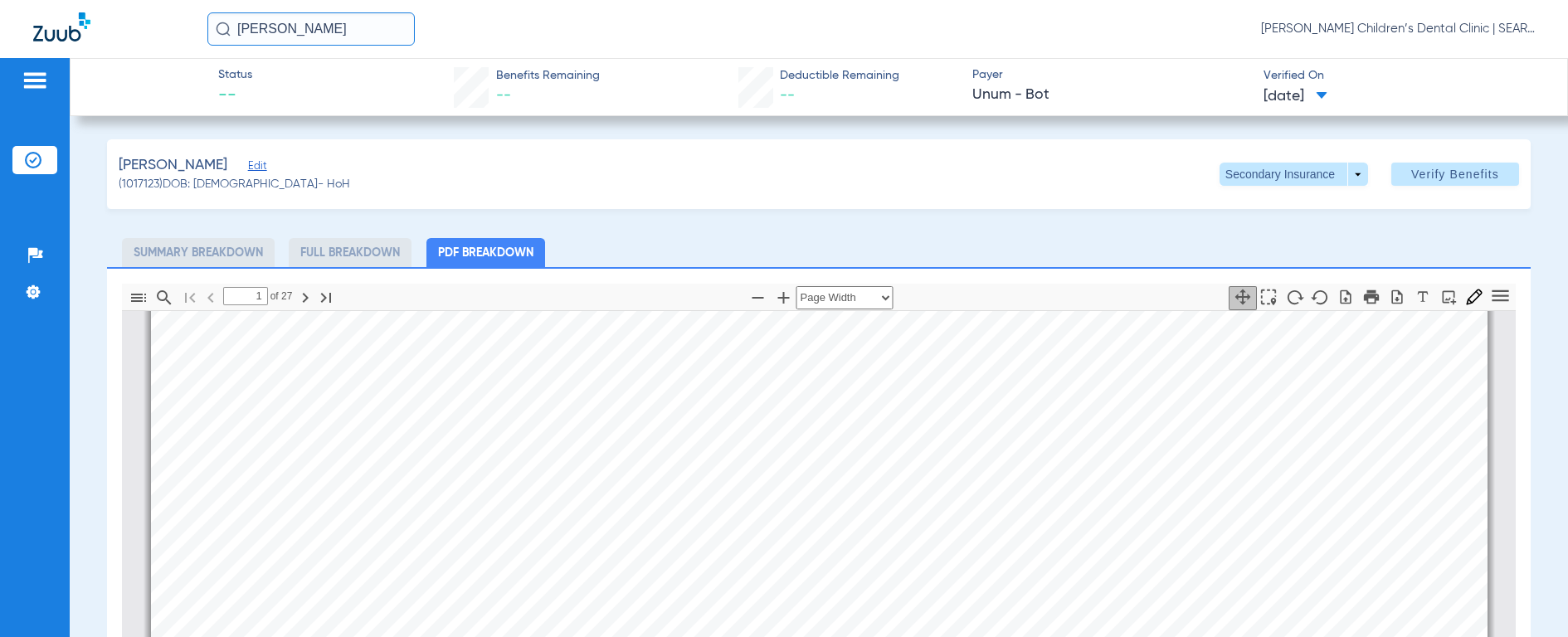
scroll to position [98, 0]
click at [1392, 300] on icon "button" at bounding box center [1398, 297] width 11 height 14
drag, startPoint x: 318, startPoint y: 27, endPoint x: 153, endPoint y: 17, distance: 165.3
click at [153, 17] on div "[PERSON_NAME] VR [PERSON_NAME] Children’s Dental Clinic | SEARHC" at bounding box center [784, 29] width 1568 height 58
type input "[PERSON_NAME]"
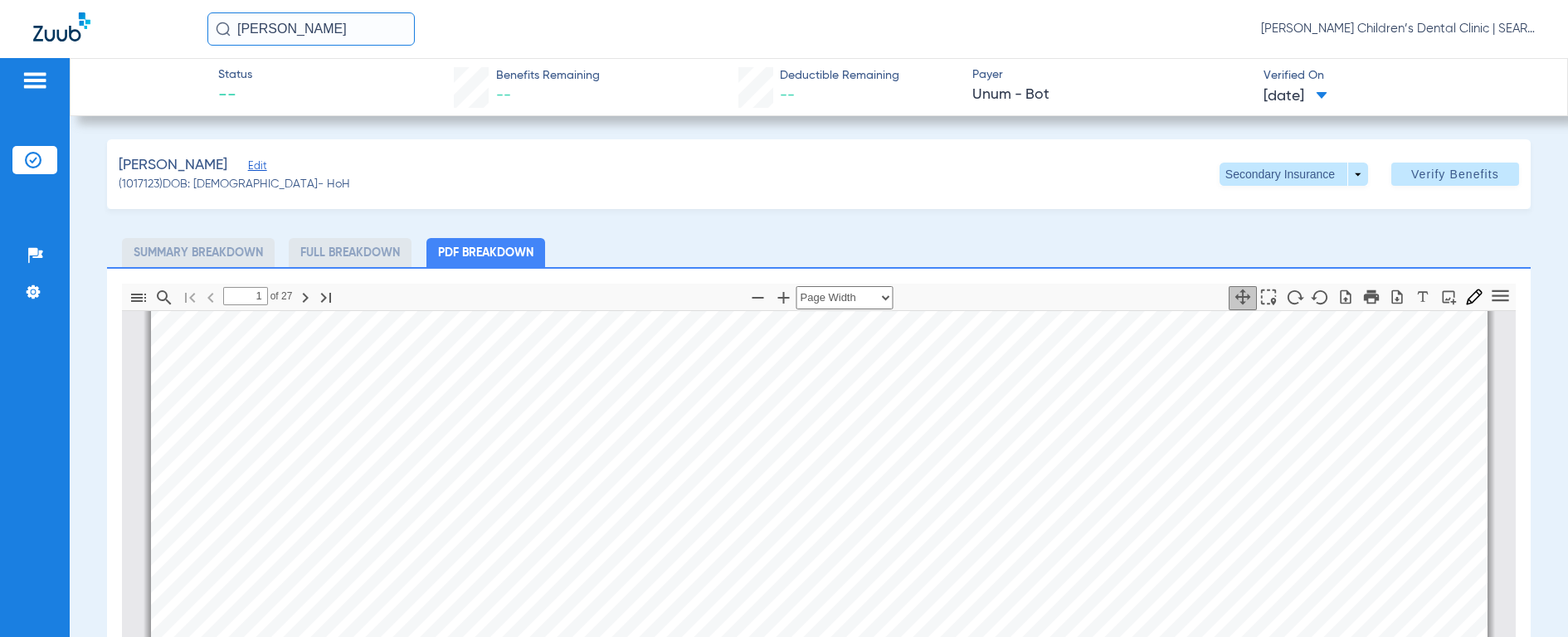
click at [226, 30] on img at bounding box center [223, 28] width 15 height 15
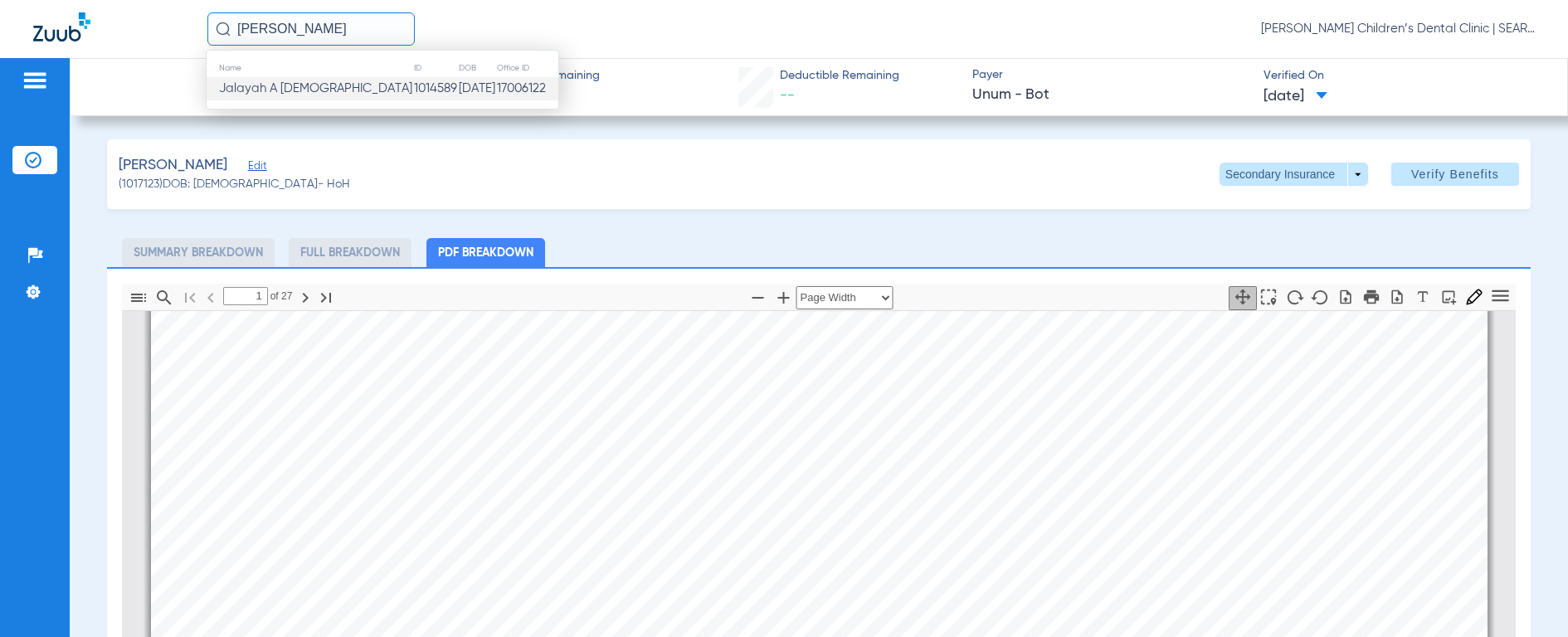
click at [246, 90] on span "Jalayah A [DEMOGRAPHIC_DATA]" at bounding box center [315, 88] width 193 height 12
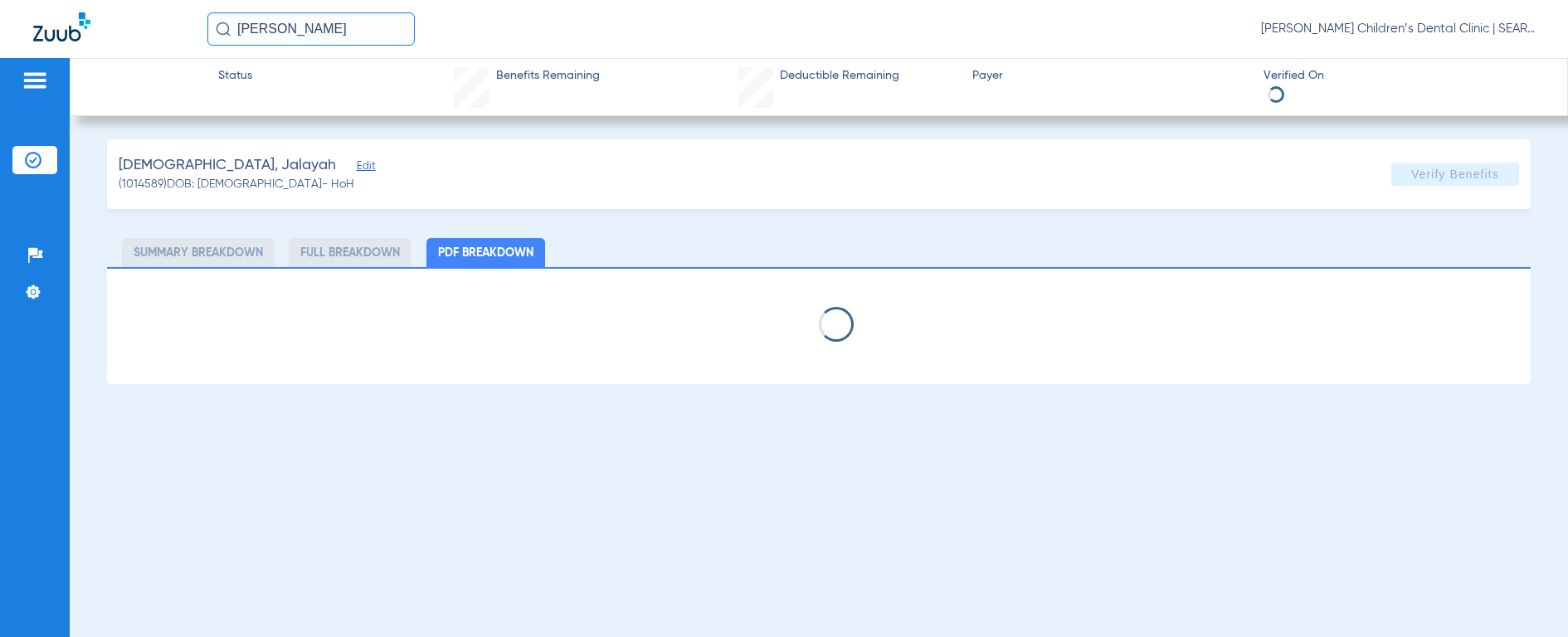
select select "page-width"
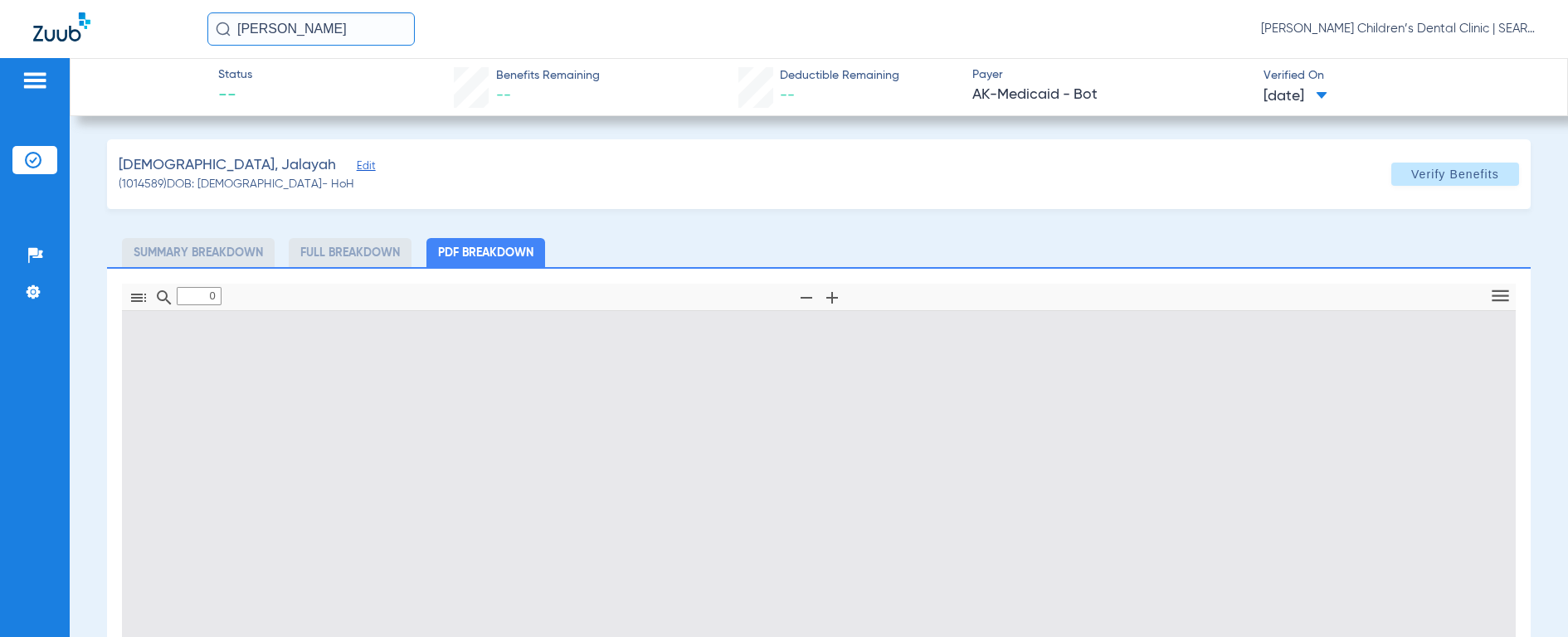
type input "1"
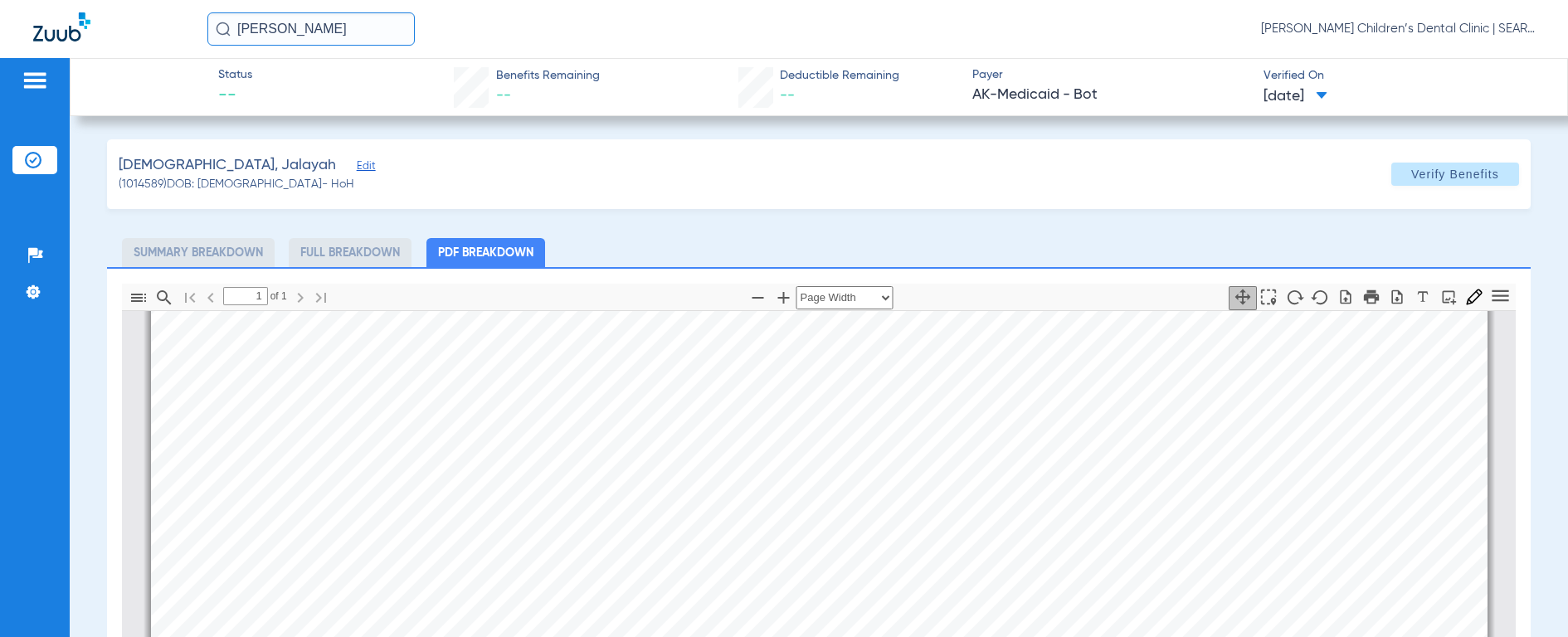
scroll to position [360, 0]
drag, startPoint x: 366, startPoint y: 31, endPoint x: 37, endPoint y: 30, distance: 329.0
click at [37, 30] on div "[PERSON_NAME] [PERSON_NAME] Children’s Dental Clinic | SEARHC" at bounding box center [784, 29] width 1568 height 58
click at [216, 27] on img at bounding box center [223, 28] width 15 height 15
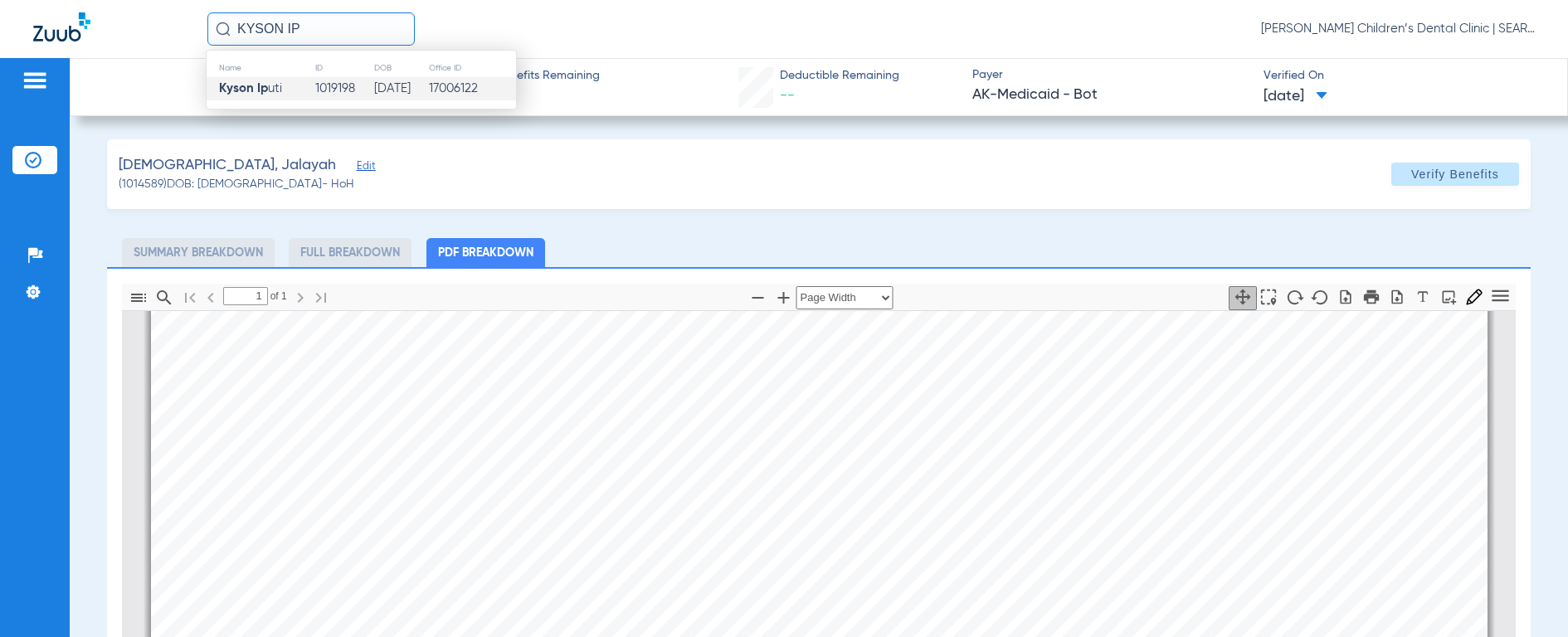
click at [239, 86] on strong "Kyson Ip" at bounding box center [243, 88] width 49 height 12
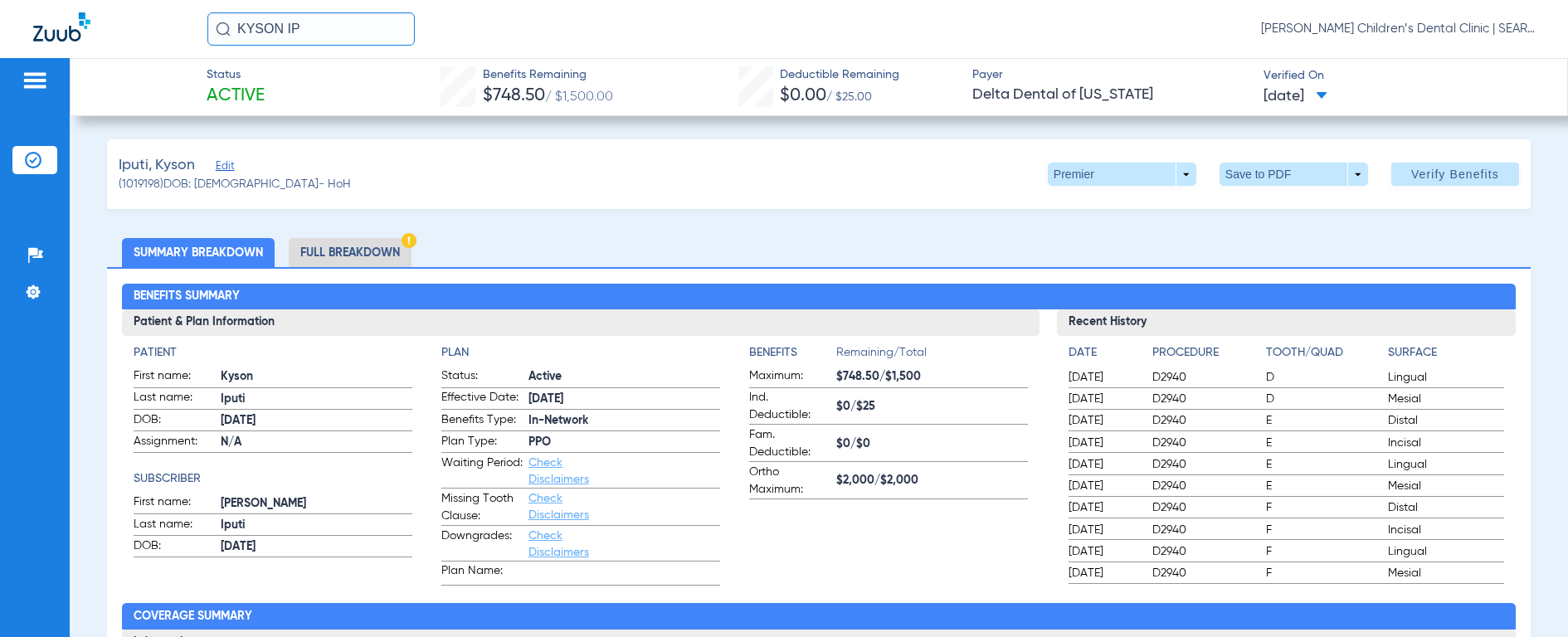
drag, startPoint x: 340, startPoint y: 34, endPoint x: 149, endPoint y: 34, distance: 191.0
click at [149, 34] on div "KYSON IP [PERSON_NAME] Children’s Dental Clinic | SEARHC" at bounding box center [784, 29] width 1568 height 58
type input "CASIAH [PERSON_NAME]"
click at [218, 30] on img at bounding box center [223, 28] width 15 height 15
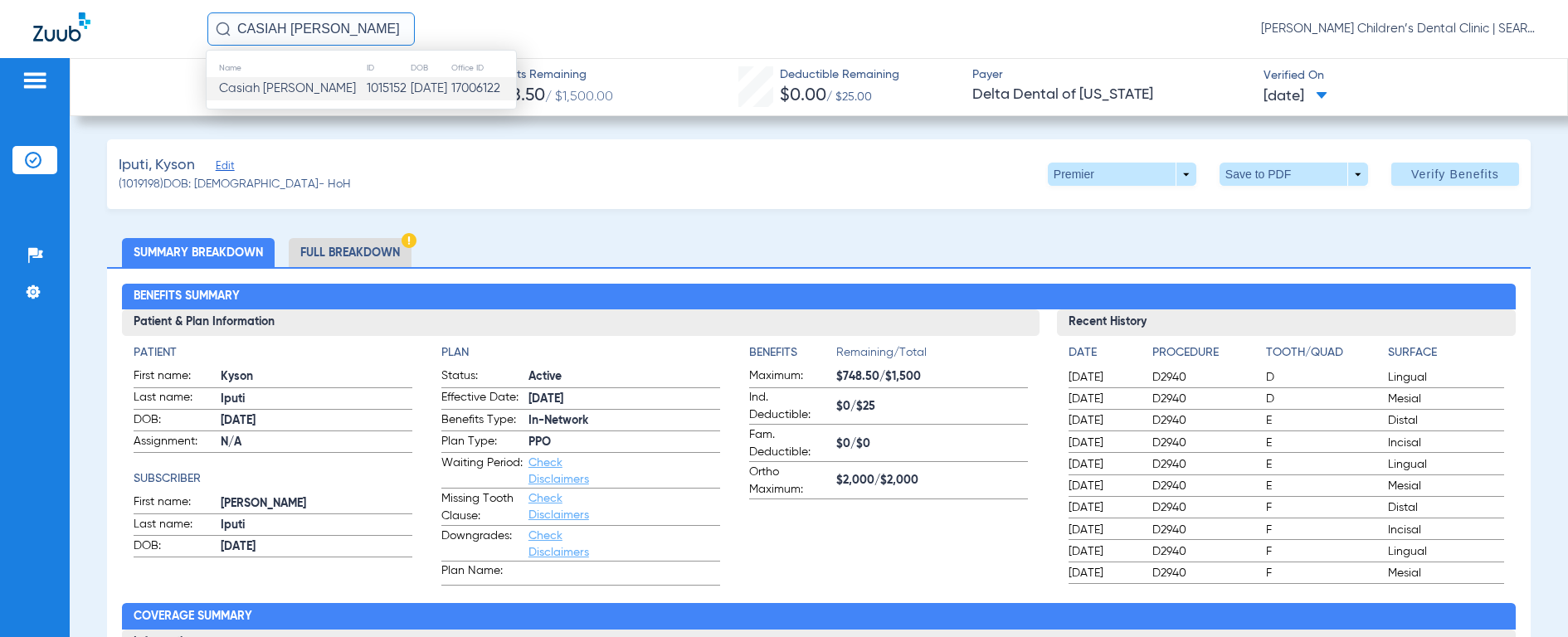
click at [233, 89] on span "Casiah [PERSON_NAME]" at bounding box center [287, 88] width 137 height 12
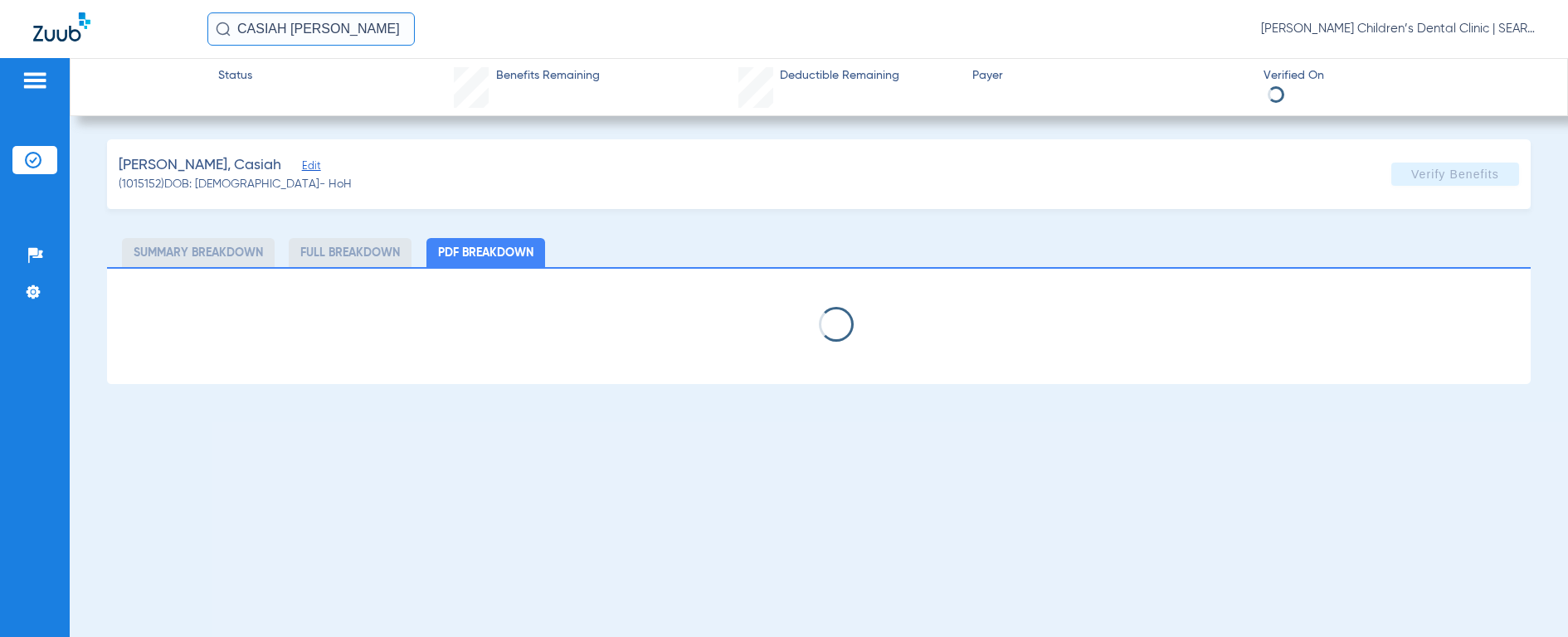
select select "page-width"
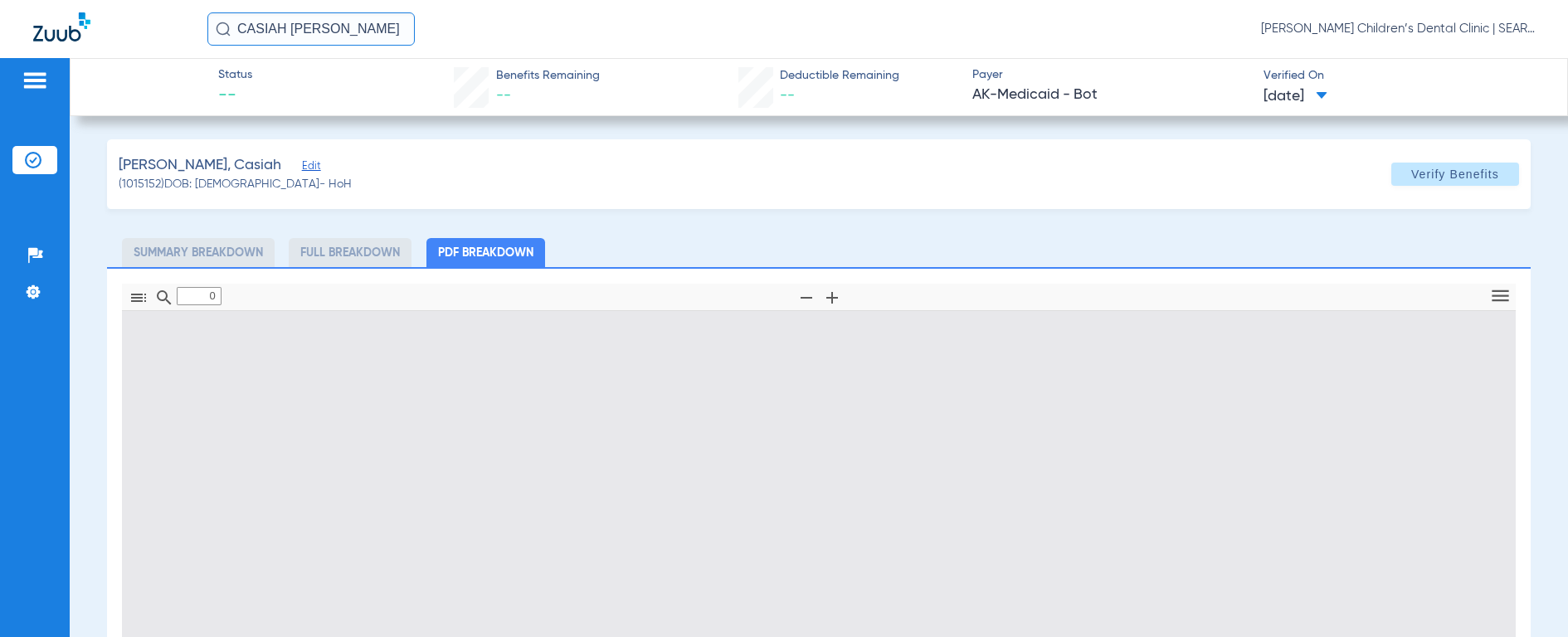
type input "1"
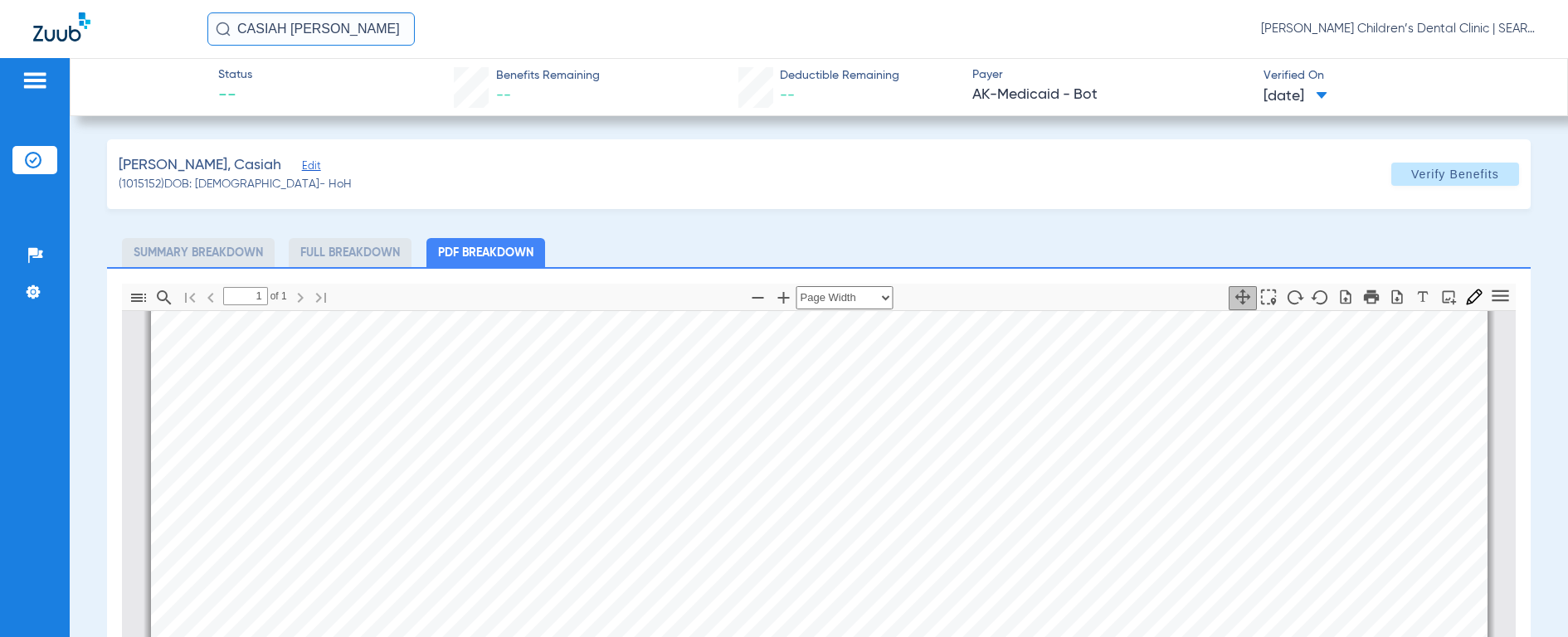
scroll to position [423, 0]
drag, startPoint x: 351, startPoint y: 34, endPoint x: 148, endPoint y: -11, distance: 207.9
click at [148, 0] on html "[PERSON_NAME] [PERSON_NAME] Children’s Dental Clinic | SEARHC Patients Insuranc…" at bounding box center [784, 318] width 1568 height 637
type input "[PERSON_NAME]"
click at [224, 29] on img at bounding box center [223, 28] width 15 height 15
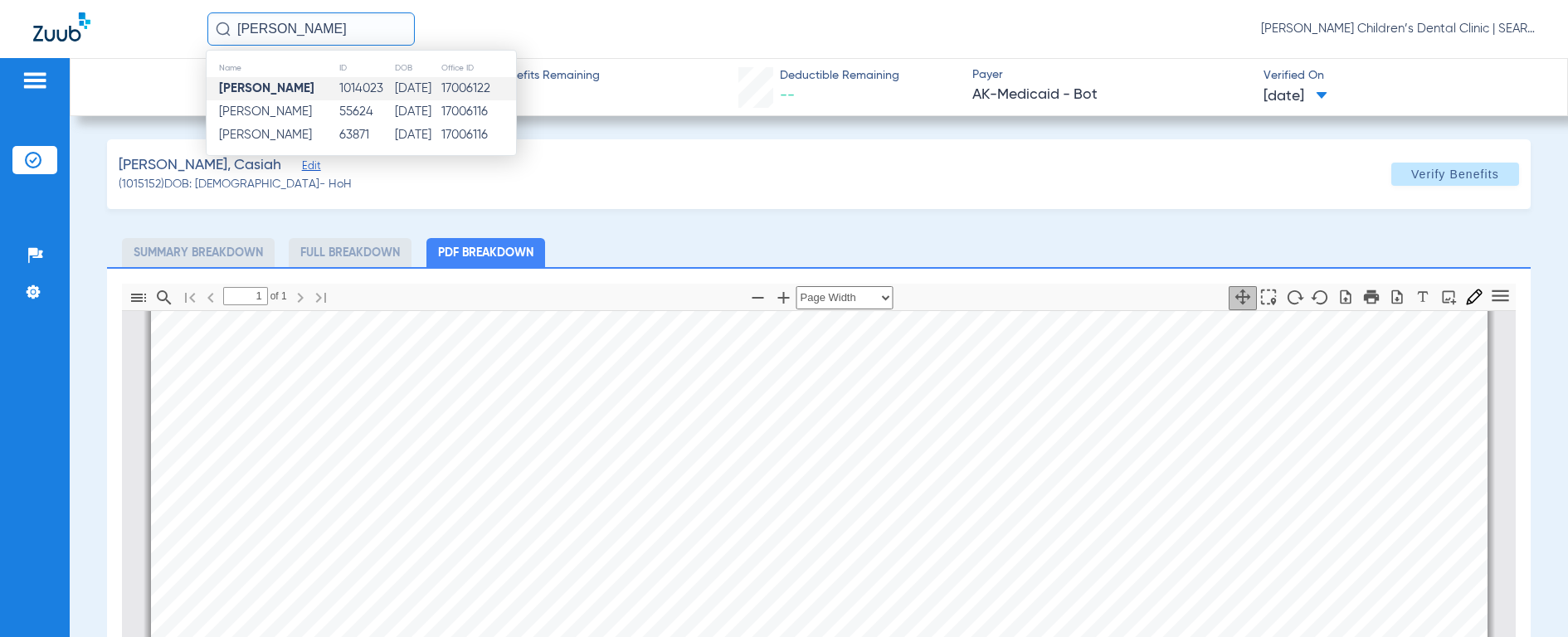
click at [279, 87] on strong "[PERSON_NAME]" at bounding box center [267, 88] width 95 height 12
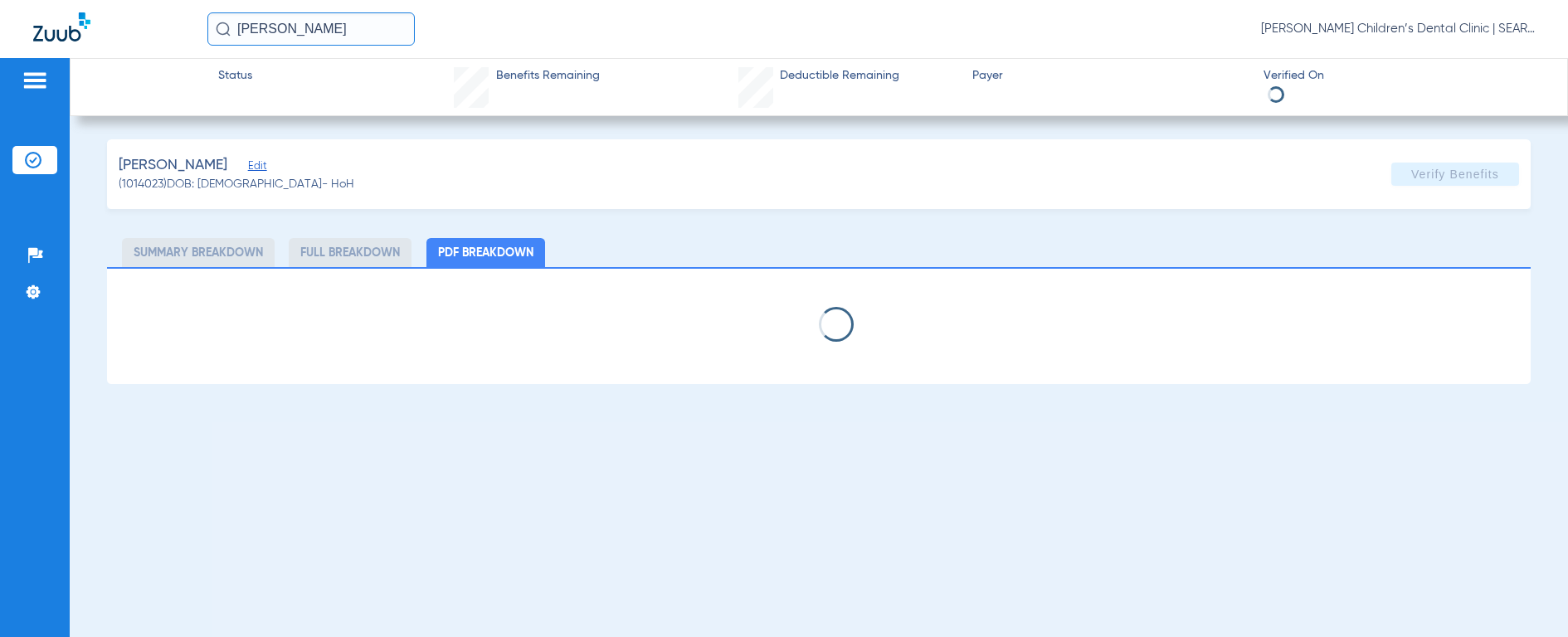
select select "page-width"
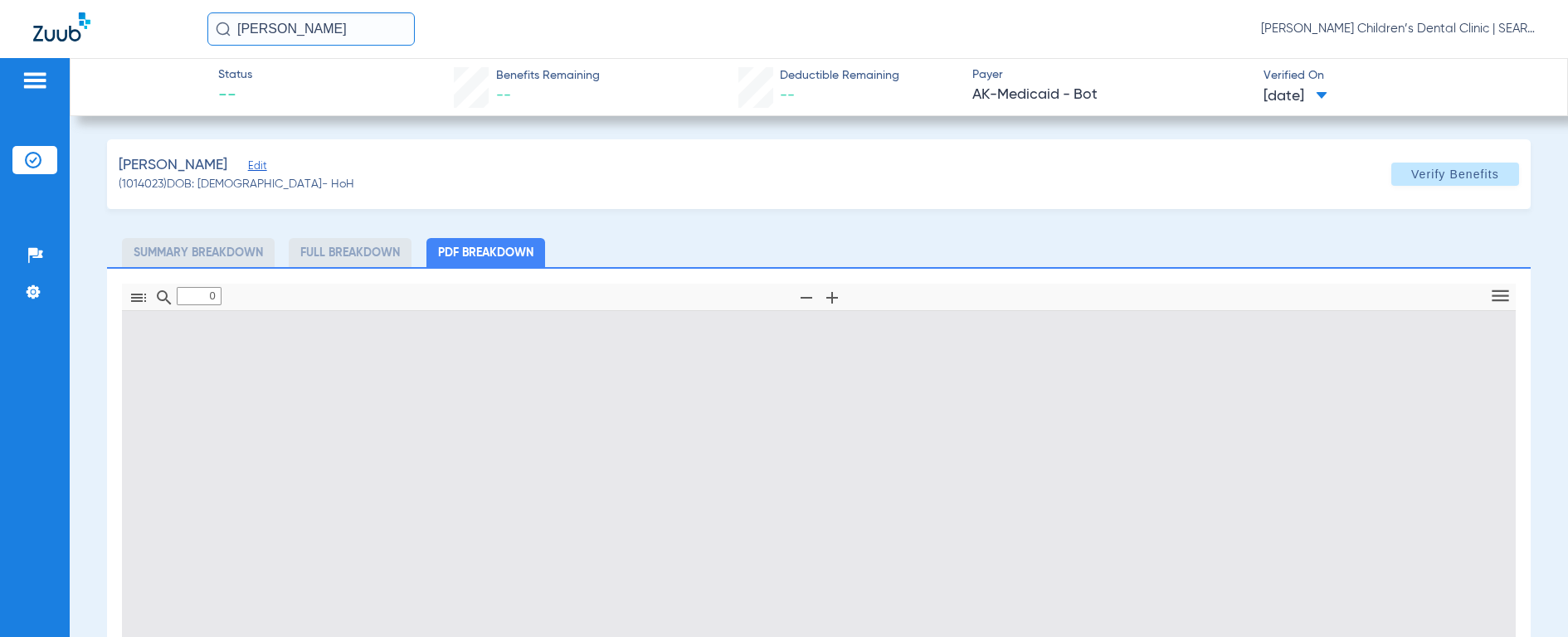
type input "1"
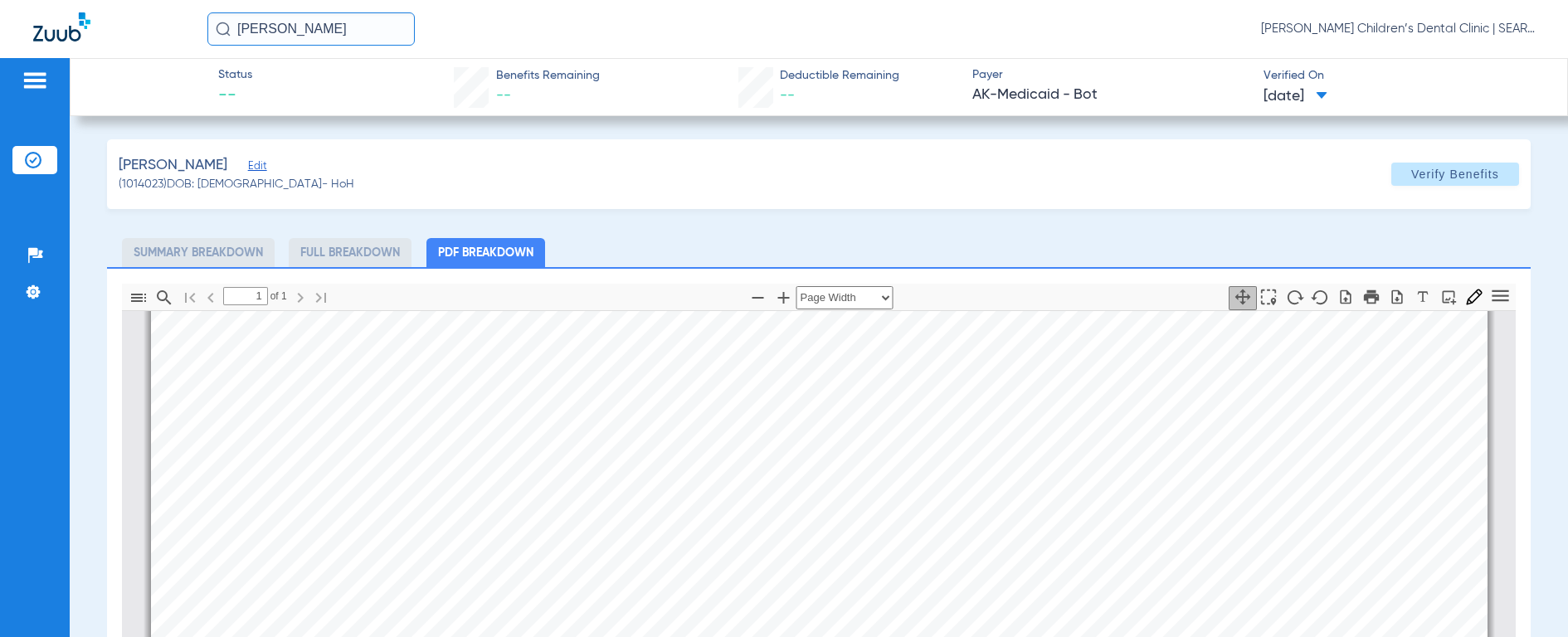
scroll to position [429, 0]
drag, startPoint x: 383, startPoint y: 26, endPoint x: 181, endPoint y: 48, distance: 203.2
click at [181, 48] on div "[PERSON_NAME] [PERSON_NAME] Children’s Dental Clinic | SEARHC" at bounding box center [784, 29] width 1568 height 58
type input "AH'"
click at [217, 28] on img at bounding box center [223, 28] width 15 height 15
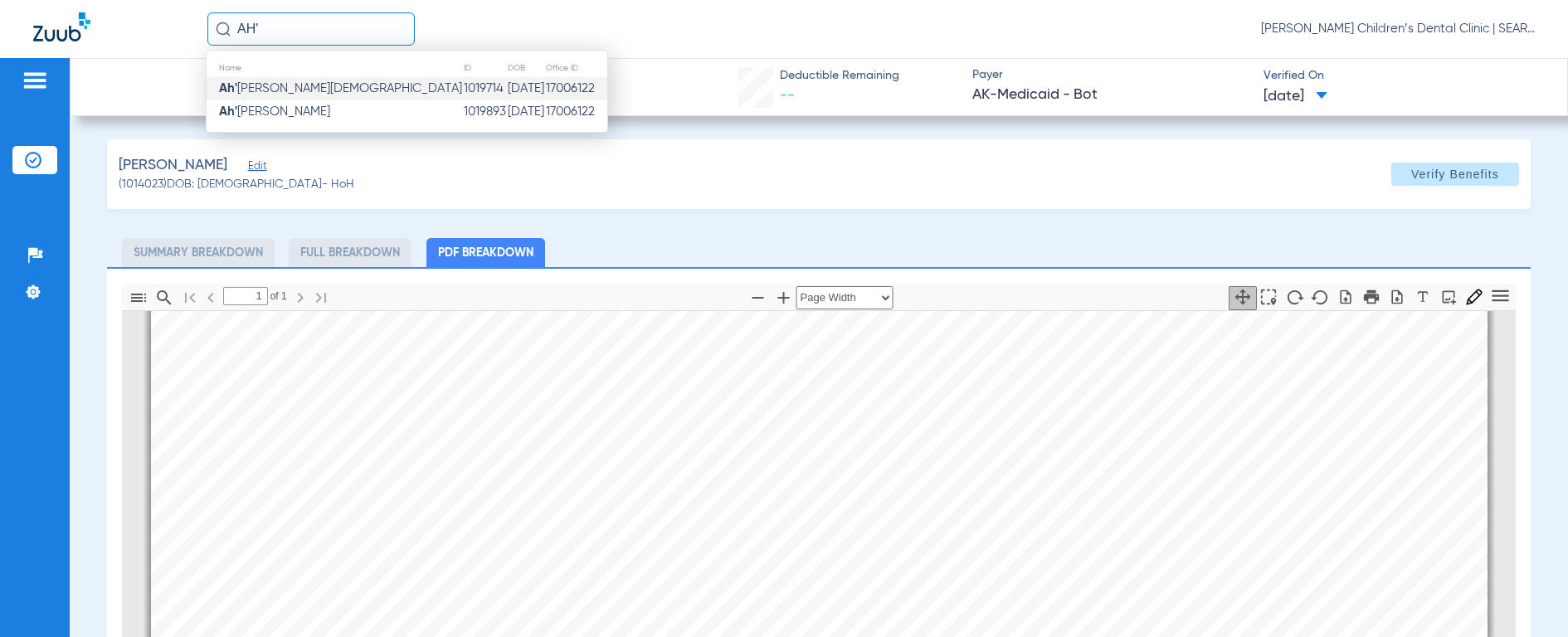
click at [463, 90] on td "1019714" at bounding box center [485, 88] width 44 height 23
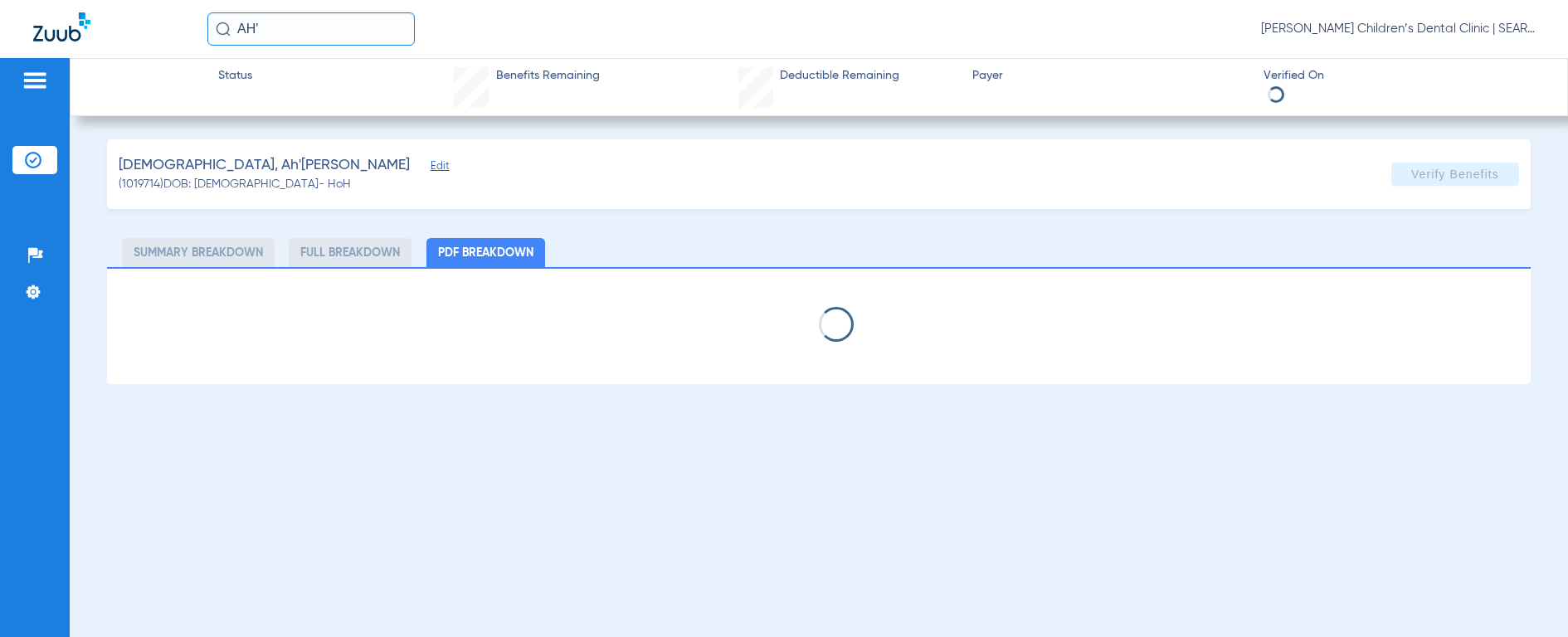
select select "page-width"
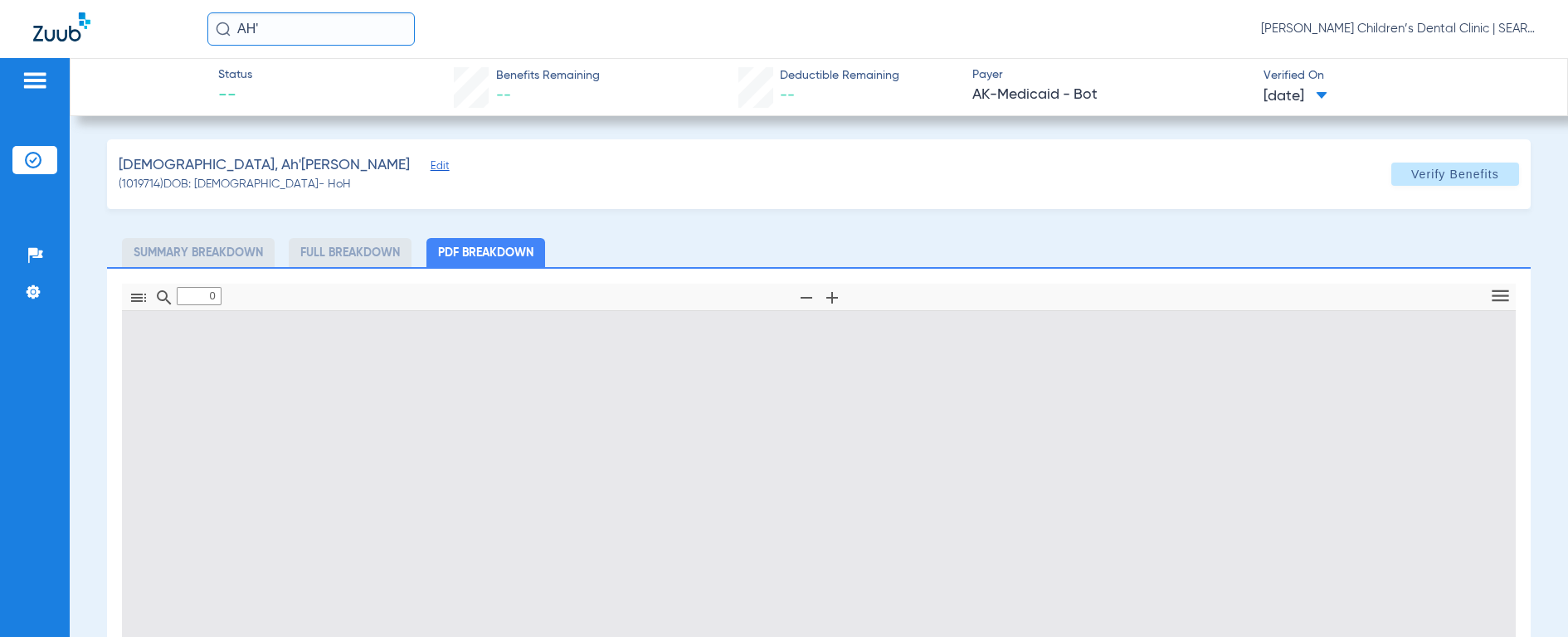
type input "1"
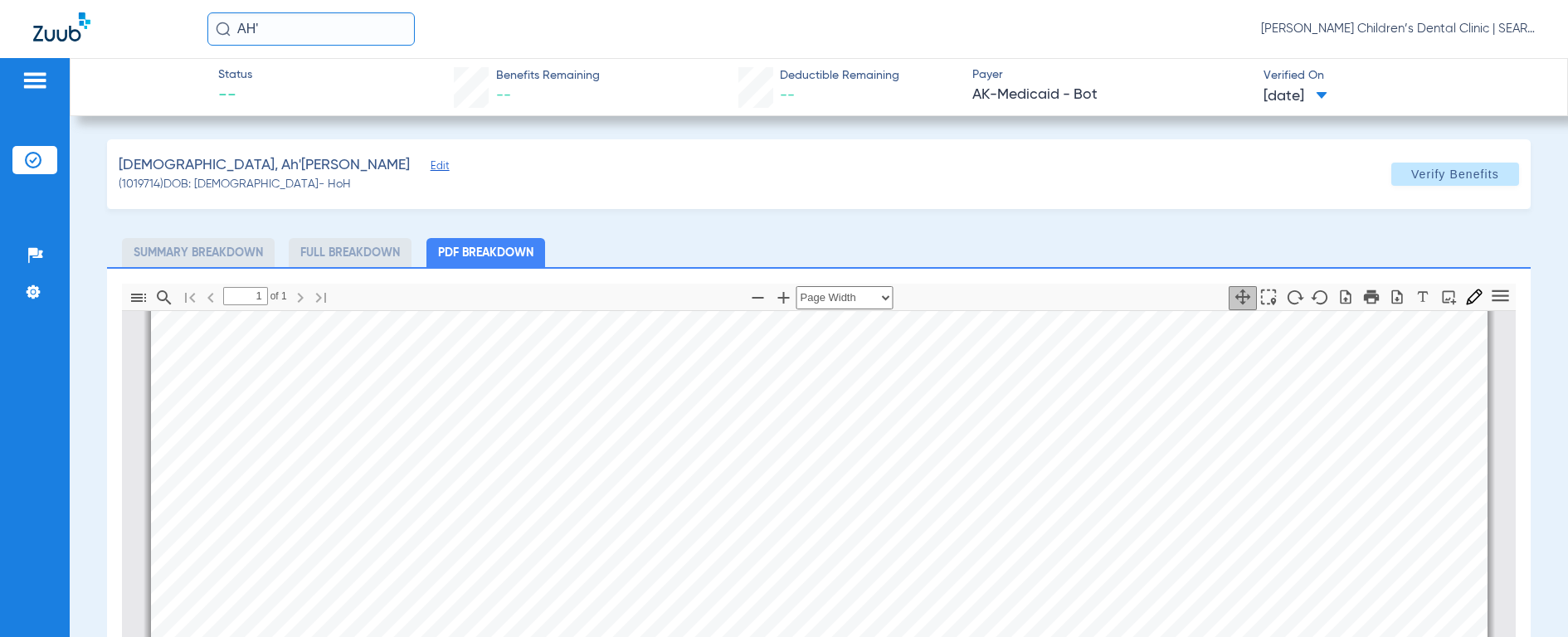
scroll to position [448, 0]
click at [284, 28] on input "AH'" at bounding box center [311, 29] width 208 height 34
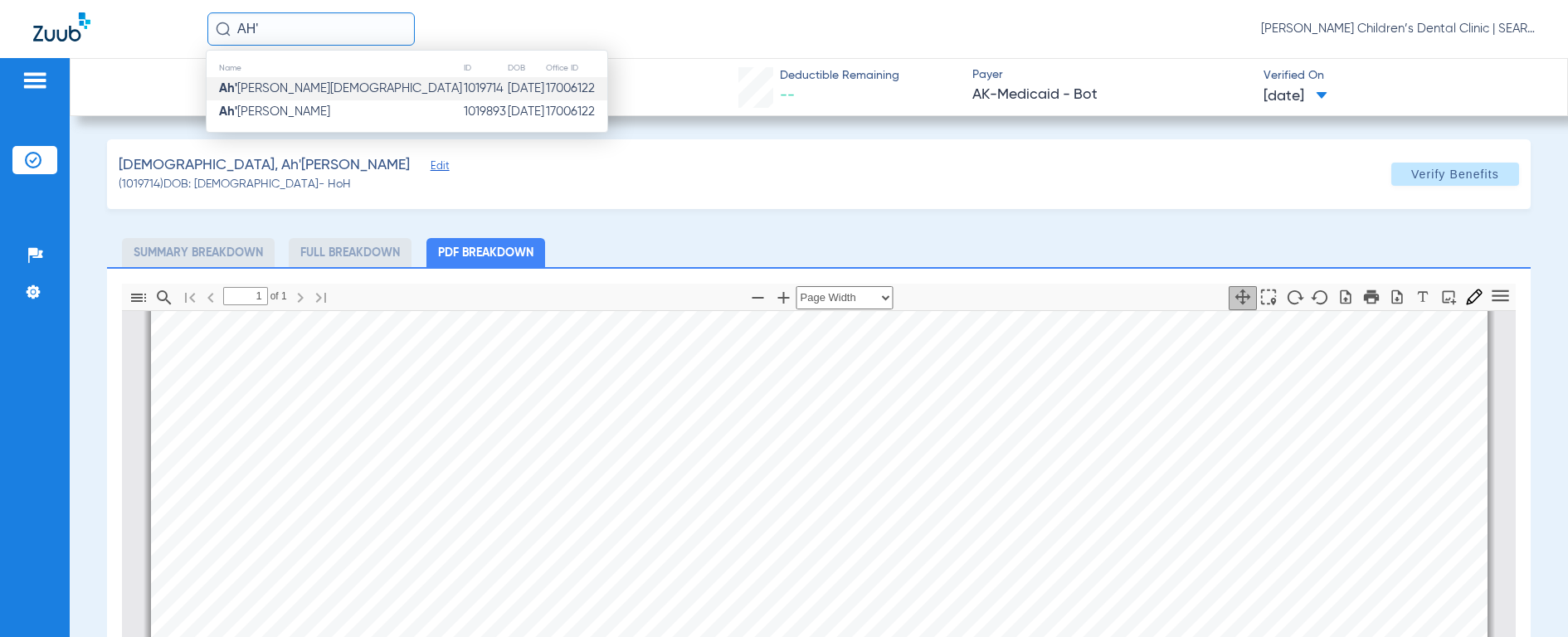
click at [275, 124] on div "Name ID DOB Office ID Ah' [PERSON_NAME][DEMOGRAPHIC_DATA] 1019714 [DATE] 170061…" at bounding box center [406, 91] width 402 height 83
click at [276, 117] on span "Ah' [PERSON_NAME]" at bounding box center [275, 111] width 111 height 12
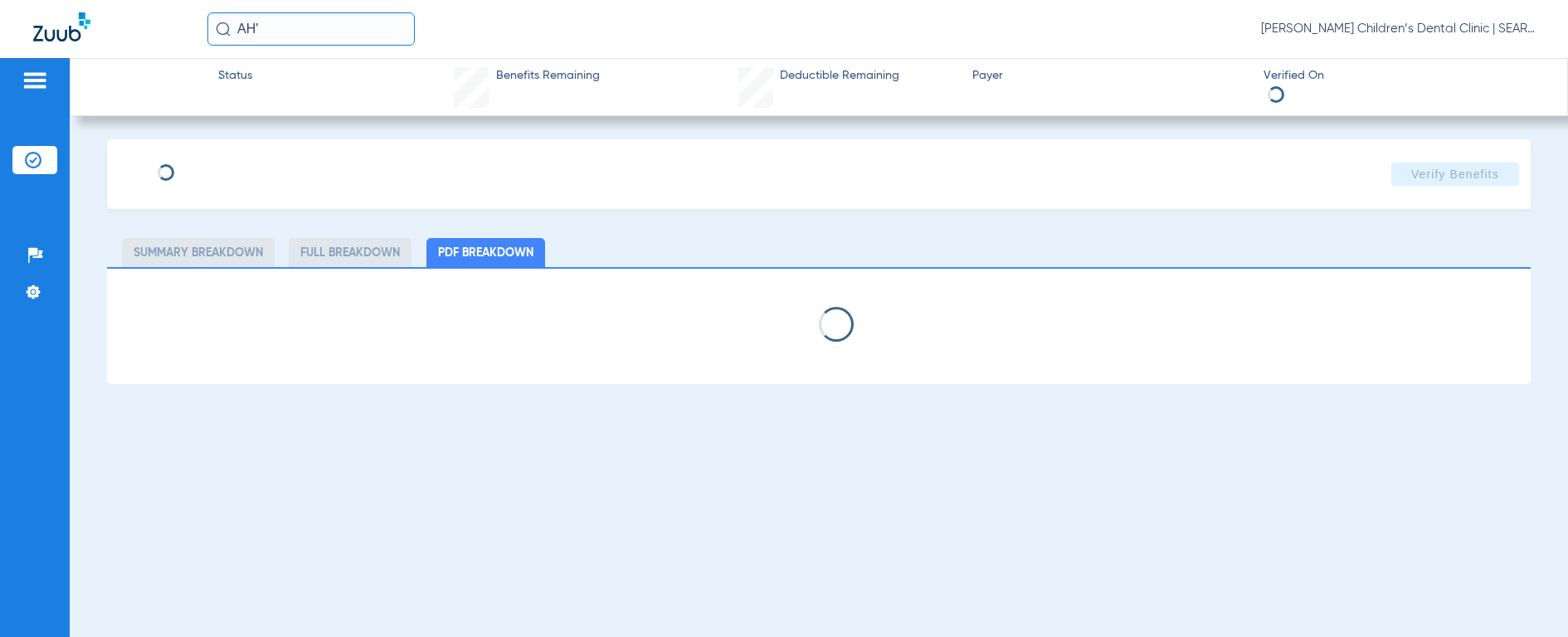
select select "page-width"
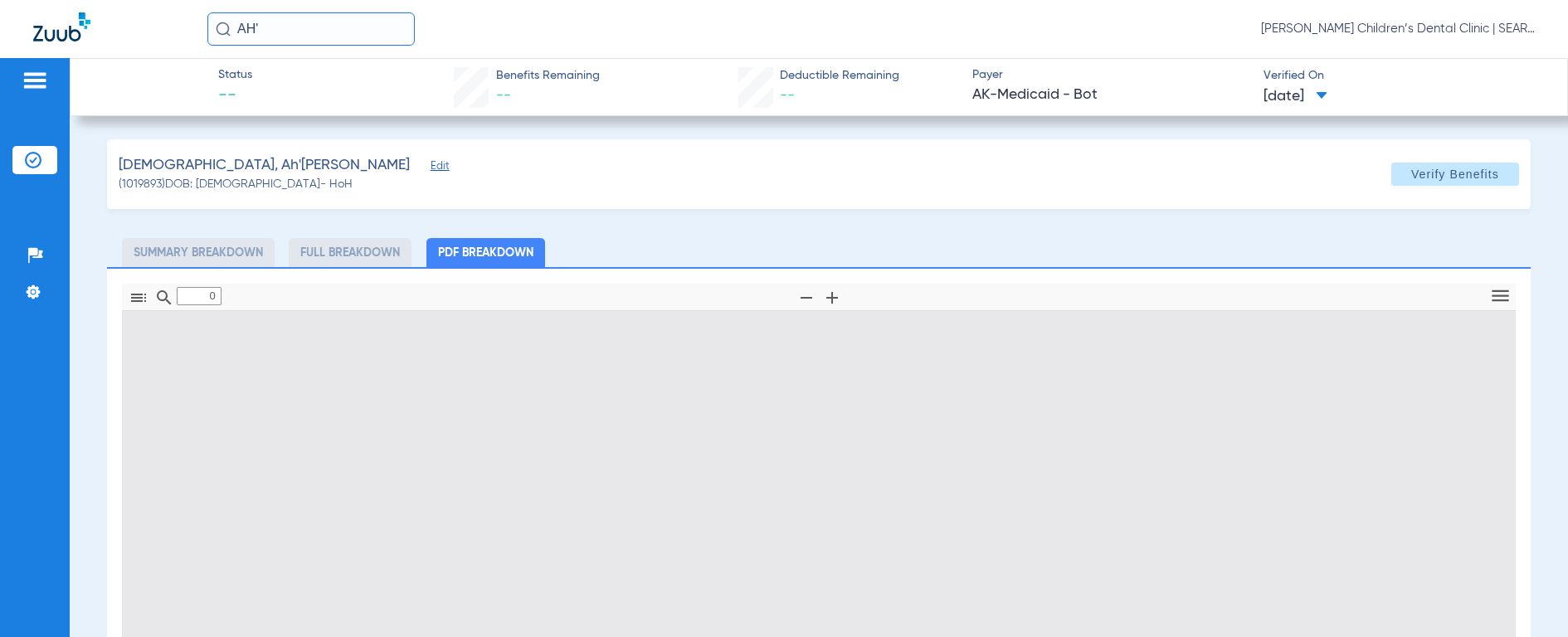
type input "1"
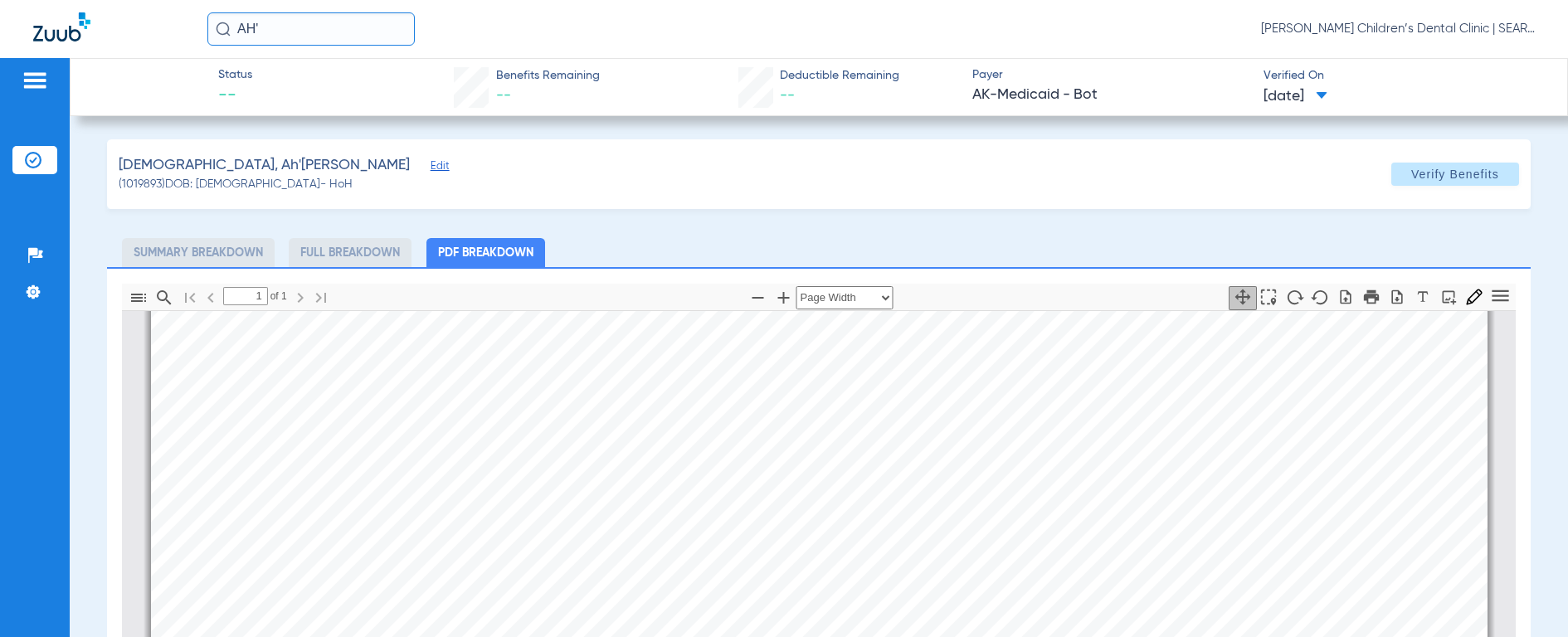
scroll to position [293, 0]
